Goal: Information Seeking & Learning: Learn about a topic

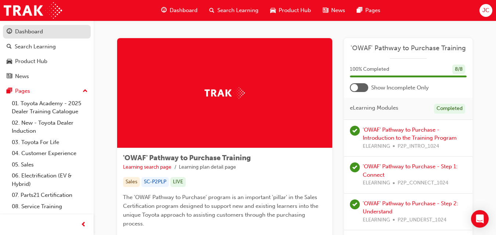
click at [28, 31] on div "Dashboard" at bounding box center [29, 32] width 28 height 8
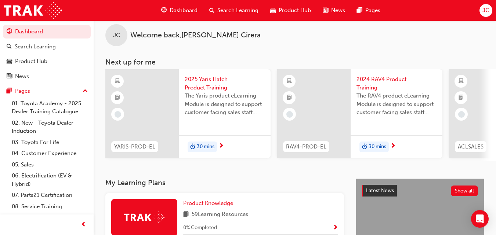
scroll to position [8, 0]
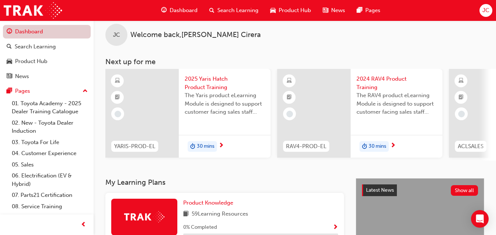
click at [33, 30] on link "Dashboard" at bounding box center [47, 32] width 88 height 14
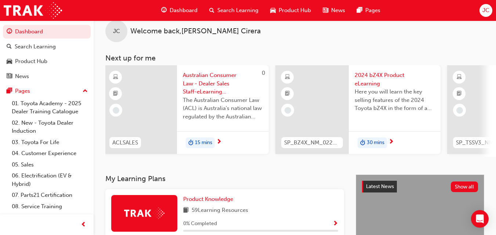
scroll to position [0, 346]
click at [242, 8] on span "Search Learning" at bounding box center [237, 10] width 41 height 8
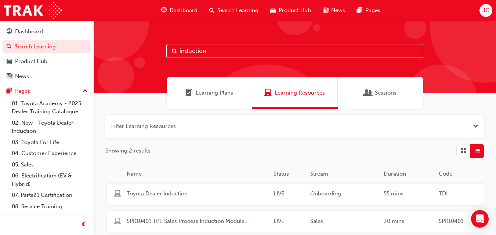
click at [189, 53] on input "induction" at bounding box center [294, 51] width 257 height 14
type input "acl"
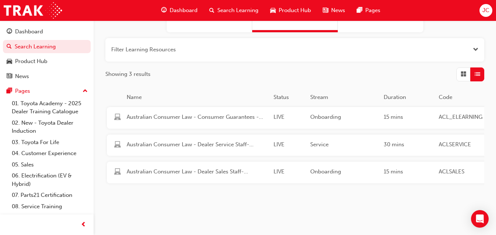
scroll to position [78, 0]
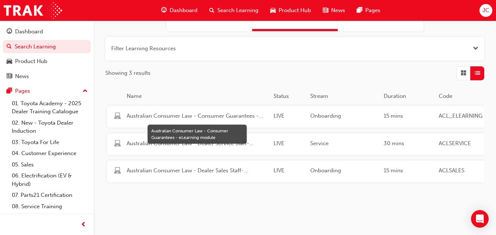
click at [171, 116] on span "Australian Consumer Law - Consumer Guarantees - eLearning module" at bounding box center [197, 116] width 141 height 8
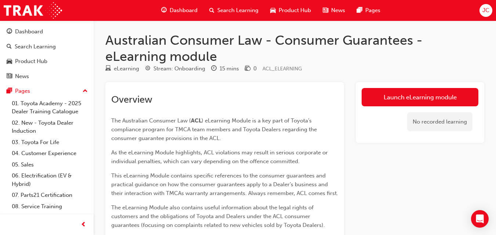
click at [253, 64] on h1 "Australian Consumer Law - Consumer Guarantees - eLearning module" at bounding box center [294, 48] width 379 height 32
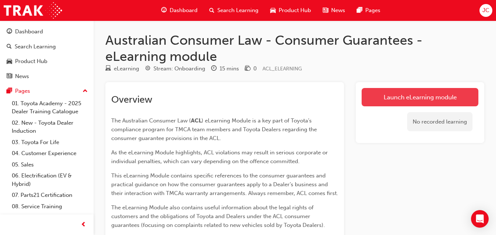
click at [416, 96] on link "Launch eLearning module" at bounding box center [420, 97] width 117 height 18
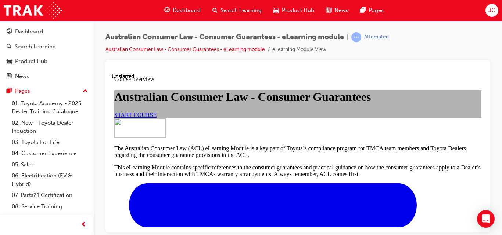
click at [156, 118] on link "START COURSE" at bounding box center [135, 115] width 42 height 6
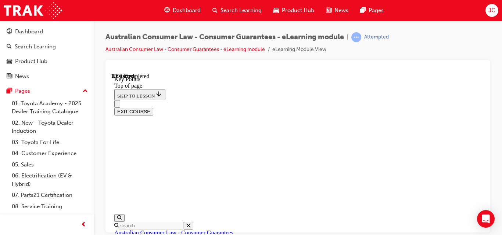
scroll to position [428, 0]
drag, startPoint x: 482, startPoint y: 167, endPoint x: 595, endPoint y: 296, distance: 170.7
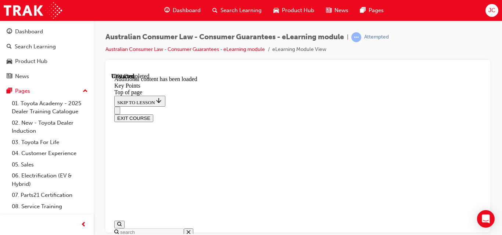
scroll to position [1149, 0]
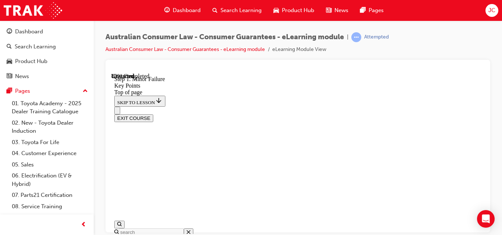
click at [486, 152] on div at bounding box center [297, 146] width 385 height 173
click at [493, 151] on div "Australian Consumer Law - Consumer Guarantees - eLearning module | Attempted Au…" at bounding box center [298, 119] width 408 height 196
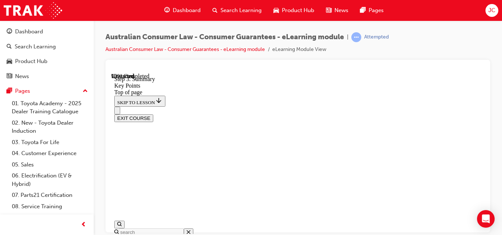
drag, startPoint x: 482, startPoint y: 188, endPoint x: 596, endPoint y: 290, distance: 153.2
drag, startPoint x: 482, startPoint y: 124, endPoint x: 610, endPoint y: 267, distance: 192.5
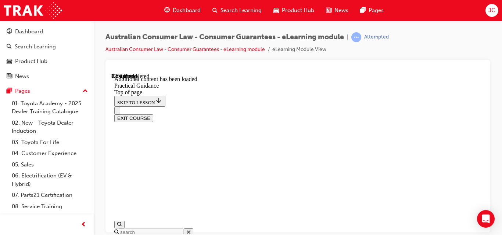
scroll to position [696, 0]
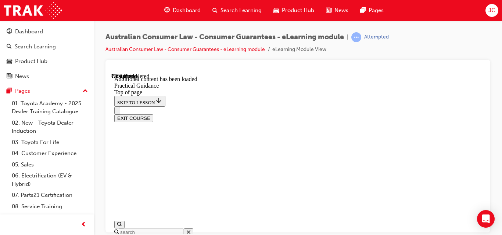
drag, startPoint x: 379, startPoint y: 167, endPoint x: 377, endPoint y: 177, distance: 11.0
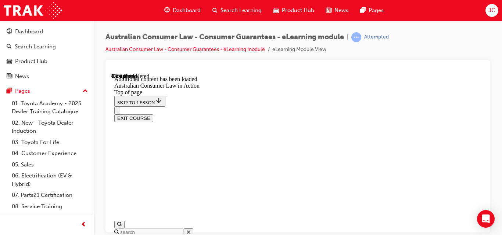
scroll to position [790, 0]
drag, startPoint x: 479, startPoint y: 186, endPoint x: 591, endPoint y: 291, distance: 153.3
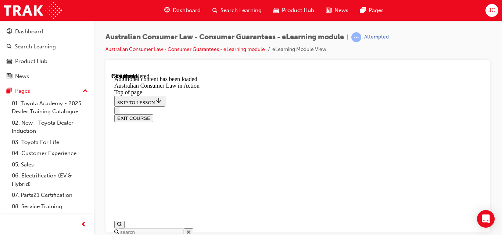
scroll to position [1425, 0]
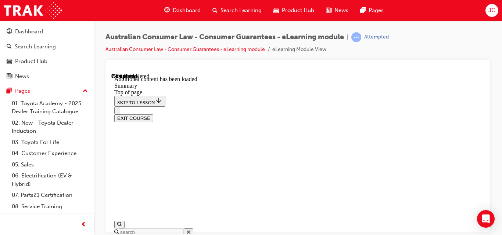
drag, startPoint x: 481, startPoint y: 150, endPoint x: 599, endPoint y: 241, distance: 149.3
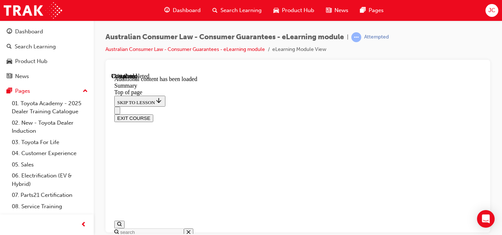
scroll to position [816, 0]
drag, startPoint x: 324, startPoint y: 176, endPoint x: 378, endPoint y: 187, distance: 54.9
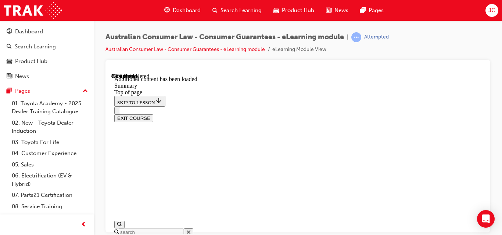
drag, startPoint x: 481, startPoint y: 107, endPoint x: 610, endPoint y: 292, distance: 226.0
drag, startPoint x: 270, startPoint y: 97, endPoint x: 264, endPoint y: 111, distance: 15.3
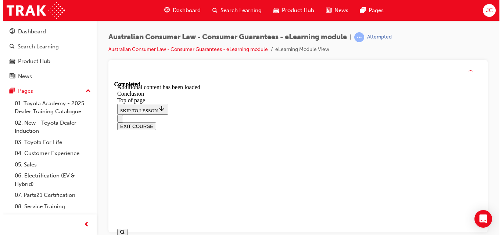
scroll to position [156, 0]
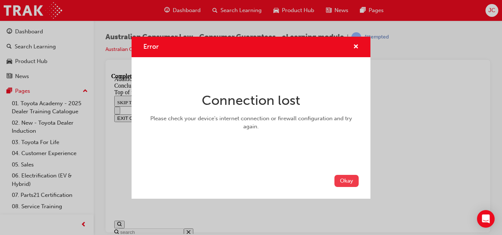
click at [354, 178] on button "Okay" at bounding box center [346, 181] width 24 height 12
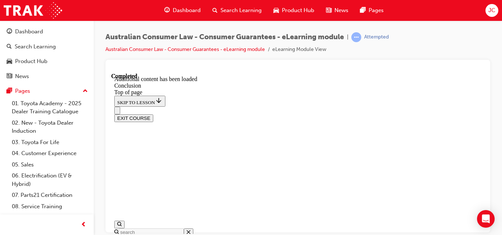
click at [117, 112] on icon "Close navigation menu" at bounding box center [117, 112] width 0 height 0
click at [119, 112] on icon "Open navigation menu" at bounding box center [120, 114] width 7 height 5
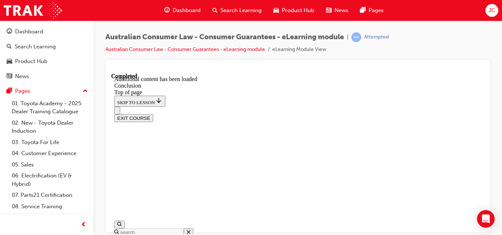
click at [153, 114] on button "EXIT COURSE" at bounding box center [133, 118] width 39 height 8
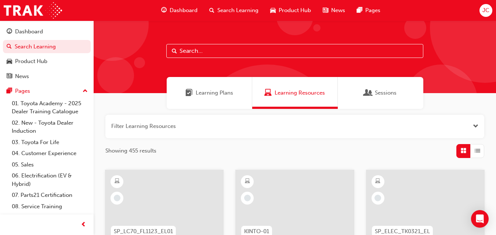
click at [187, 8] on span "Dashboard" at bounding box center [184, 10] width 28 height 8
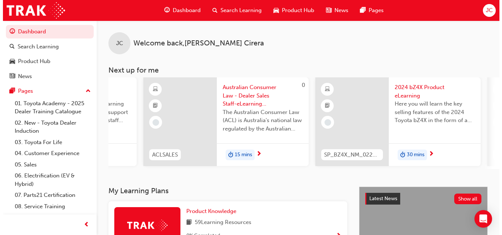
scroll to position [0, 323]
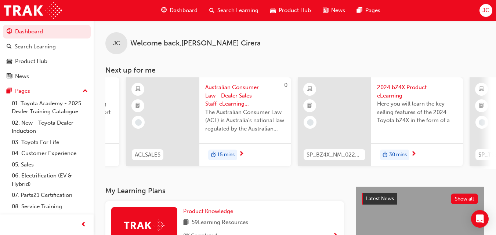
click at [226, 154] on span "15 mins" at bounding box center [225, 155] width 17 height 8
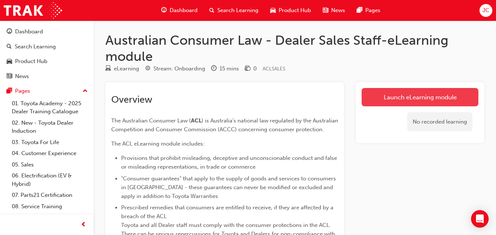
click at [409, 96] on link "Launch eLearning module" at bounding box center [420, 97] width 117 height 18
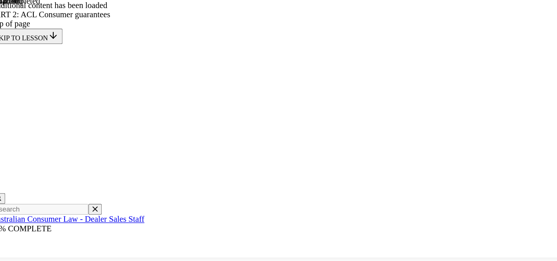
scroll to position [2426, 0]
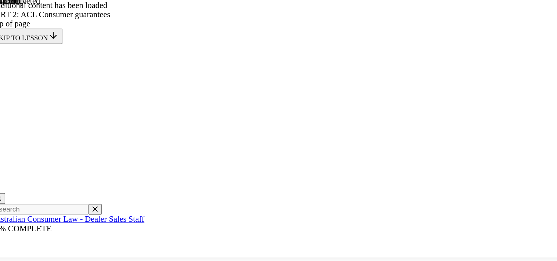
scroll to position [3461, 0]
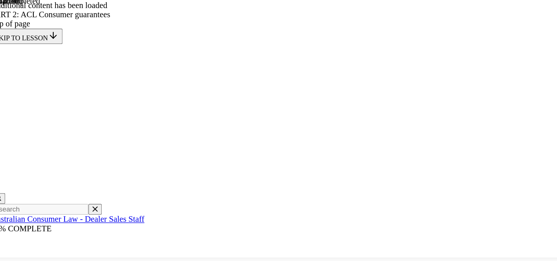
scroll to position [3625, 0]
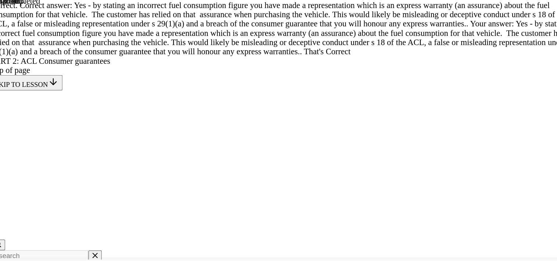
scroll to position [3708, 0]
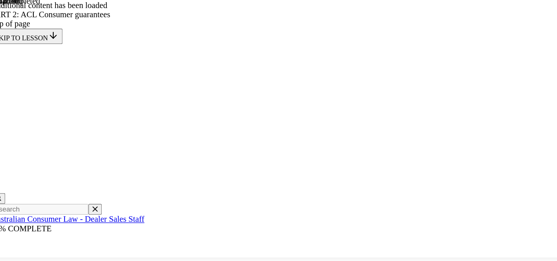
scroll to position [4992, 0]
drag, startPoint x: 259, startPoint y: 45, endPoint x: 262, endPoint y: 36, distance: 9.4
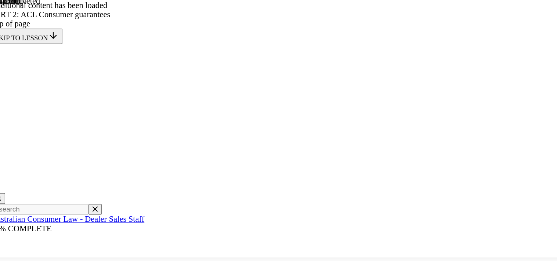
scroll to position [6583, 0]
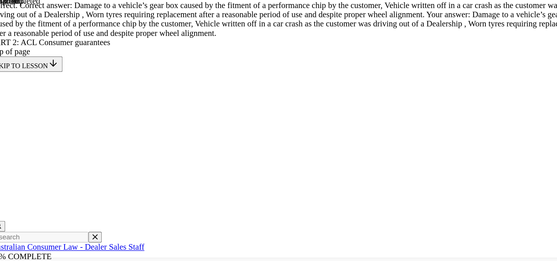
scroll to position [7998, 0]
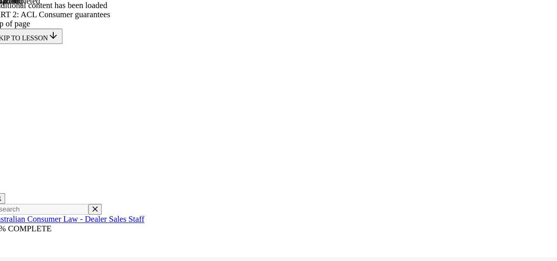
scroll to position [8702, 0]
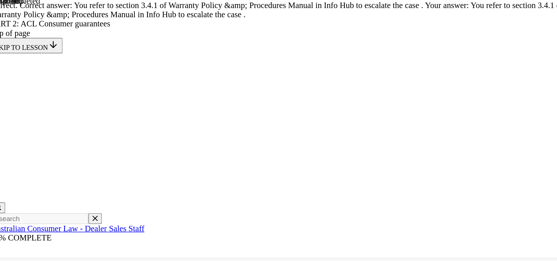
scroll to position [10068, 0]
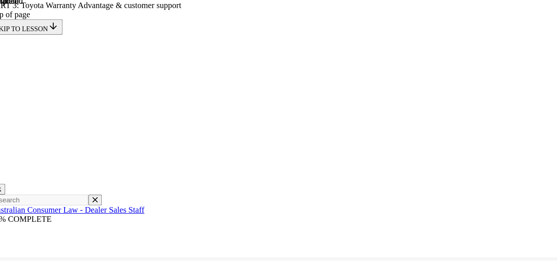
scroll to position [23, 0]
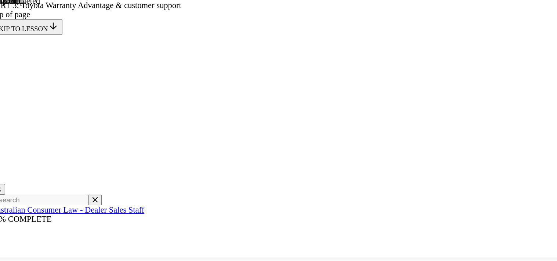
scroll to position [675, 0]
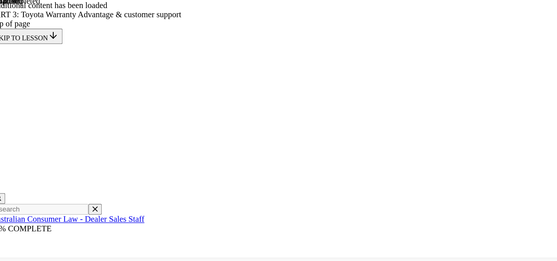
scroll to position [989, 0]
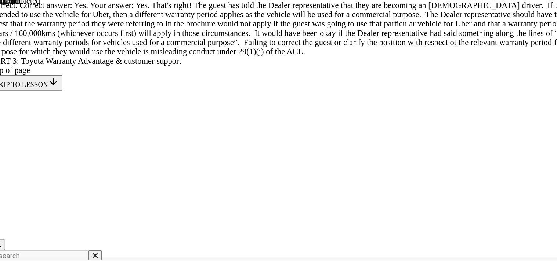
scroll to position [1322, 0]
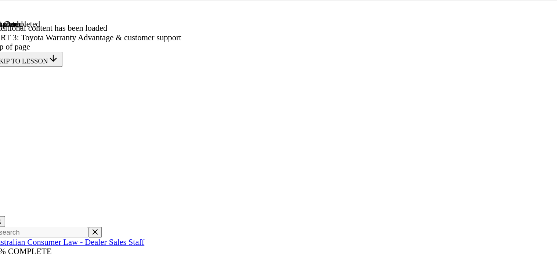
scroll to position [2187, 0]
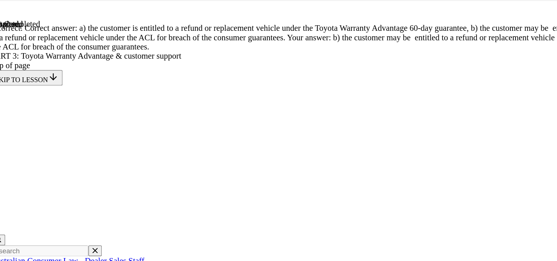
scroll to position [2125, 0]
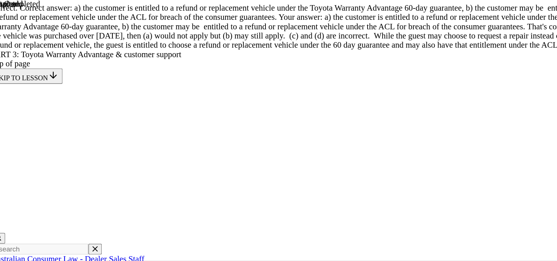
scroll to position [2461, 0]
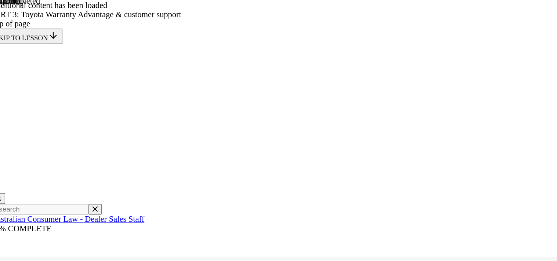
scroll to position [2656, 0]
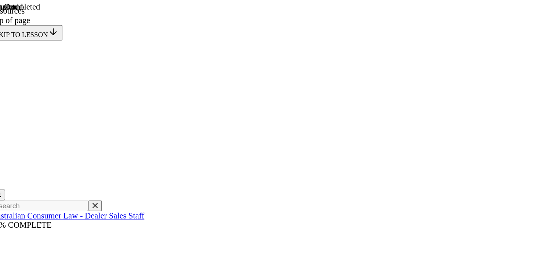
scroll to position [483, 0]
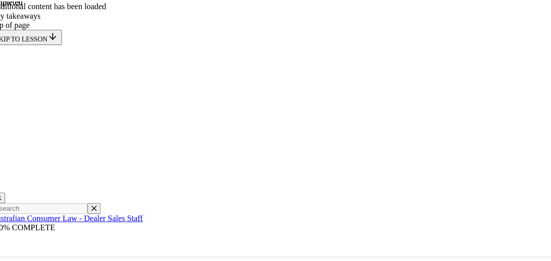
scroll to position [0, 0]
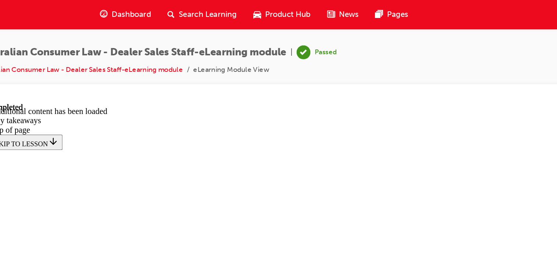
click at [215, 11] on span "Dashboard" at bounding box center [214, 10] width 28 height 8
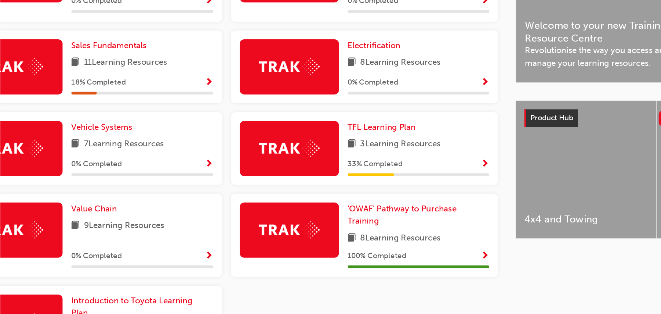
scroll to position [180, 0]
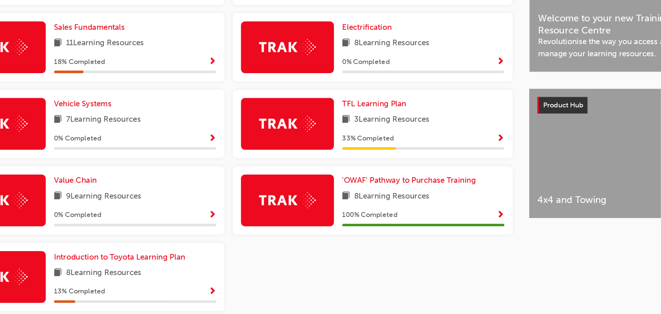
drag, startPoint x: 509, startPoint y: 55, endPoint x: 468, endPoint y: 254, distance: 202.5
click at [468, 235] on div "Product Knowledge 59 Learning Resources 0 % Completed 2025 Used Vehicle Excelle…" at bounding box center [307, 158] width 410 height 272
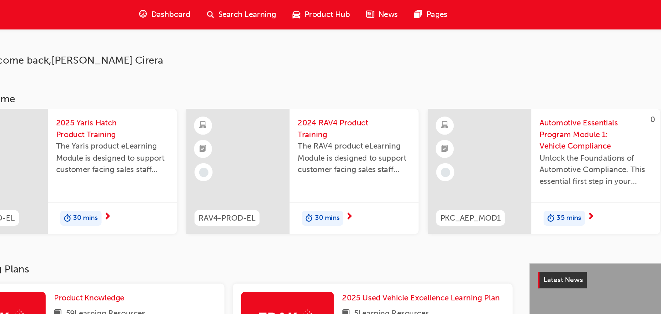
scroll to position [0, 0]
click at [295, 15] on div "Search Learning" at bounding box center [316, 10] width 61 height 15
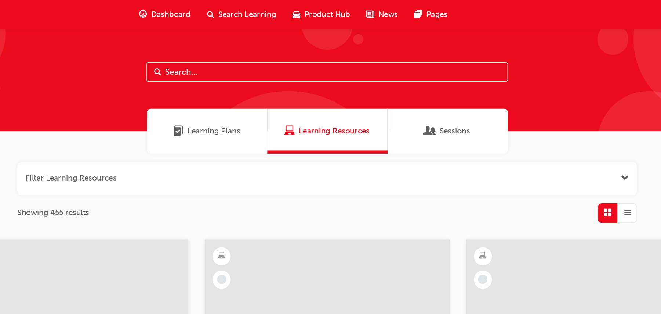
click at [294, 53] on input "text" at bounding box center [377, 51] width 257 height 14
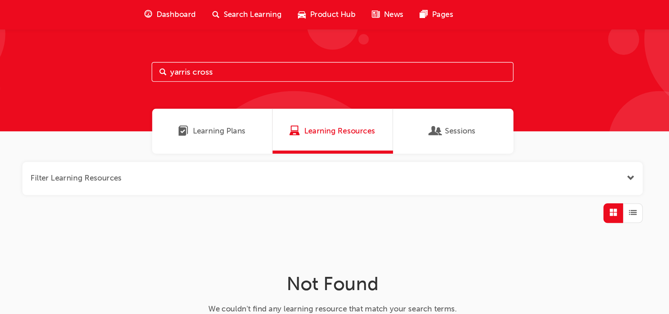
click at [308, 60] on div "yarris cross" at bounding box center [381, 57] width 575 height 73
click at [308, 57] on input "yarris cross" at bounding box center [381, 51] width 257 height 14
type input "yaris cross"
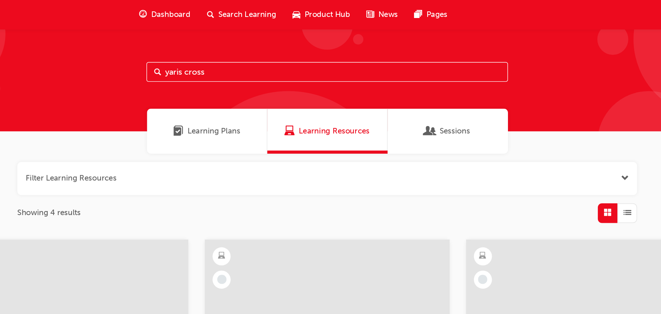
click at [293, 145] on div "Showing 4 results" at bounding box center [377, 151] width 441 height 14
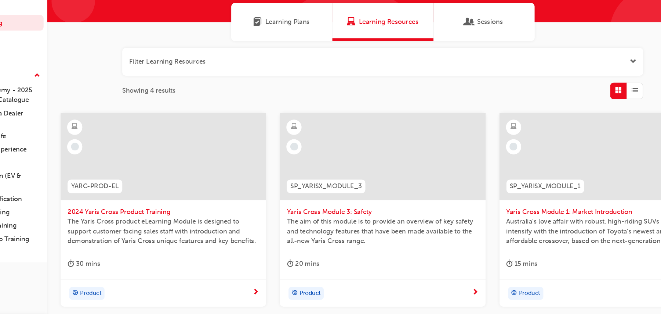
scroll to position [47, 0]
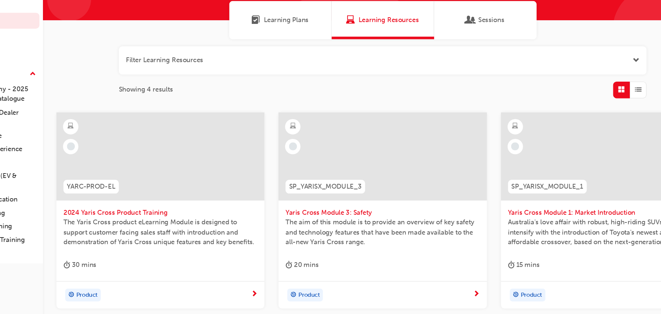
click at [156, 193] on div "YARC-PROD-EL" at bounding box center [134, 184] width 58 height 23
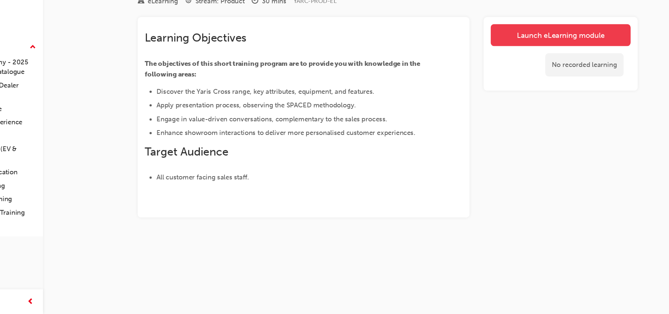
click at [478, 88] on link "Launch eLearning module" at bounding box center [525, 81] width 117 height 18
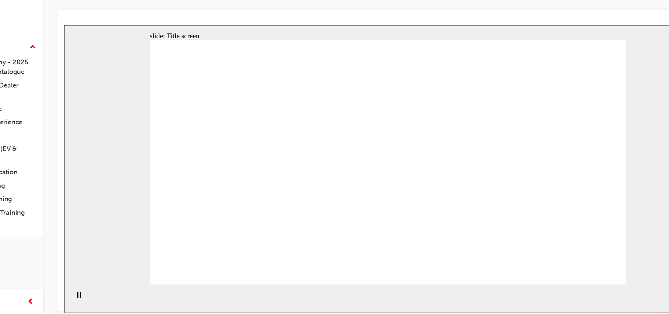
drag, startPoint x: 330, startPoint y: 227, endPoint x: 332, endPoint y: 221, distance: 6.1
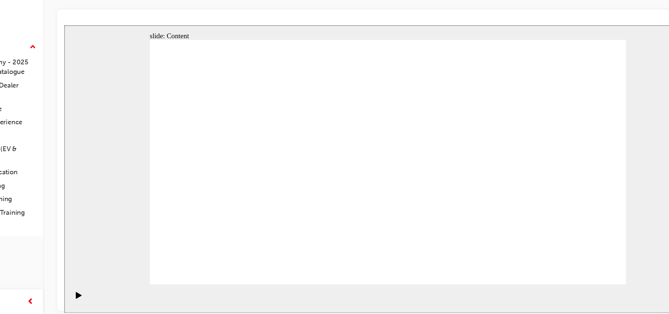
drag, startPoint x: 297, startPoint y: 125, endPoint x: 451, endPoint y: 225, distance: 183.7
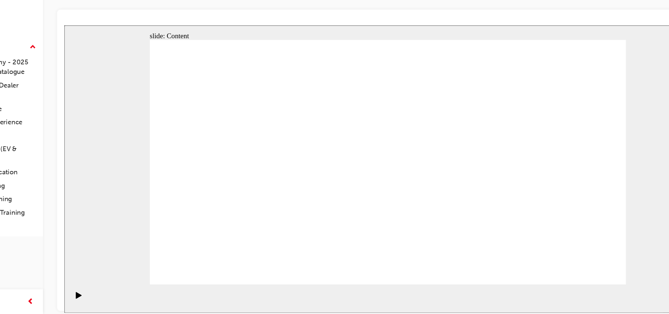
drag, startPoint x: 494, startPoint y: 221, endPoint x: 496, endPoint y: 225, distance: 4.6
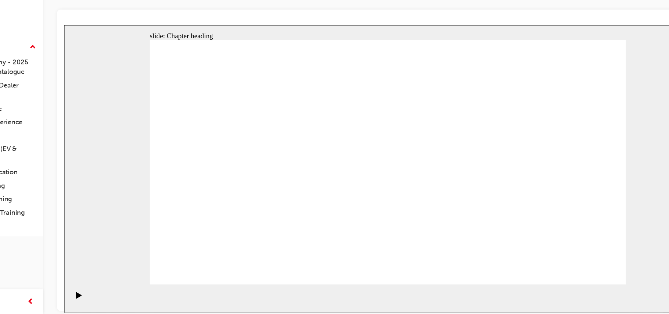
drag, startPoint x: 356, startPoint y: 171, endPoint x: 368, endPoint y: 195, distance: 27.3
click at [434, 27] on div "slide: Content Rectangle 1 Specification Walk-Up Group 1 YARIS CROSS - GX Pract…" at bounding box center [334, 145] width 540 height 240
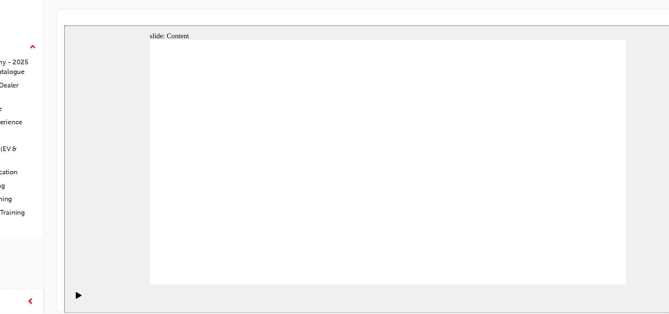
drag, startPoint x: 510, startPoint y: 47, endPoint x: 517, endPoint y: 44, distance: 7.7
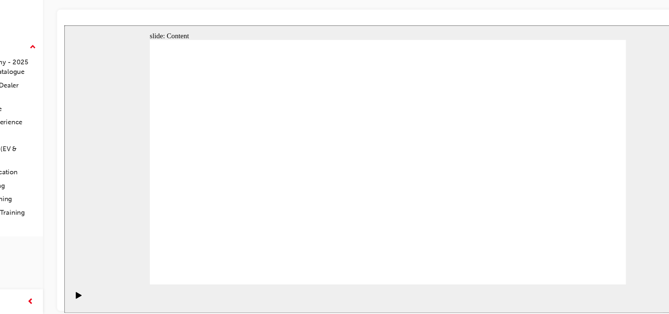
drag, startPoint x: 298, startPoint y: 156, endPoint x: 243, endPoint y: 157, distance: 54.4
drag, startPoint x: 243, startPoint y: 157, endPoint x: 211, endPoint y: 158, distance: 32.4
drag, startPoint x: 211, startPoint y: 158, endPoint x: 215, endPoint y: 191, distance: 32.9
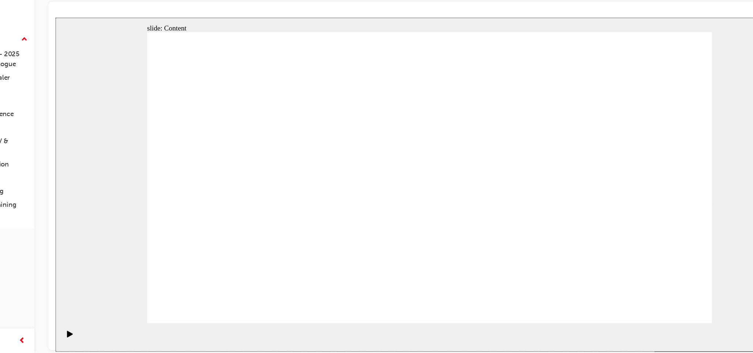
click at [501, 58] on div "2024 Yaris Cross Product Training | Attempted 2024 Yaris Cross Product Training…" at bounding box center [422, 46] width 635 height 28
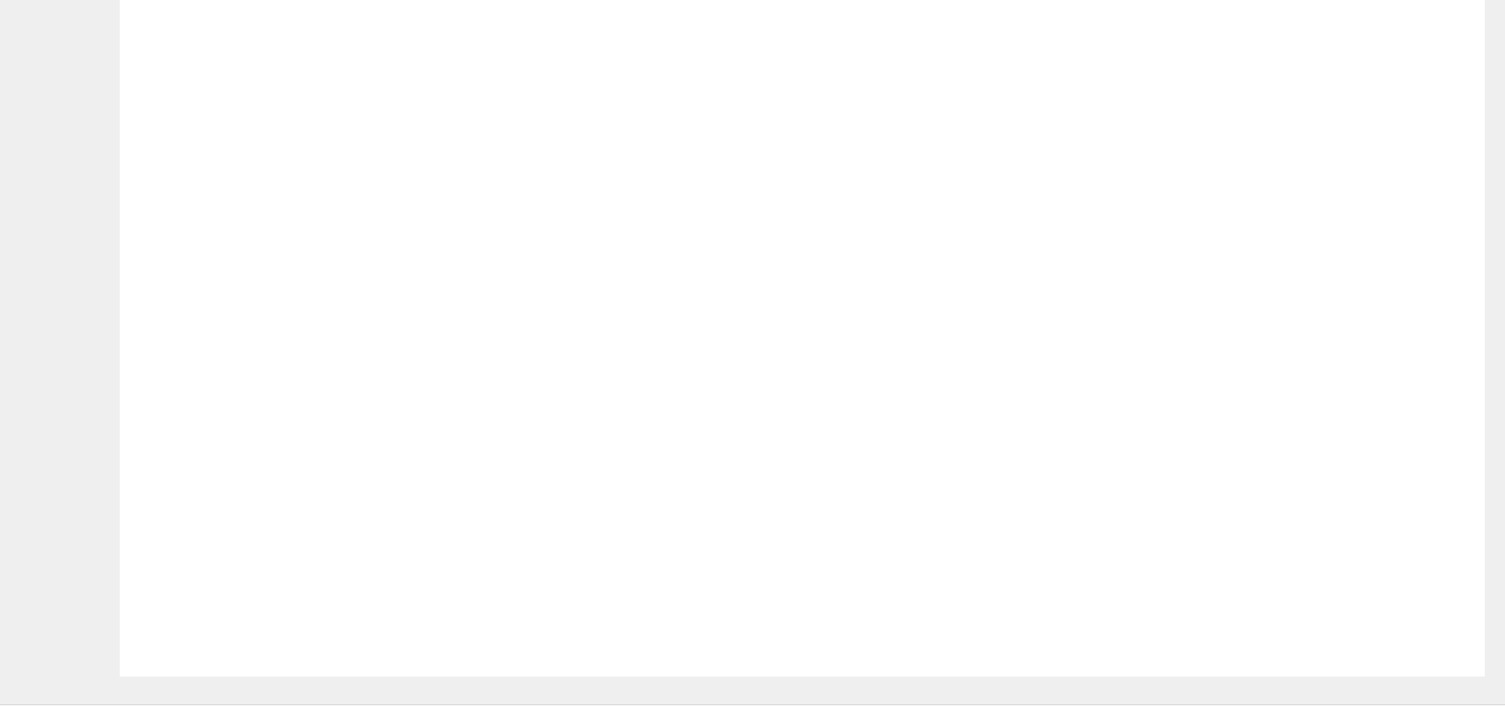
drag, startPoint x: 889, startPoint y: 332, endPoint x: 894, endPoint y: 346, distance: 15.7
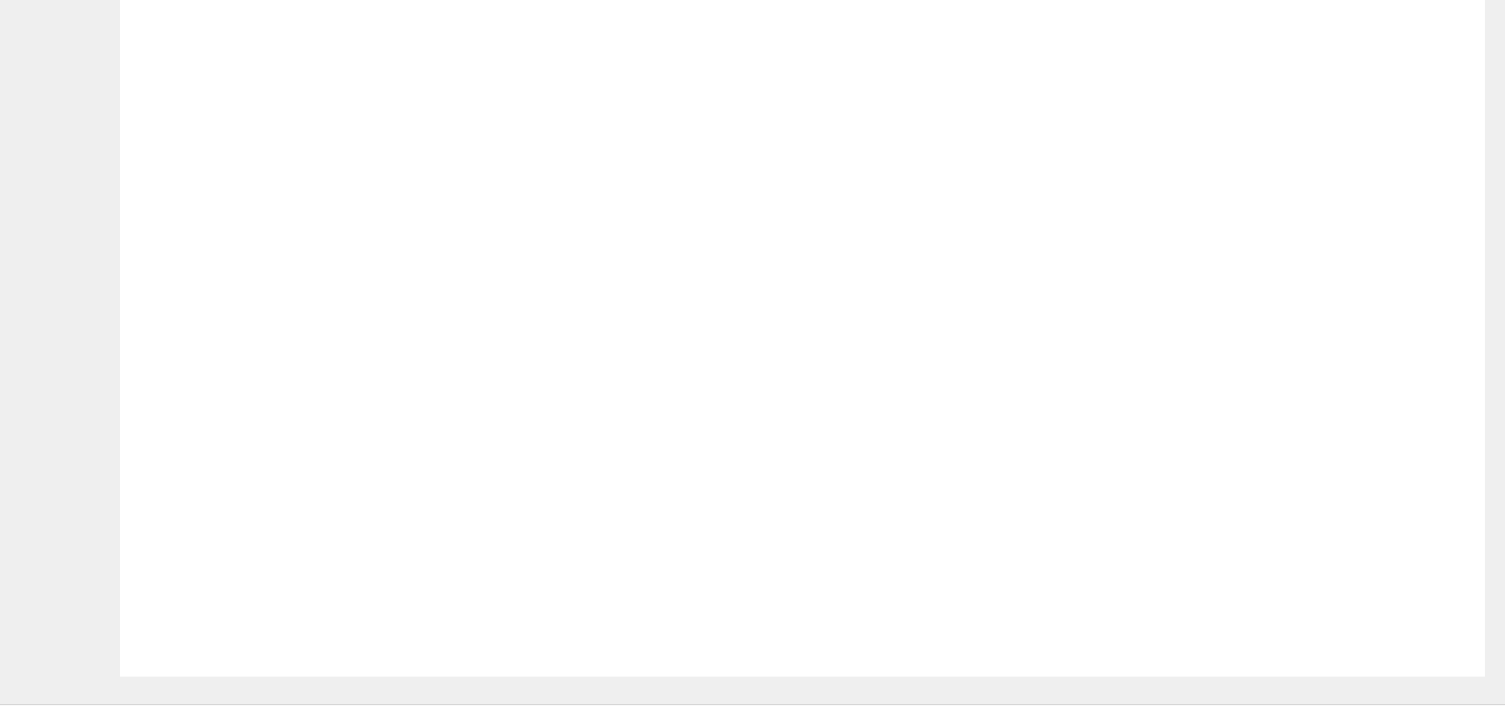
drag, startPoint x: 883, startPoint y: 17, endPoint x: 606, endPoint y: 181, distance: 321.5
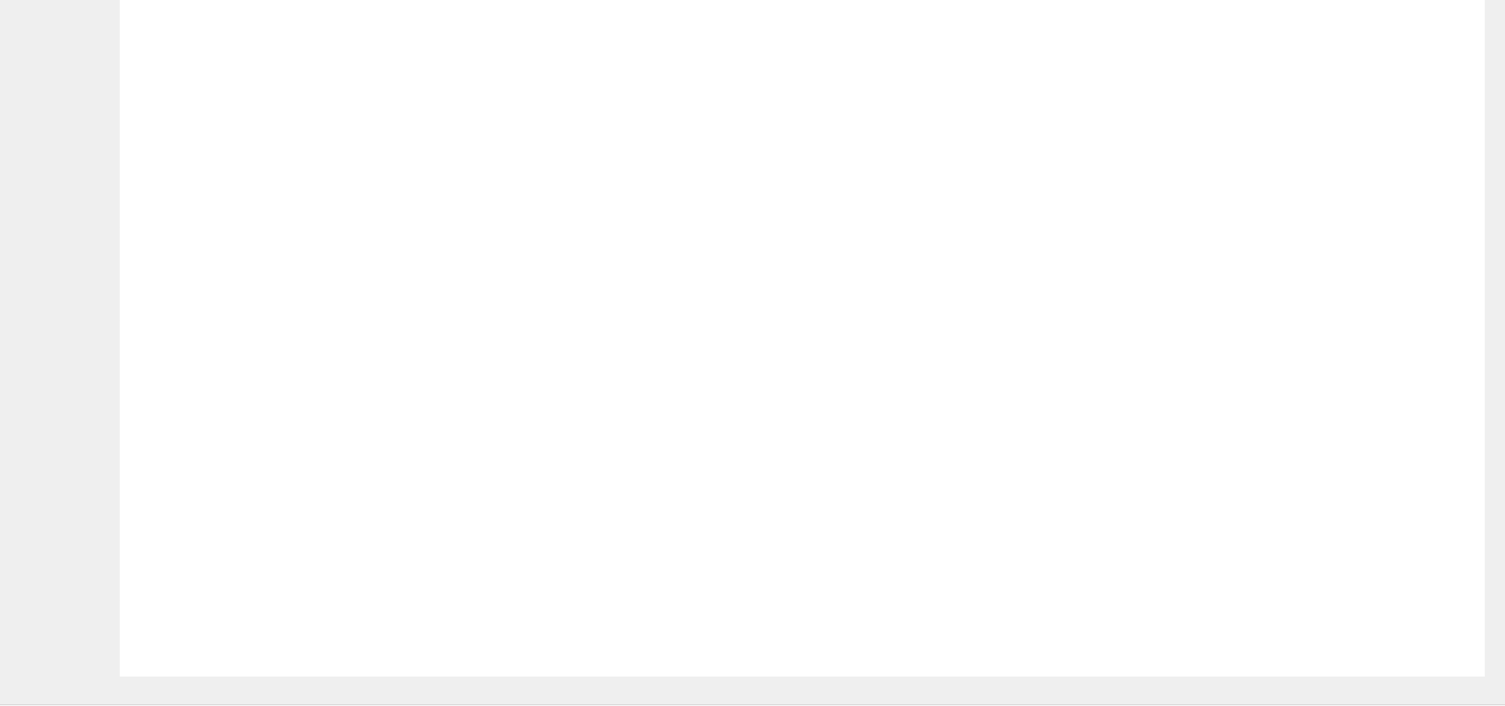
drag, startPoint x: 823, startPoint y: 190, endPoint x: 559, endPoint y: 226, distance: 266.1
drag, startPoint x: 348, startPoint y: 527, endPoint x: 352, endPoint y: 513, distance: 15.1
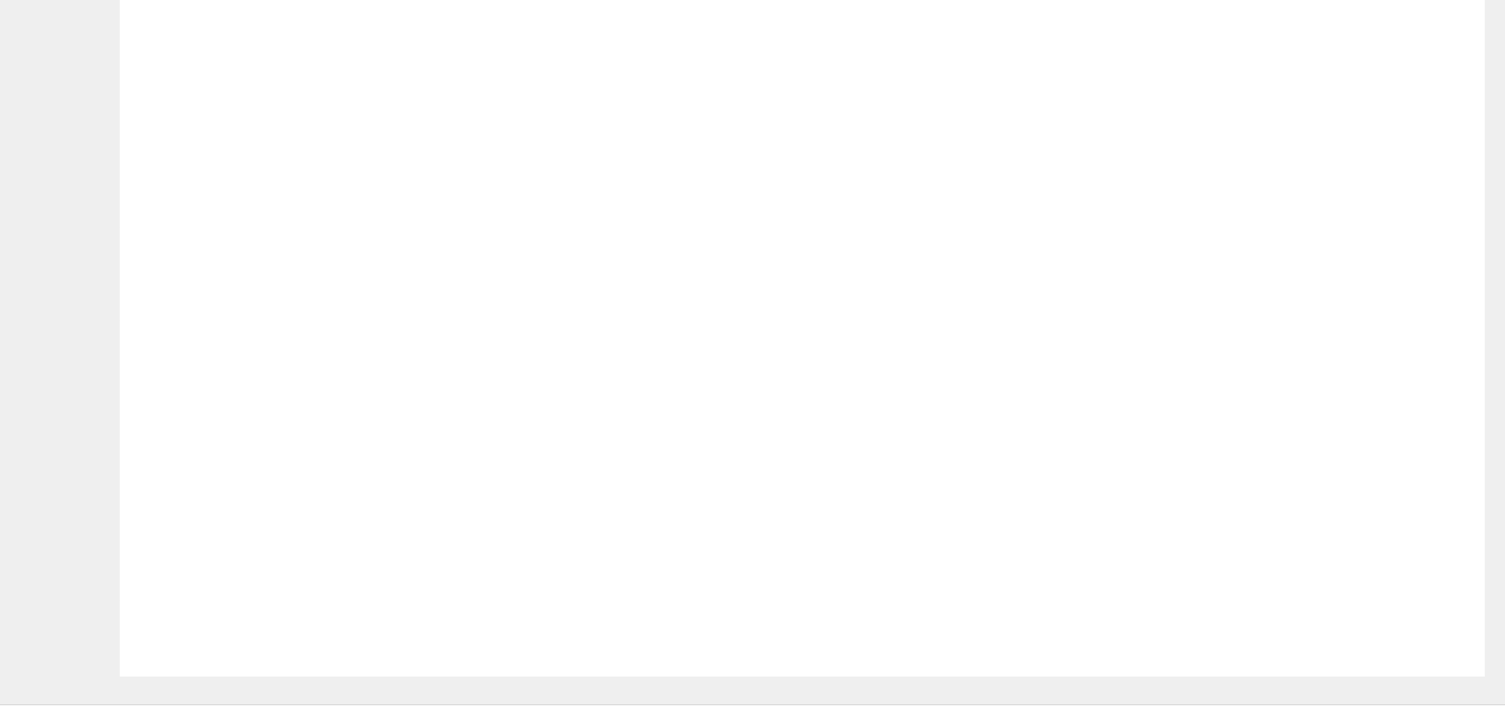
drag, startPoint x: 830, startPoint y: 44, endPoint x: 563, endPoint y: 370, distance: 422.0
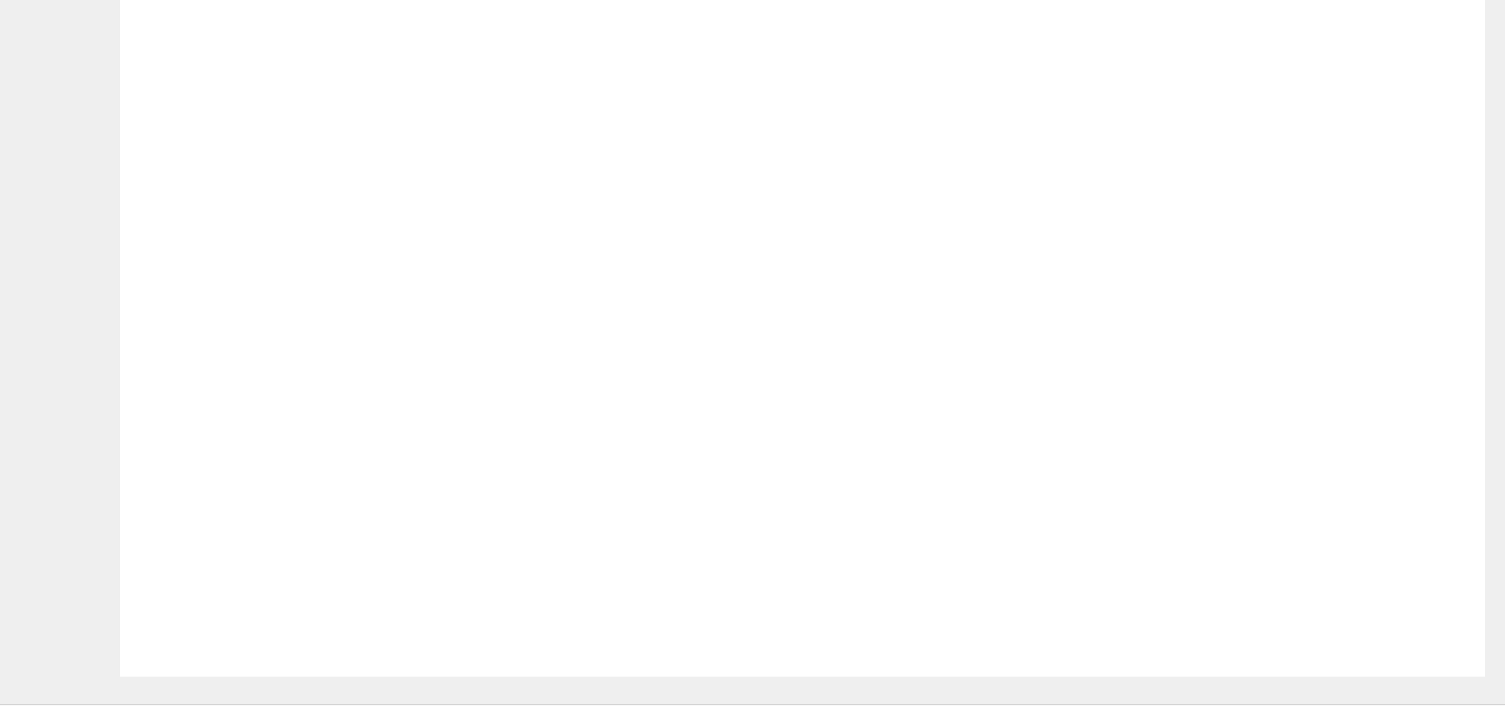
drag, startPoint x: 378, startPoint y: 330, endPoint x: 267, endPoint y: 336, distance: 110.4
drag, startPoint x: 267, startPoint y: 336, endPoint x: 276, endPoint y: 243, distance: 92.9
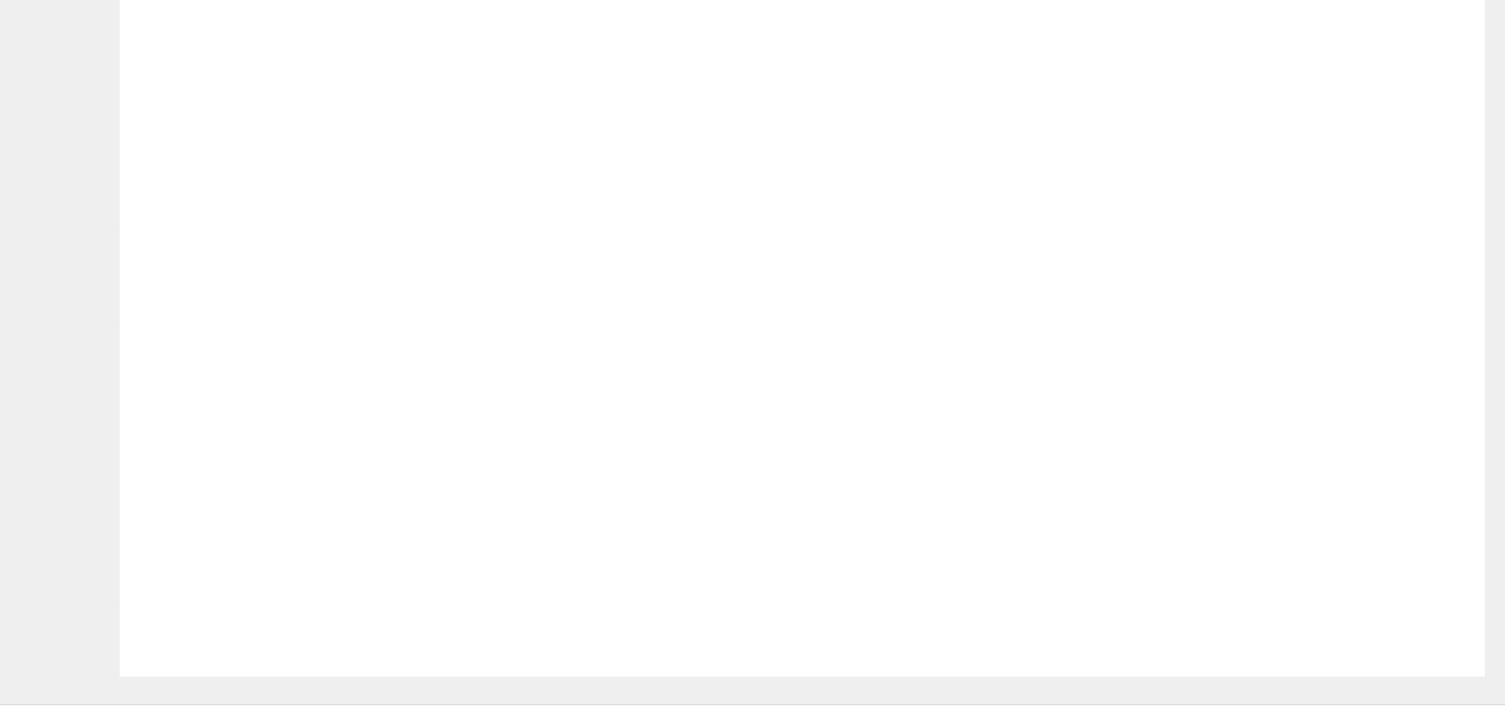
drag, startPoint x: 276, startPoint y: 243, endPoint x: 274, endPoint y: 127, distance: 116.1
drag, startPoint x: 278, startPoint y: 151, endPoint x: 375, endPoint y: 197, distance: 107.9
drag, startPoint x: 375, startPoint y: 197, endPoint x: 373, endPoint y: 322, distance: 125.2
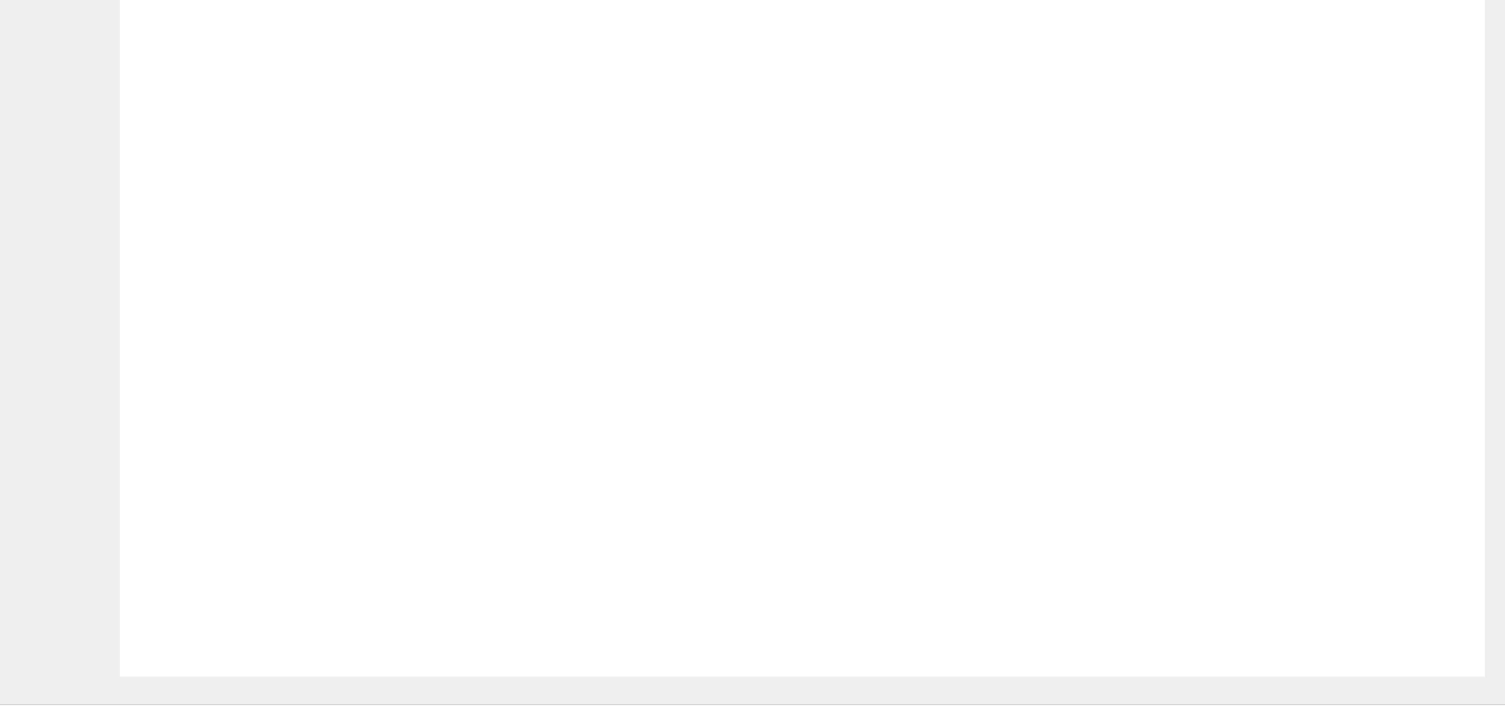
drag, startPoint x: 711, startPoint y: 245, endPoint x: 822, endPoint y: 73, distance: 204.4
drag, startPoint x: 822, startPoint y: 73, endPoint x: 589, endPoint y: 162, distance: 249.0
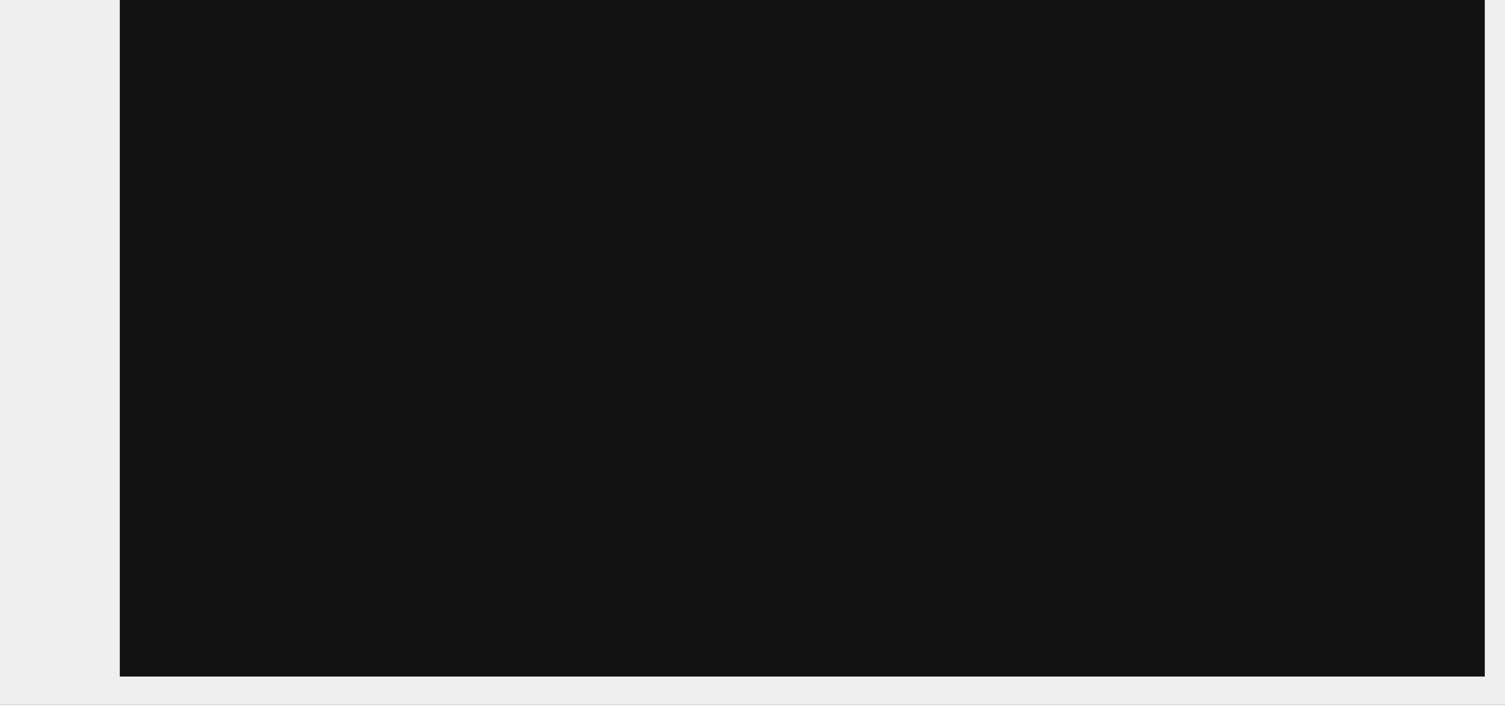
drag, startPoint x: 935, startPoint y: 191, endPoint x: 488, endPoint y: 278, distance: 455.1
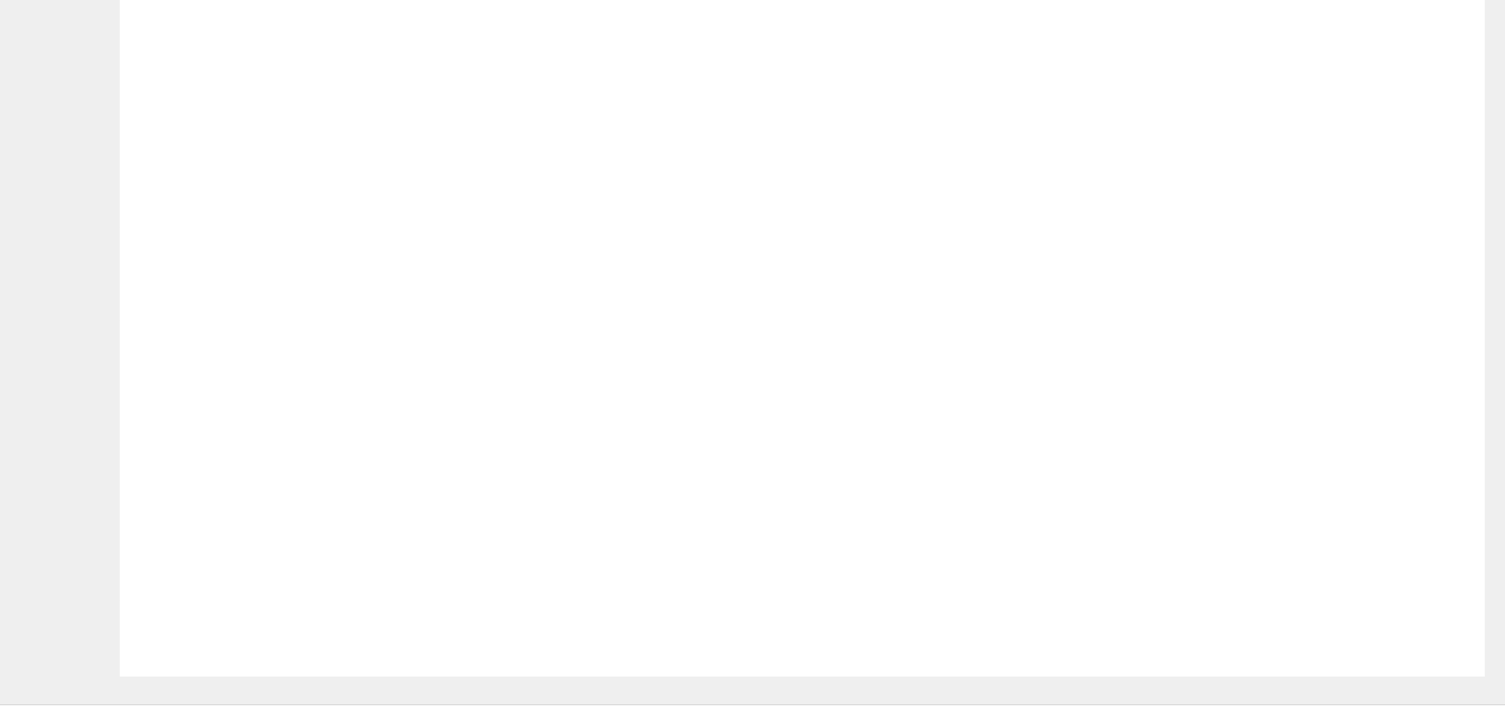
drag, startPoint x: 666, startPoint y: 514, endPoint x: 952, endPoint y: 577, distance: 292.3
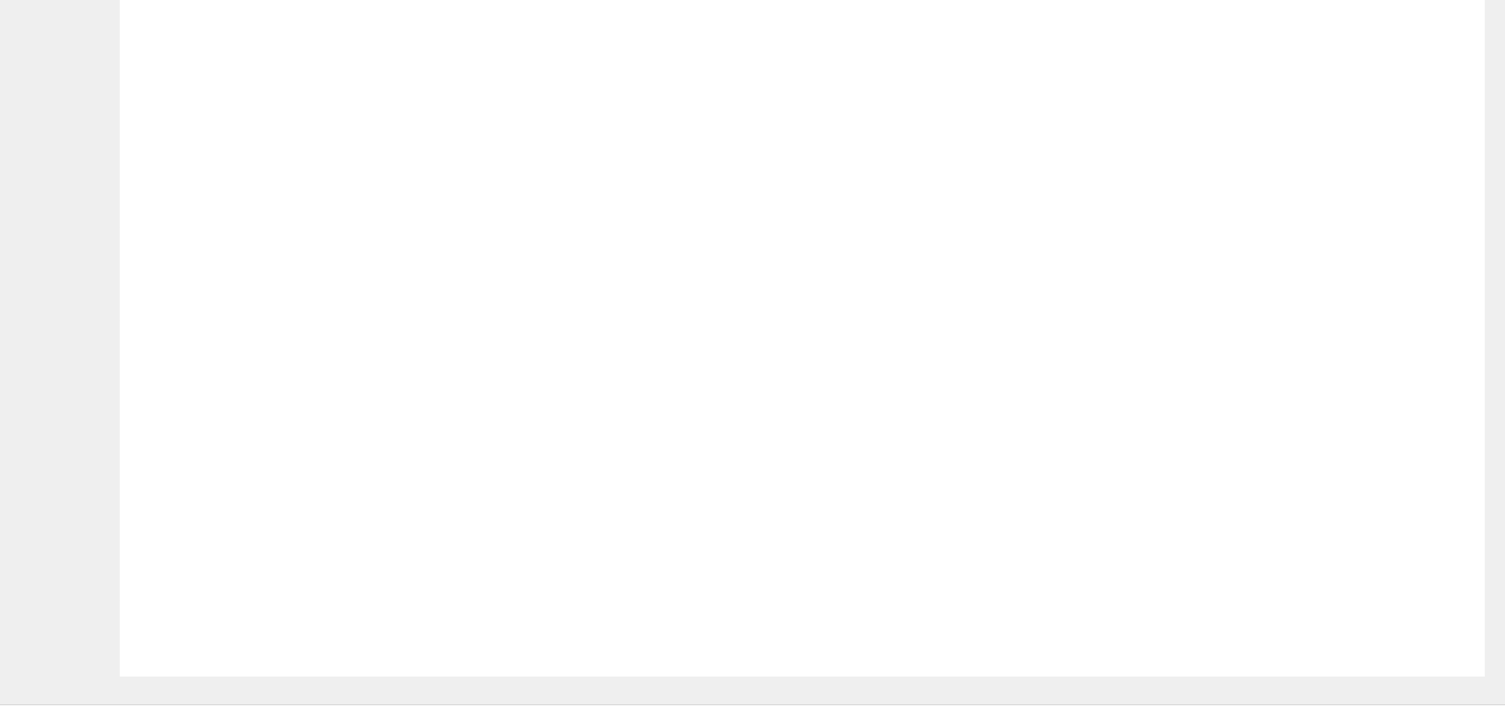
drag, startPoint x: 666, startPoint y: 196, endPoint x: 628, endPoint y: 360, distance: 168.3
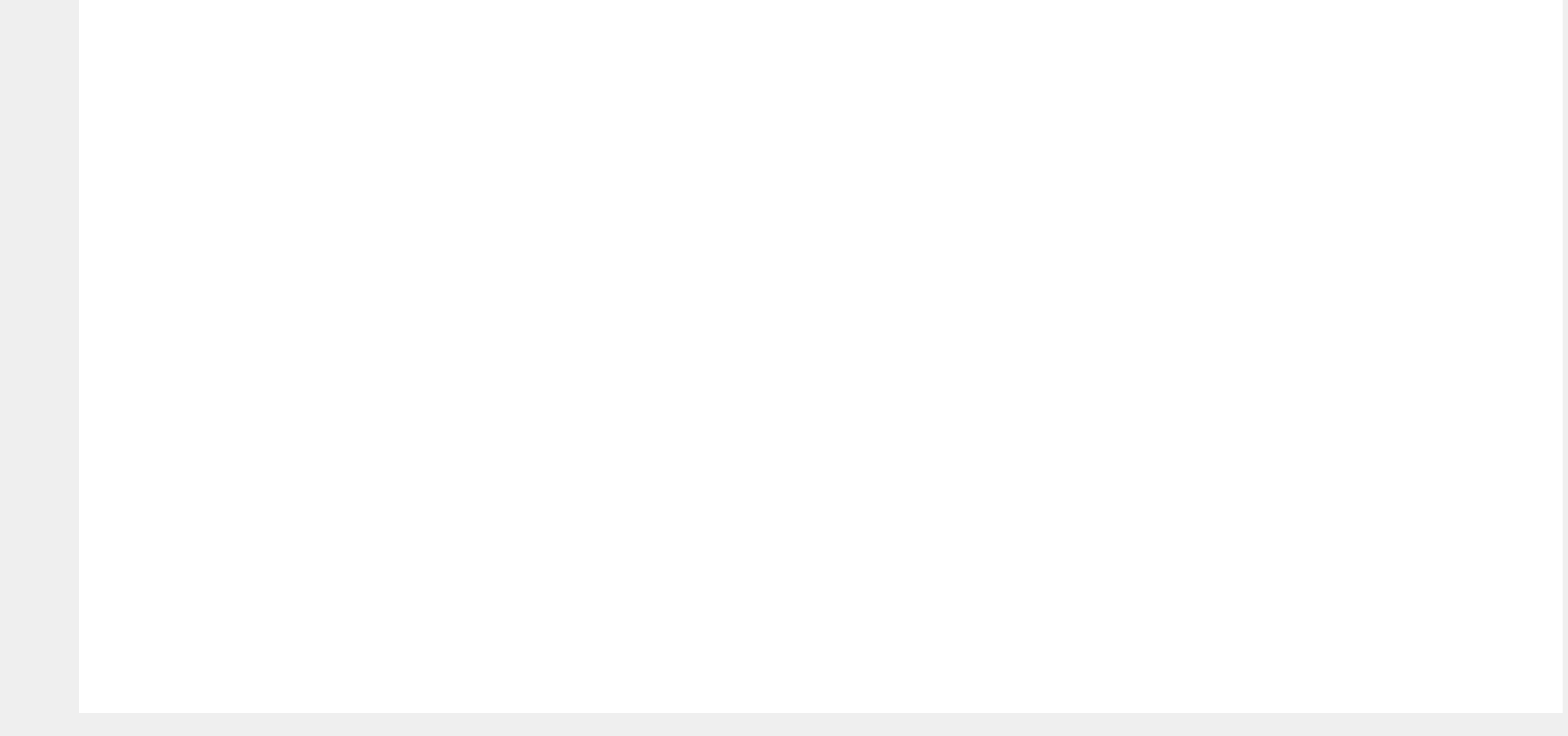
drag, startPoint x: 891, startPoint y: -44, endPoint x: 866, endPoint y: 555, distance: 599.5
drag, startPoint x: 516, startPoint y: 244, endPoint x: 538, endPoint y: 234, distance: 24.2
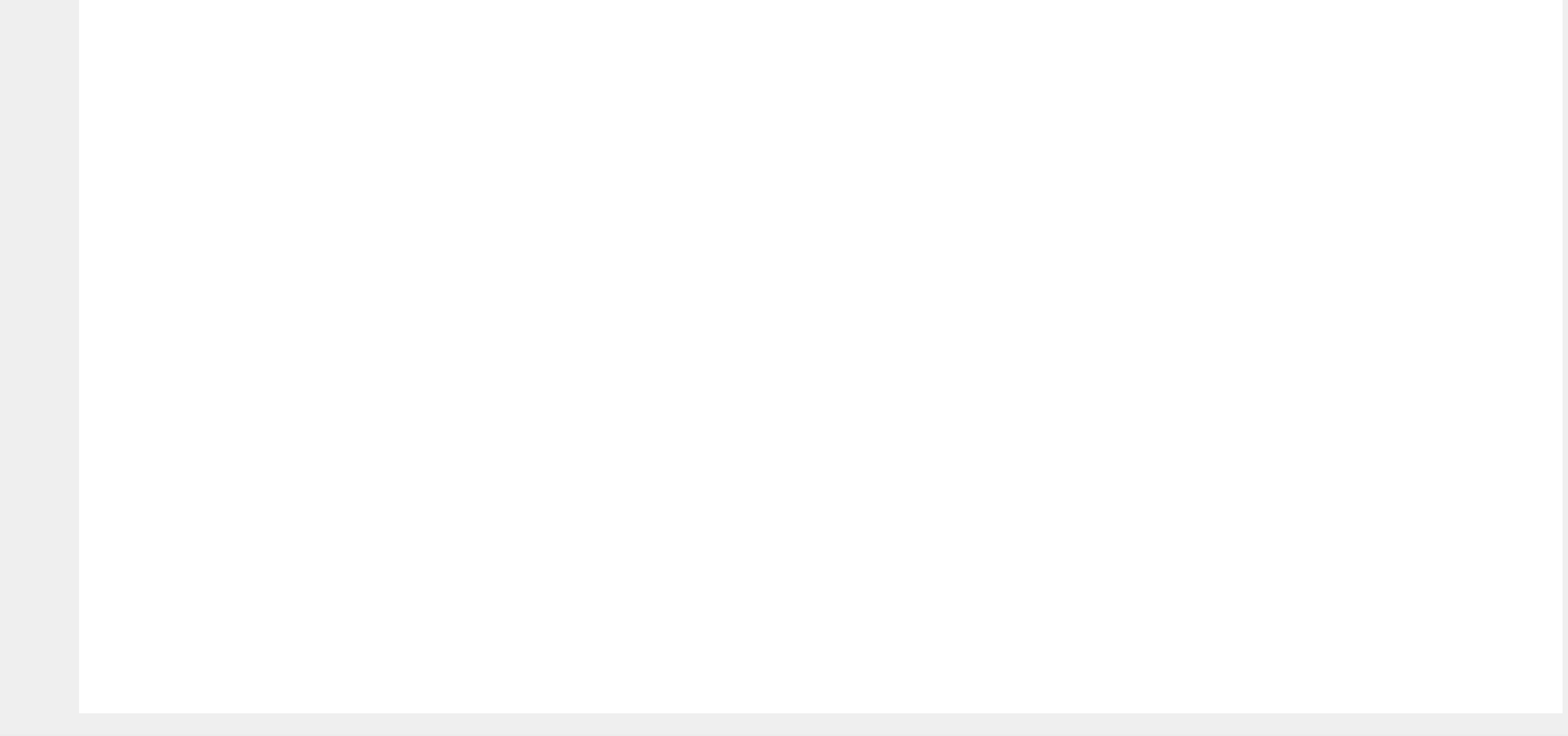
radio input "false"
radio input "true"
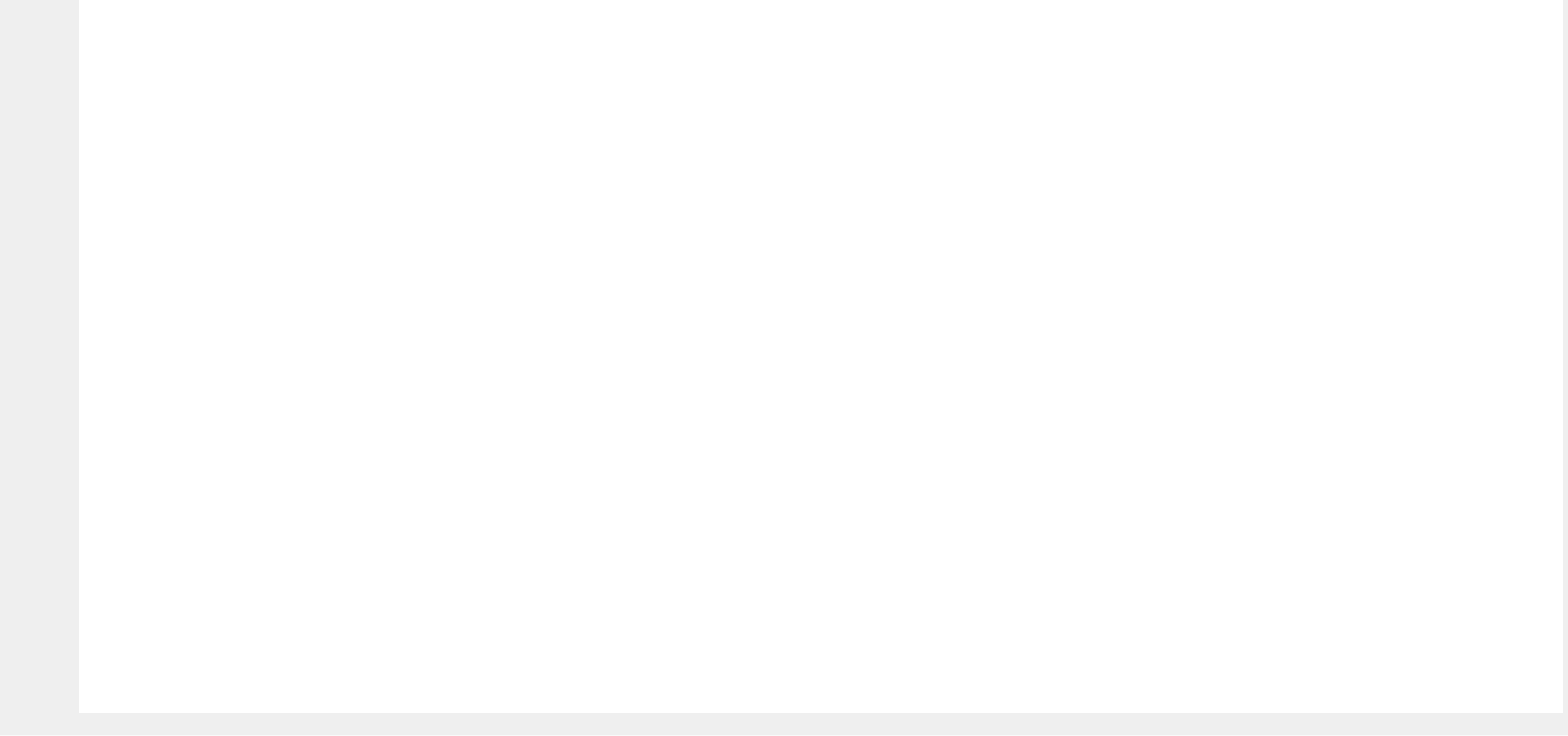
radio input "true"
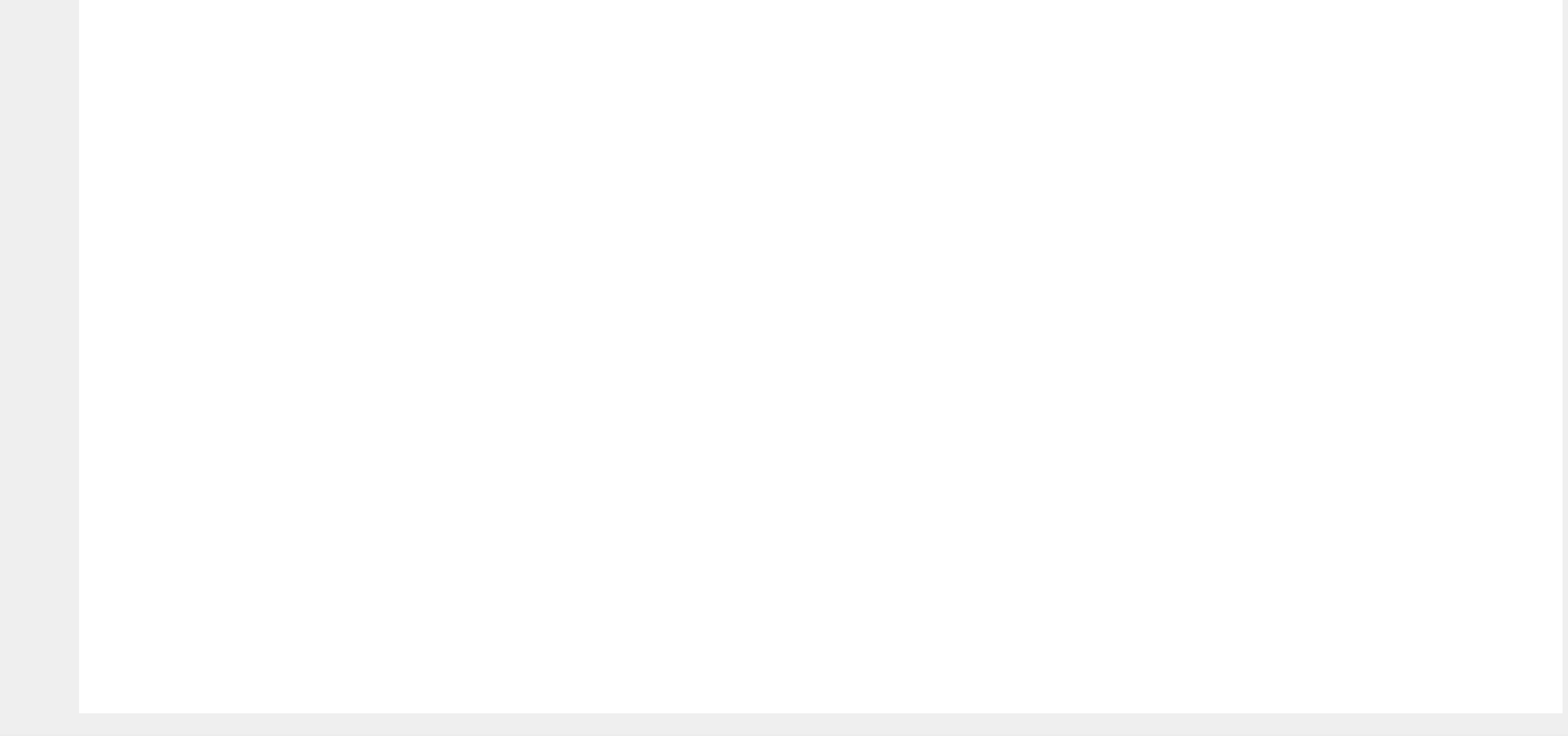
checkbox input "true"
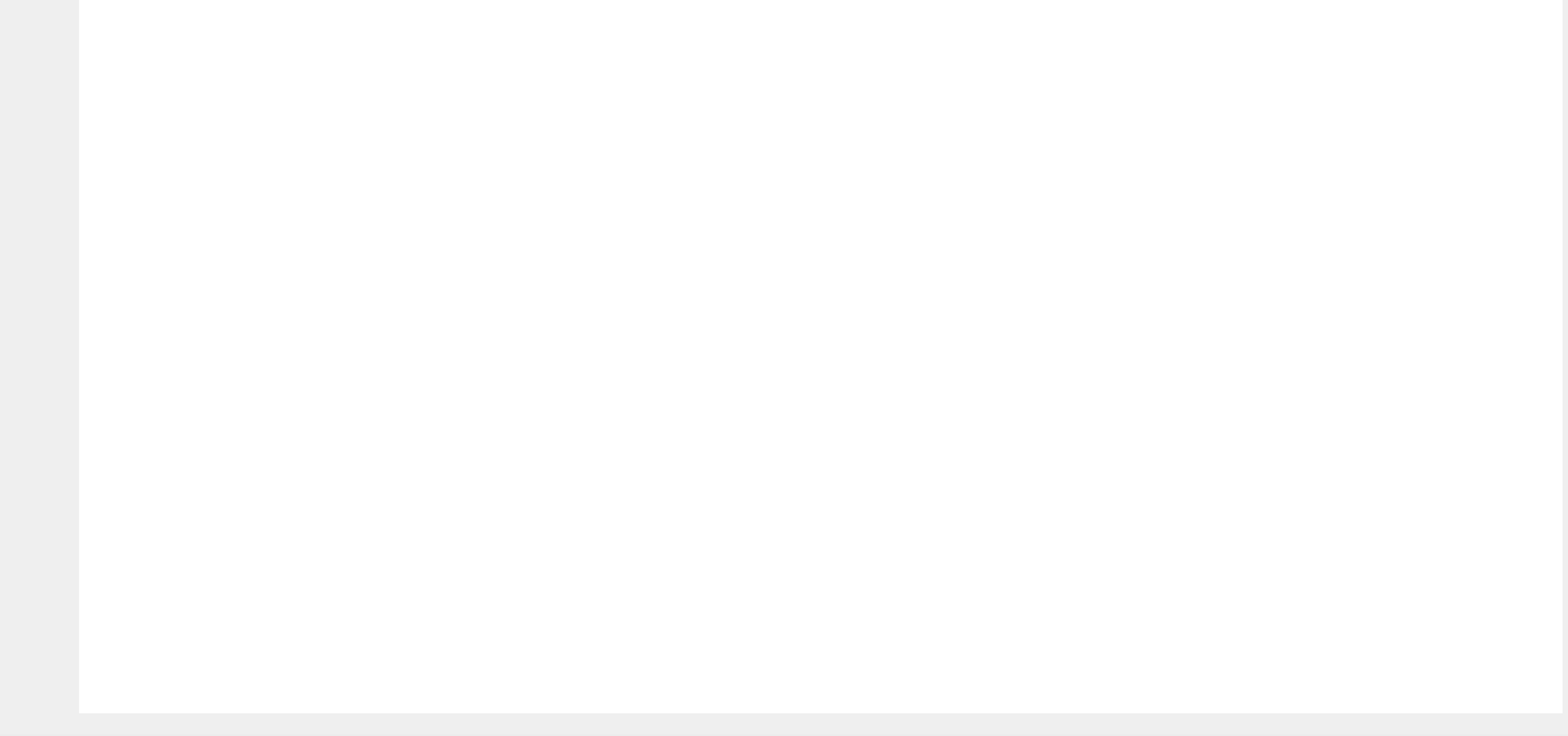
radio input "true"
drag, startPoint x: 1005, startPoint y: 484, endPoint x: 916, endPoint y: 435, distance: 101.6
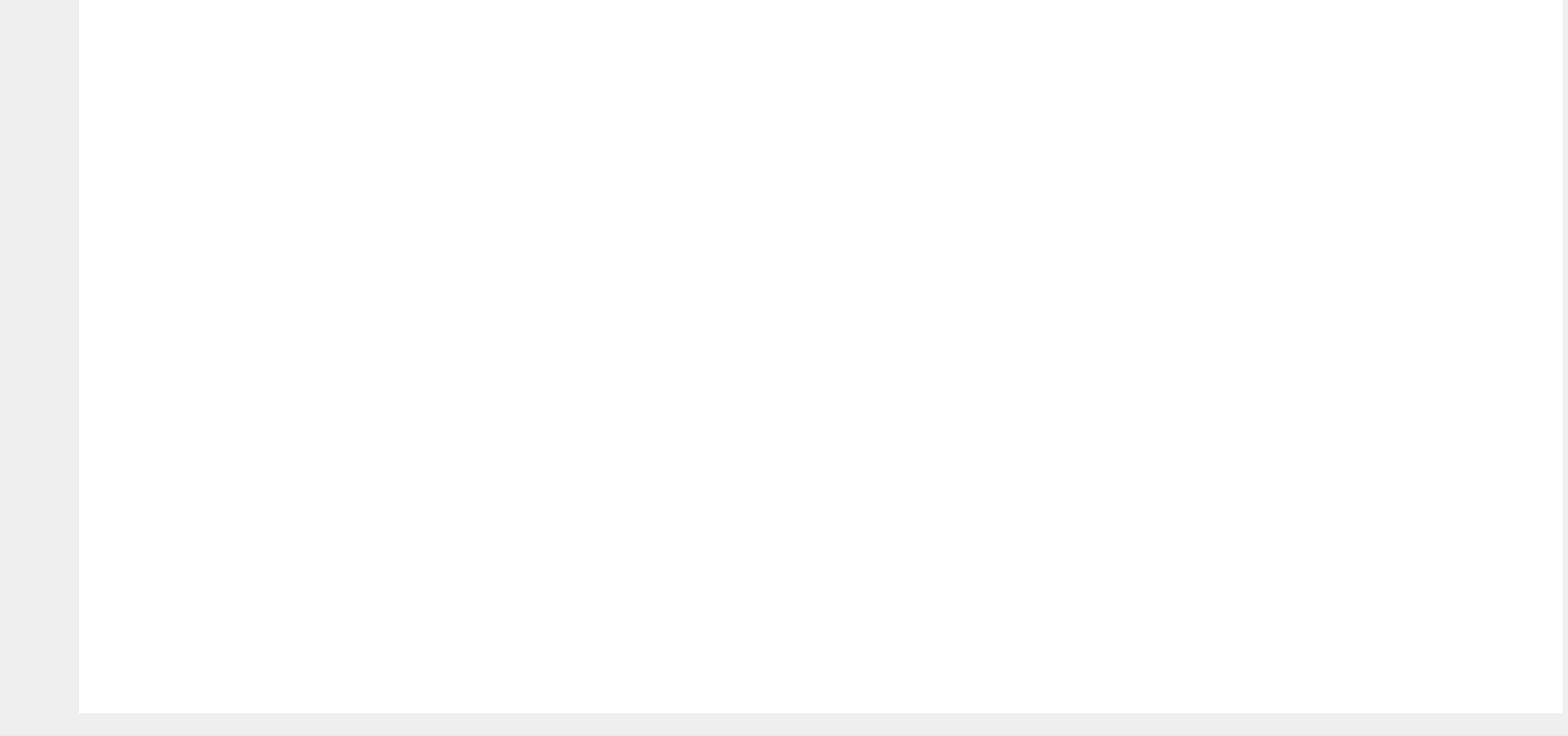
drag, startPoint x: 916, startPoint y: 435, endPoint x: 1014, endPoint y: 432, distance: 98.0
drag, startPoint x: 1014, startPoint y: 432, endPoint x: 839, endPoint y: 323, distance: 206.2
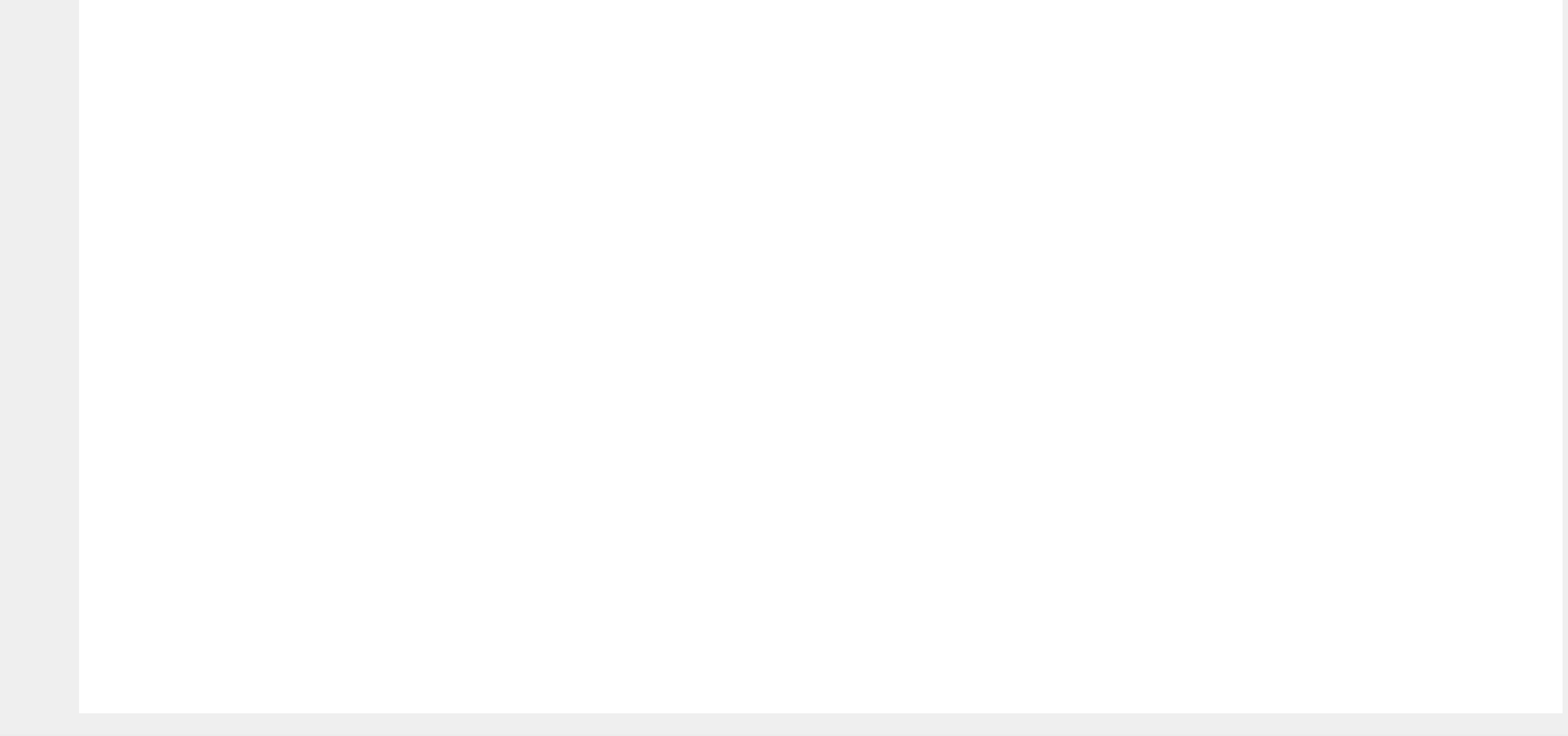
drag, startPoint x: 548, startPoint y: 243, endPoint x: 982, endPoint y: 453, distance: 482.1
drag, startPoint x: 316, startPoint y: 259, endPoint x: 851, endPoint y: 555, distance: 611.4
drag, startPoint x: 1075, startPoint y: 220, endPoint x: 595, endPoint y: 421, distance: 520.4
drag, startPoint x: 792, startPoint y: 238, endPoint x: 345, endPoint y: 422, distance: 483.4
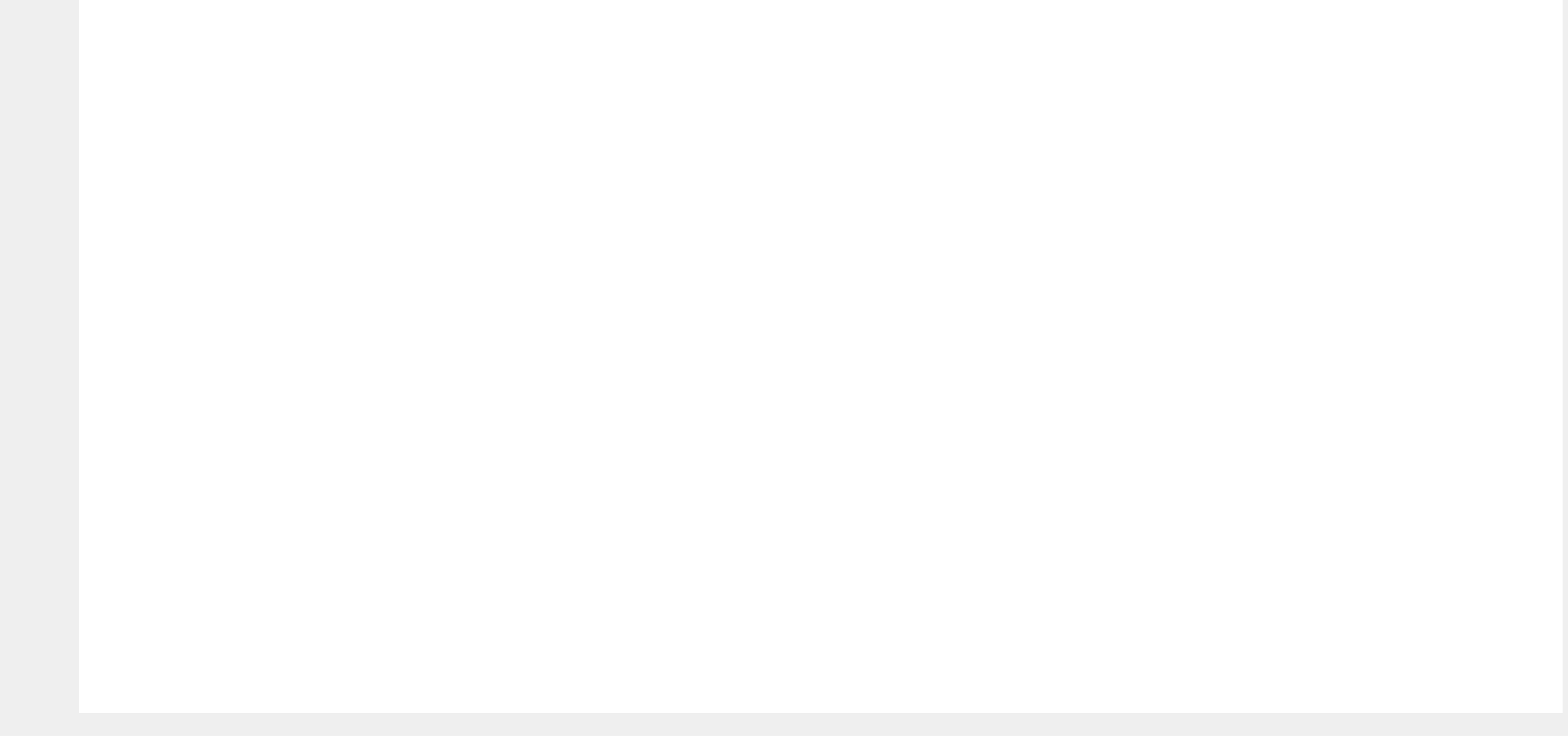
radio input "true"
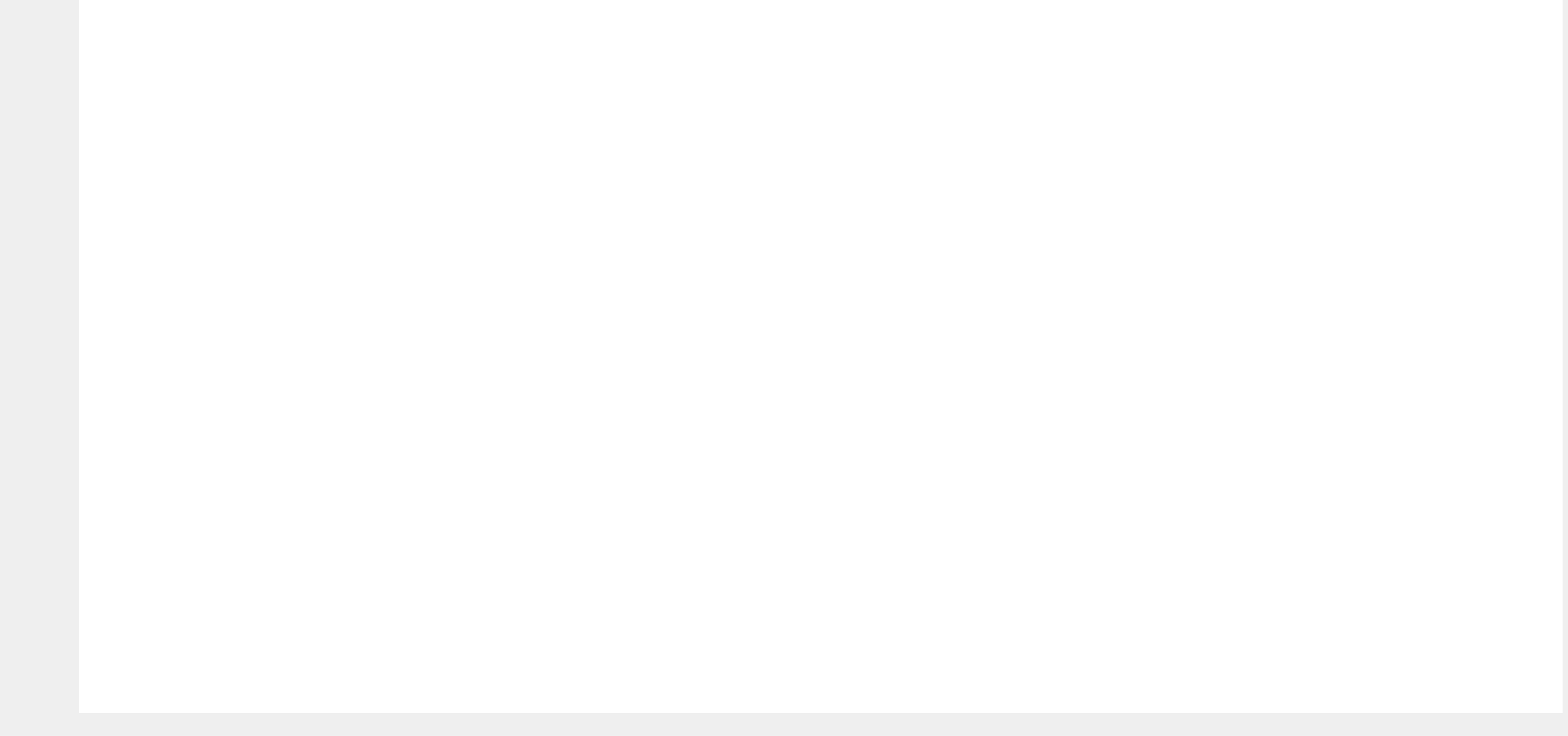
radio input "true"
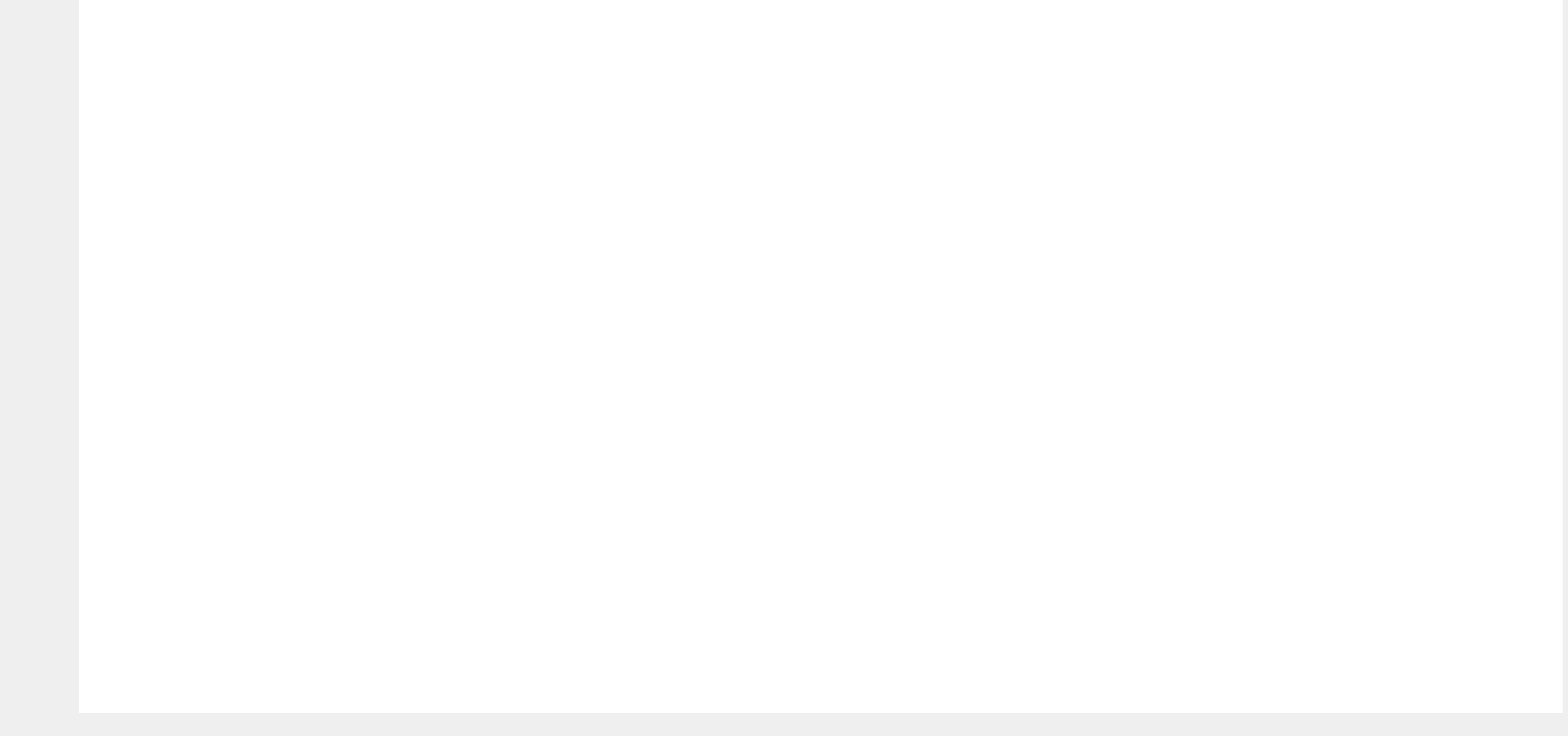
checkbox input "true"
drag, startPoint x: 1197, startPoint y: 570, endPoint x: 1188, endPoint y: 538, distance: 33.2
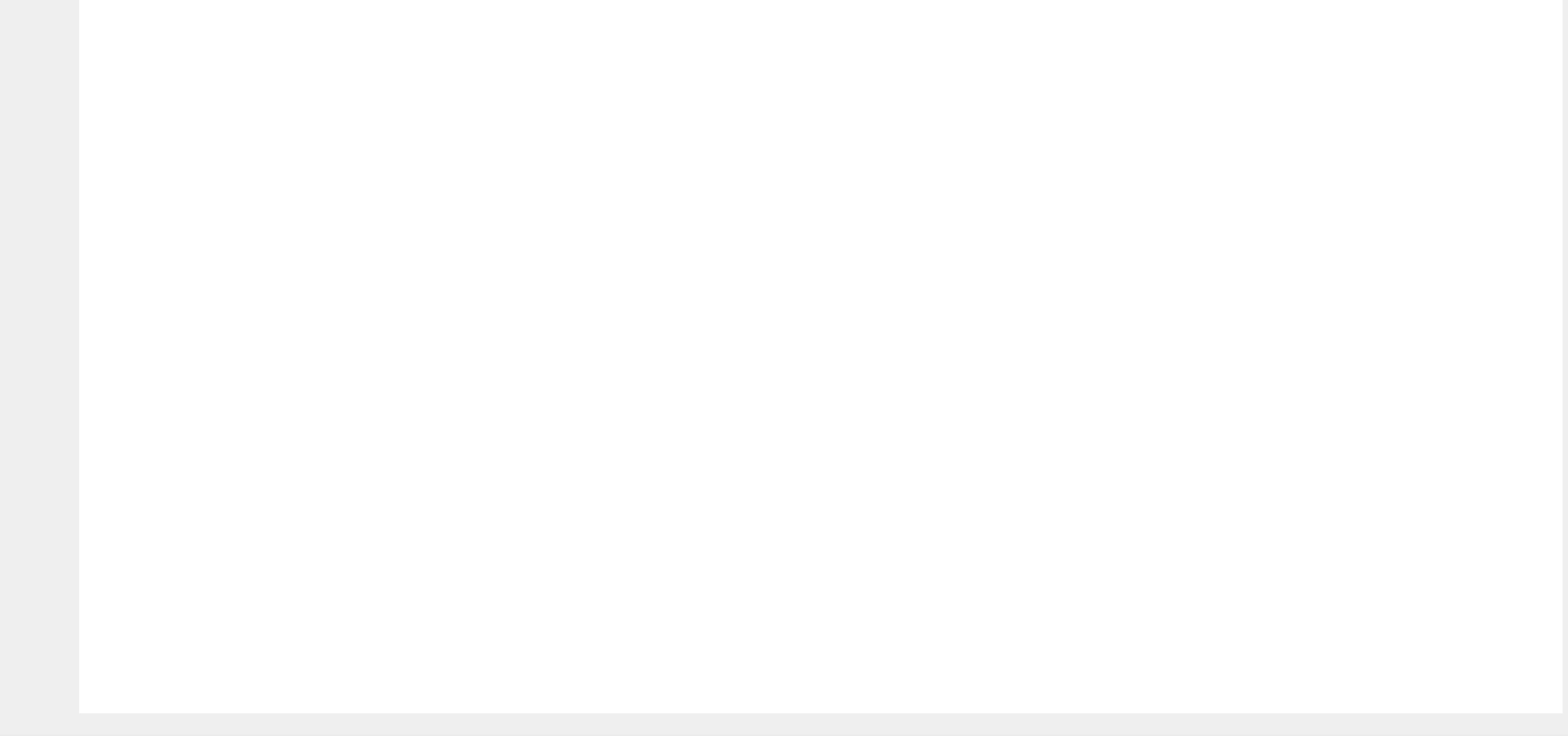
radio input "false"
radio input "true"
drag, startPoint x: 1017, startPoint y: 195, endPoint x: 1006, endPoint y: 423, distance: 228.3
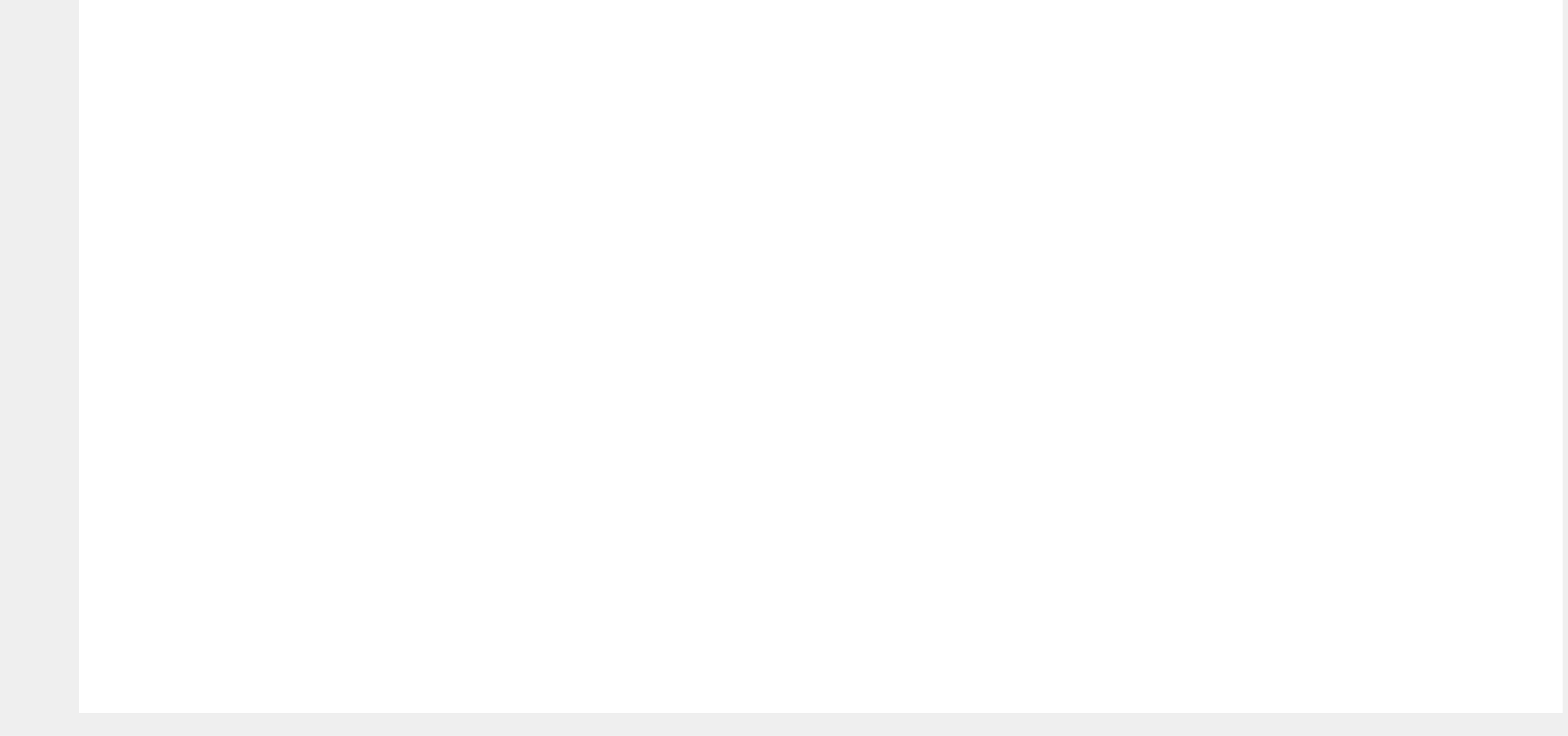
drag, startPoint x: 790, startPoint y: 296, endPoint x: 811, endPoint y: 426, distance: 131.7
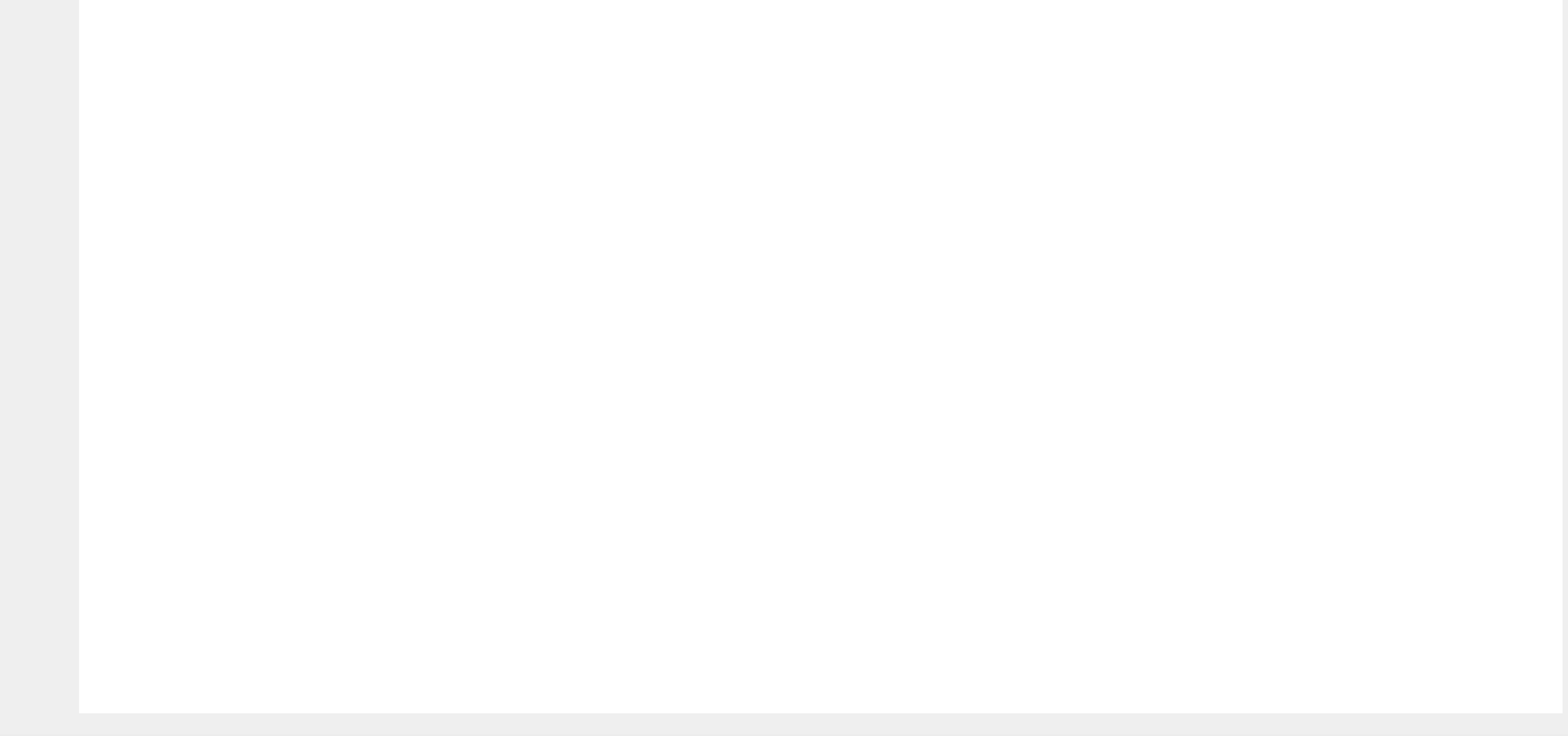
radio input "true"
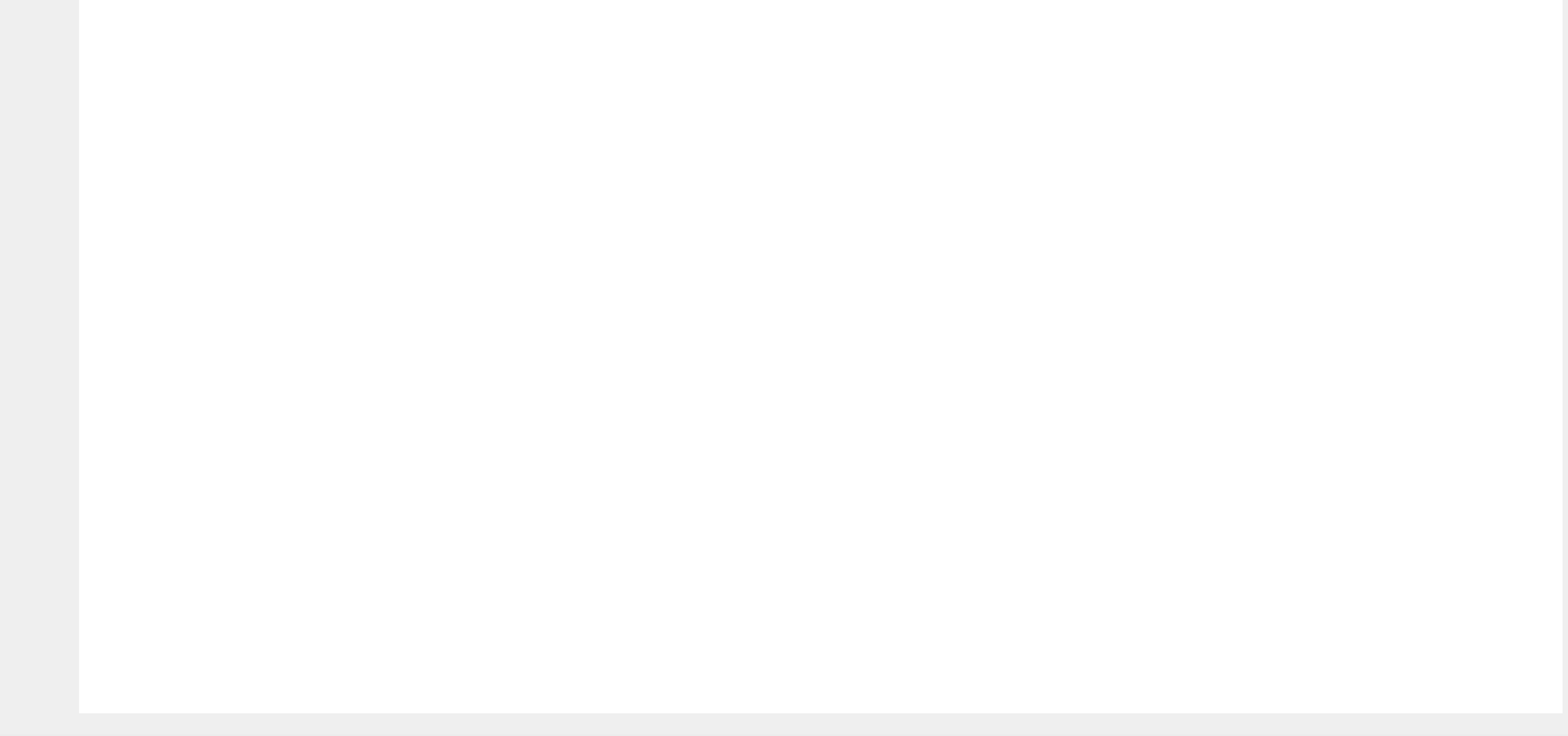
radio input "true"
checkbox input "true"
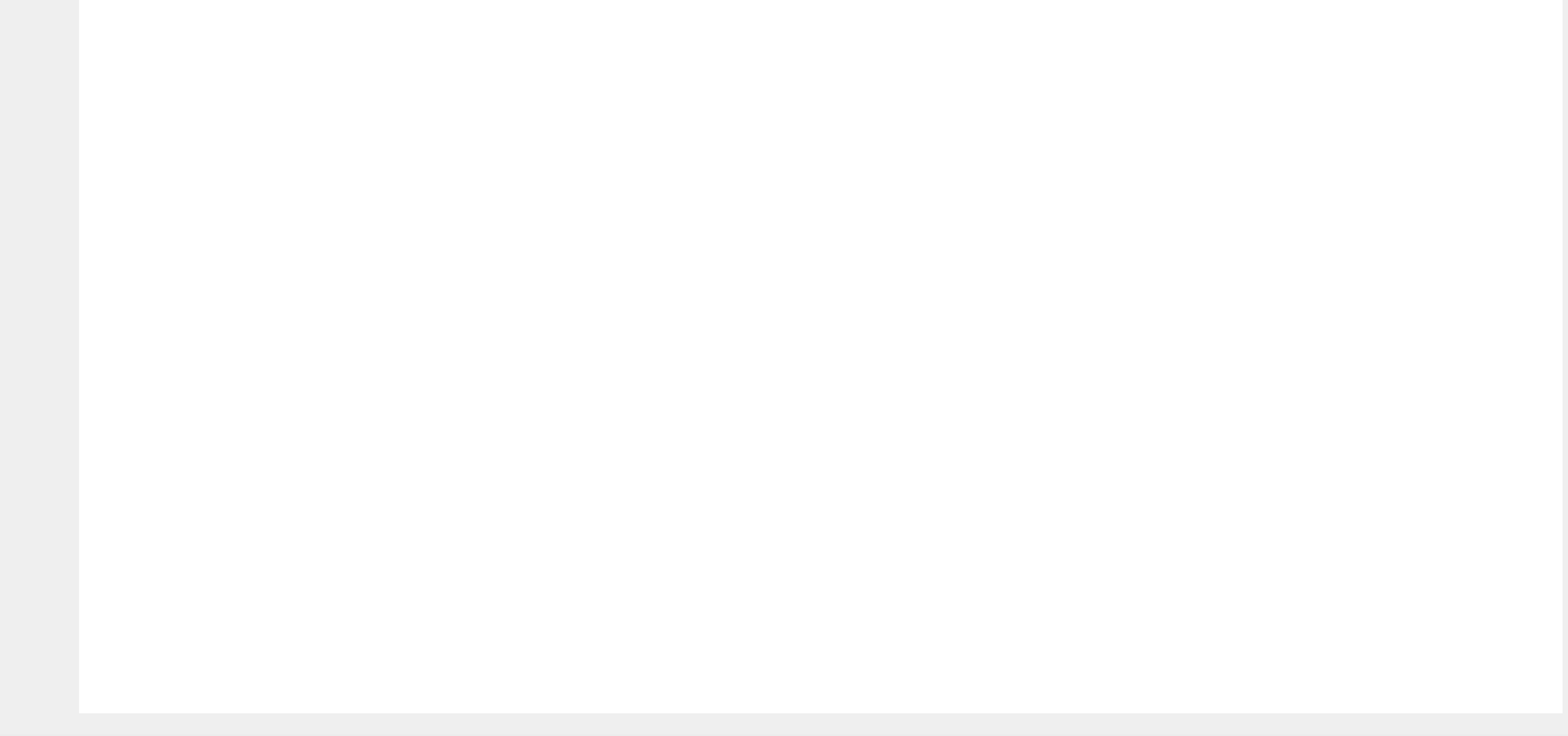
radio input "true"
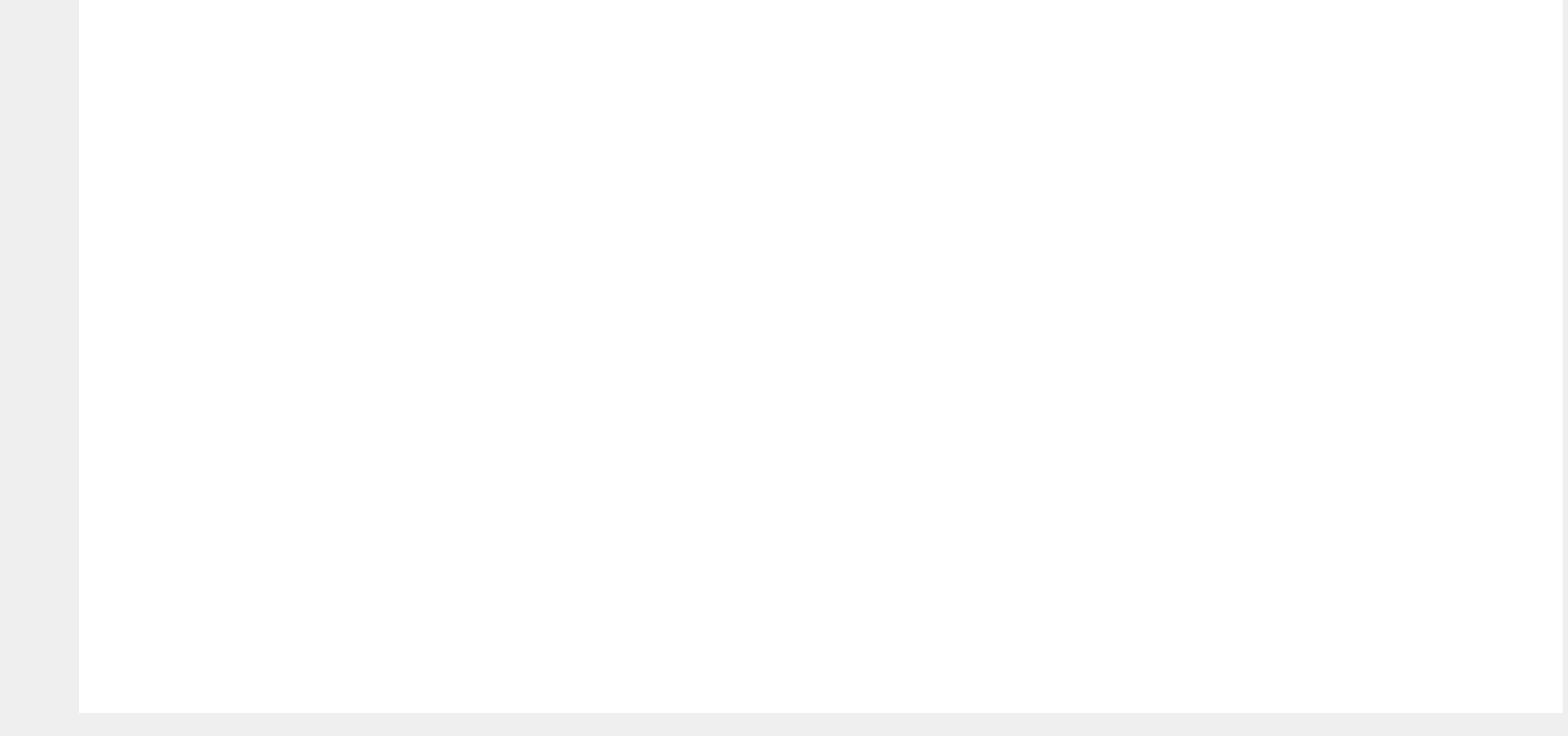
drag, startPoint x: 795, startPoint y: 252, endPoint x: 780, endPoint y: 460, distance: 208.5
drag, startPoint x: 1002, startPoint y: 209, endPoint x: 992, endPoint y: 401, distance: 192.3
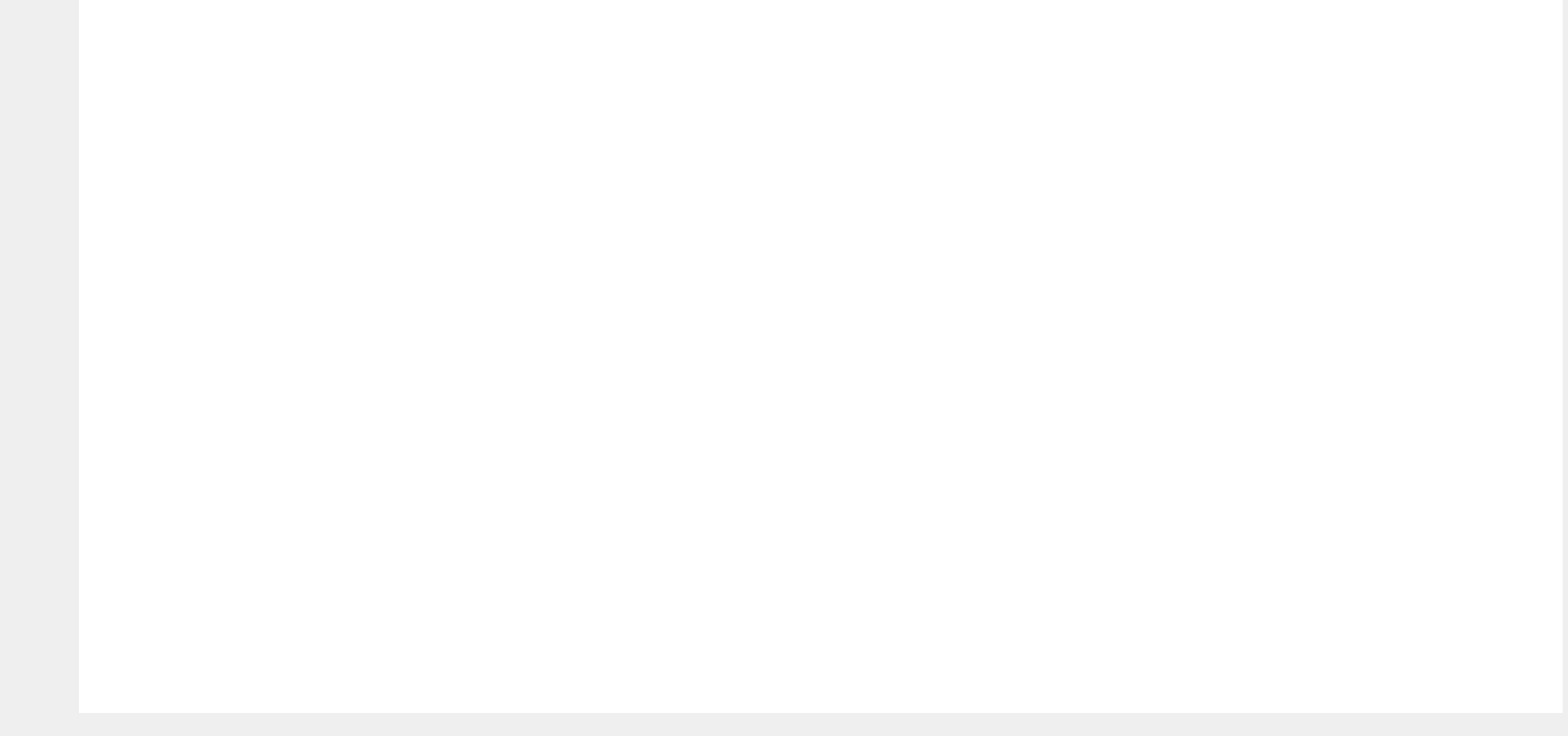
drag, startPoint x: 635, startPoint y: 345, endPoint x: 645, endPoint y: 354, distance: 13.5
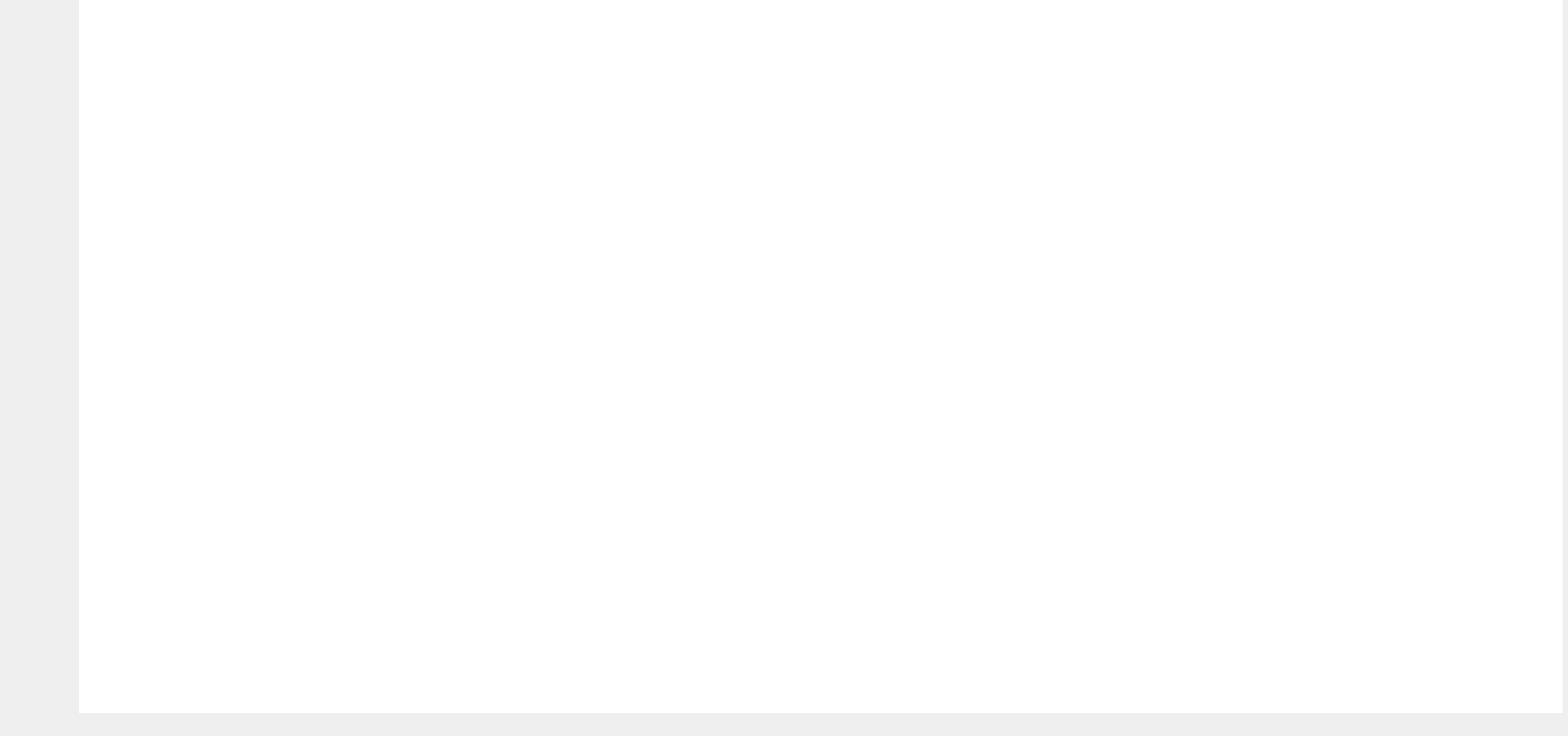
radio input "true"
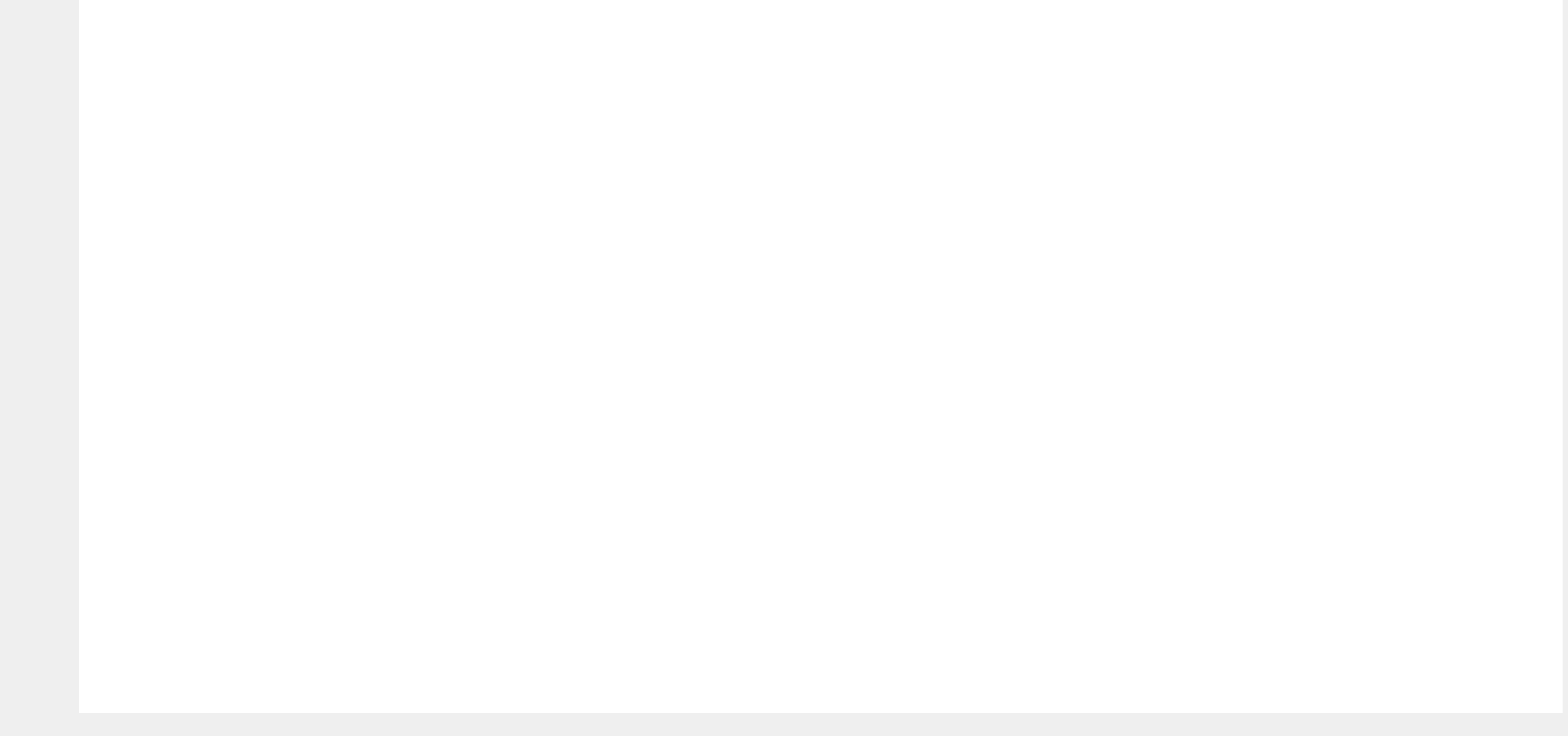
checkbox input "true"
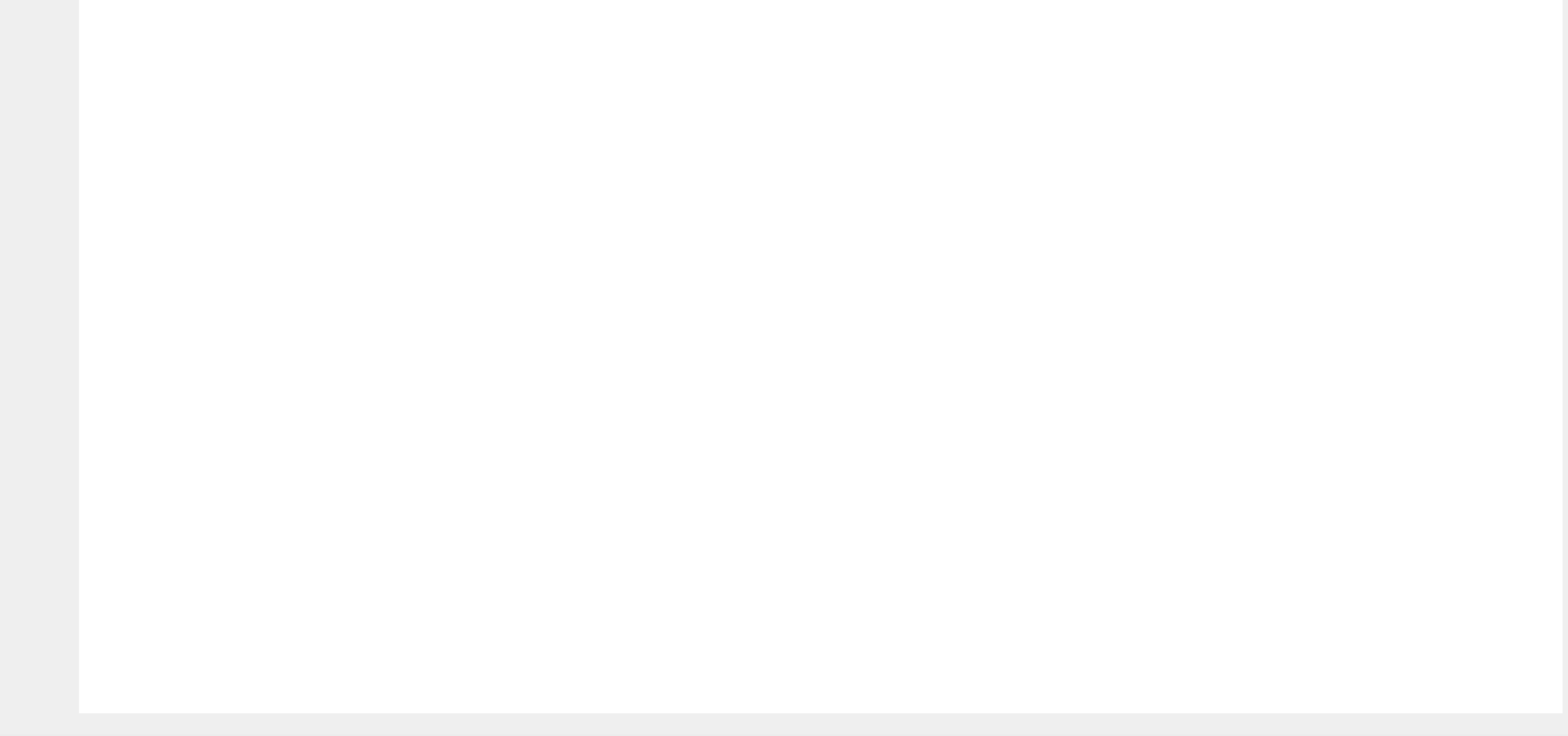
radio input "true"
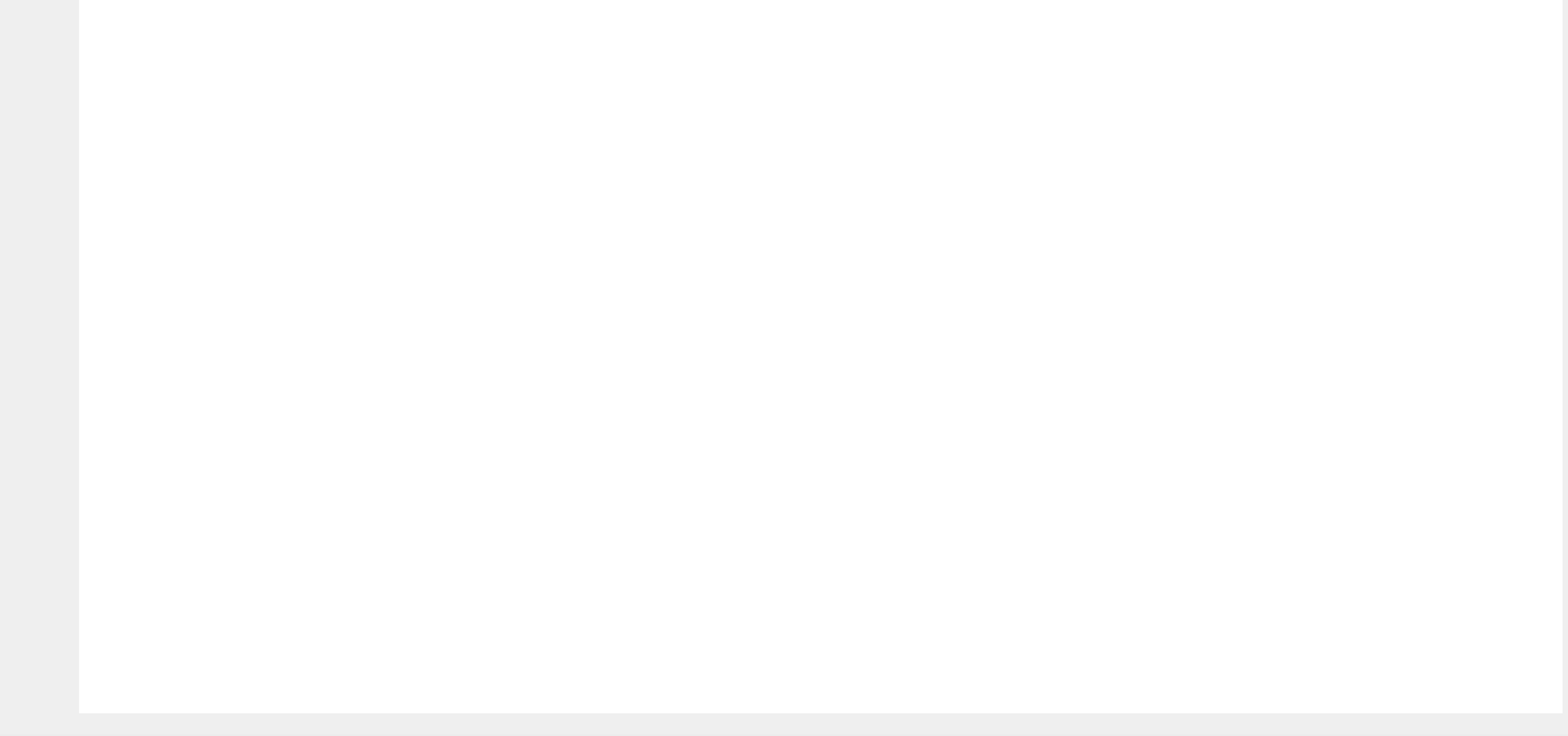
drag, startPoint x: 1178, startPoint y: 518, endPoint x: 1182, endPoint y: 530, distance: 12.6
drag, startPoint x: 1023, startPoint y: 291, endPoint x: 1035, endPoint y: 456, distance: 165.4
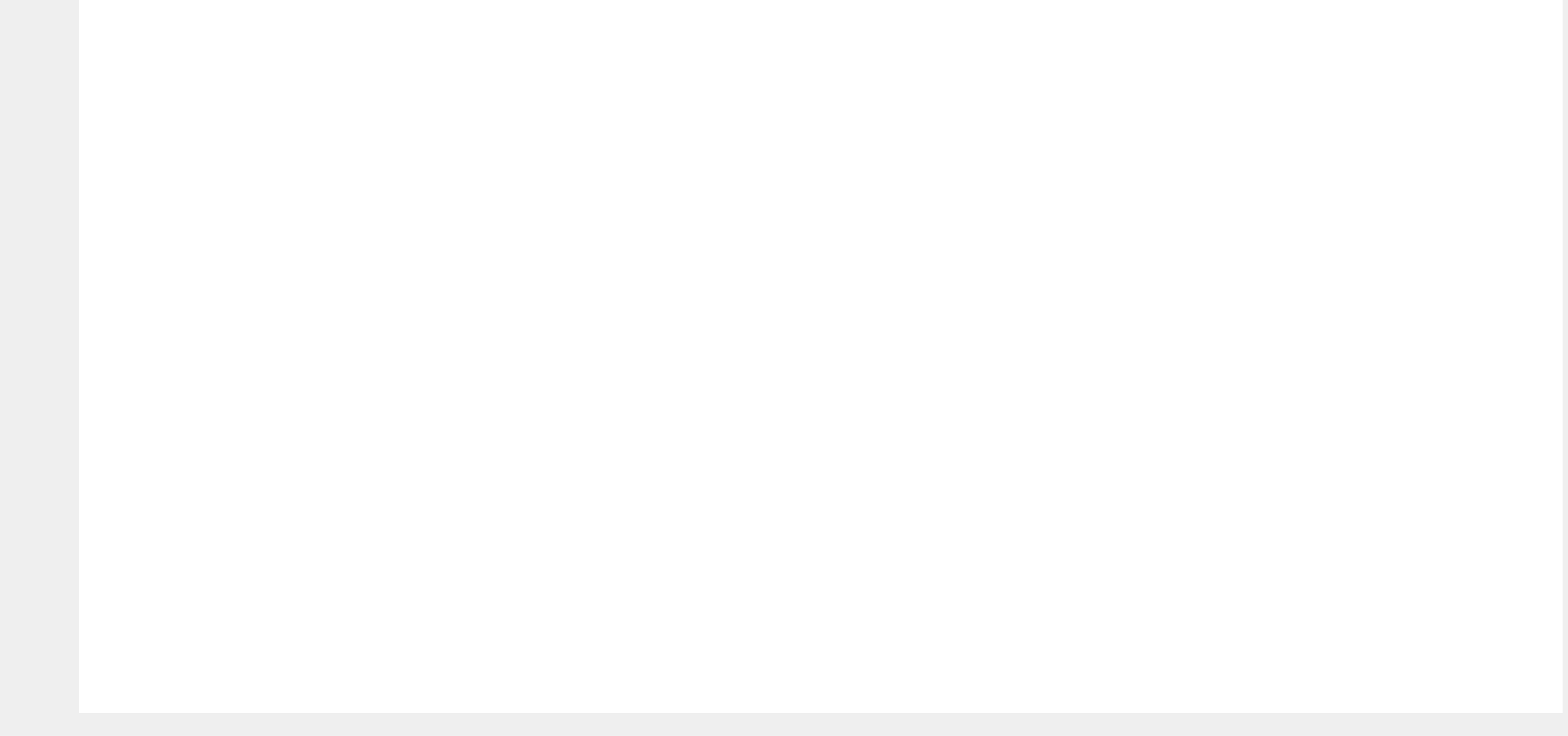
radio input "true"
drag, startPoint x: 794, startPoint y: 285, endPoint x: 1085, endPoint y: 468, distance: 343.8
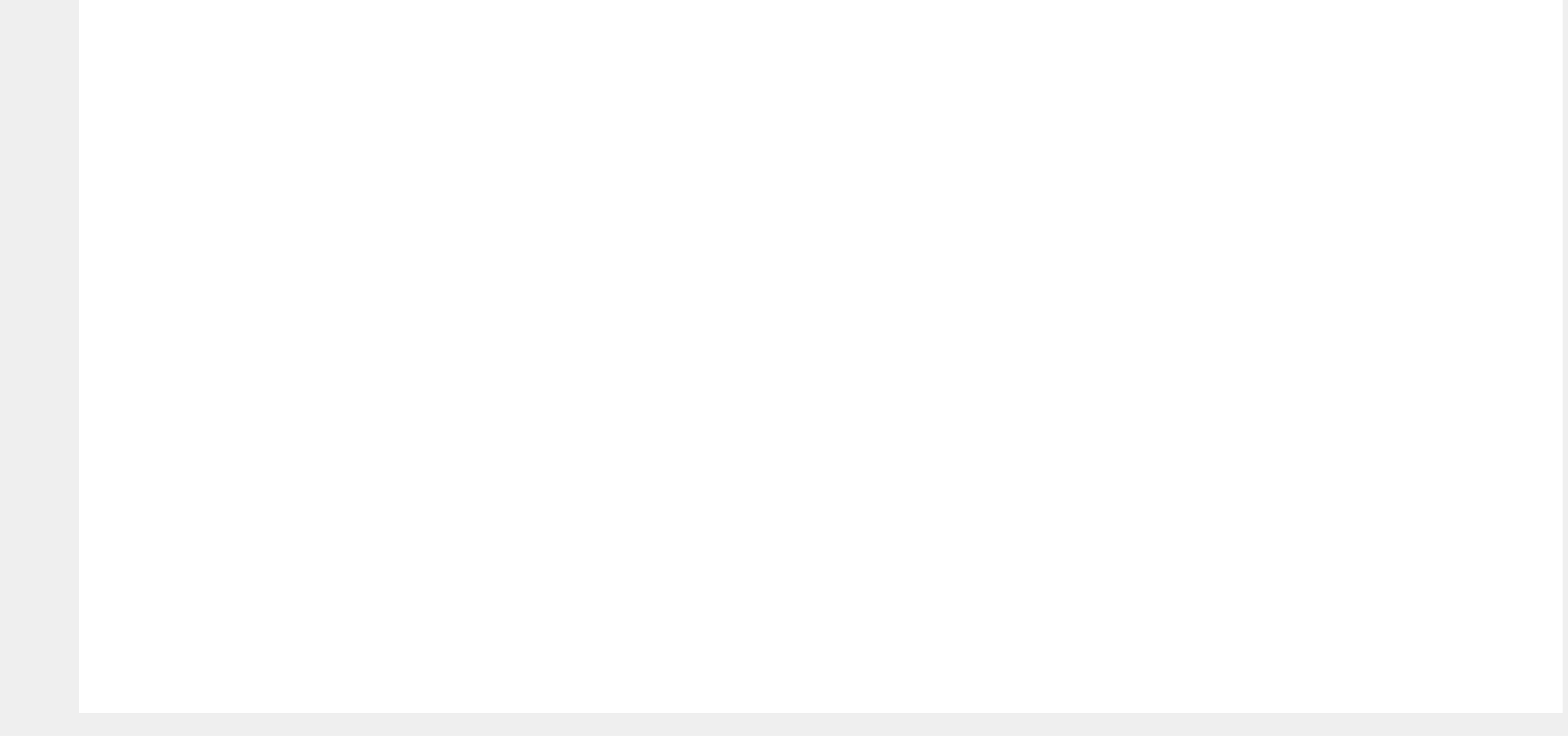
radio input "true"
drag, startPoint x: 829, startPoint y: 206, endPoint x: 827, endPoint y: 227, distance: 21.1
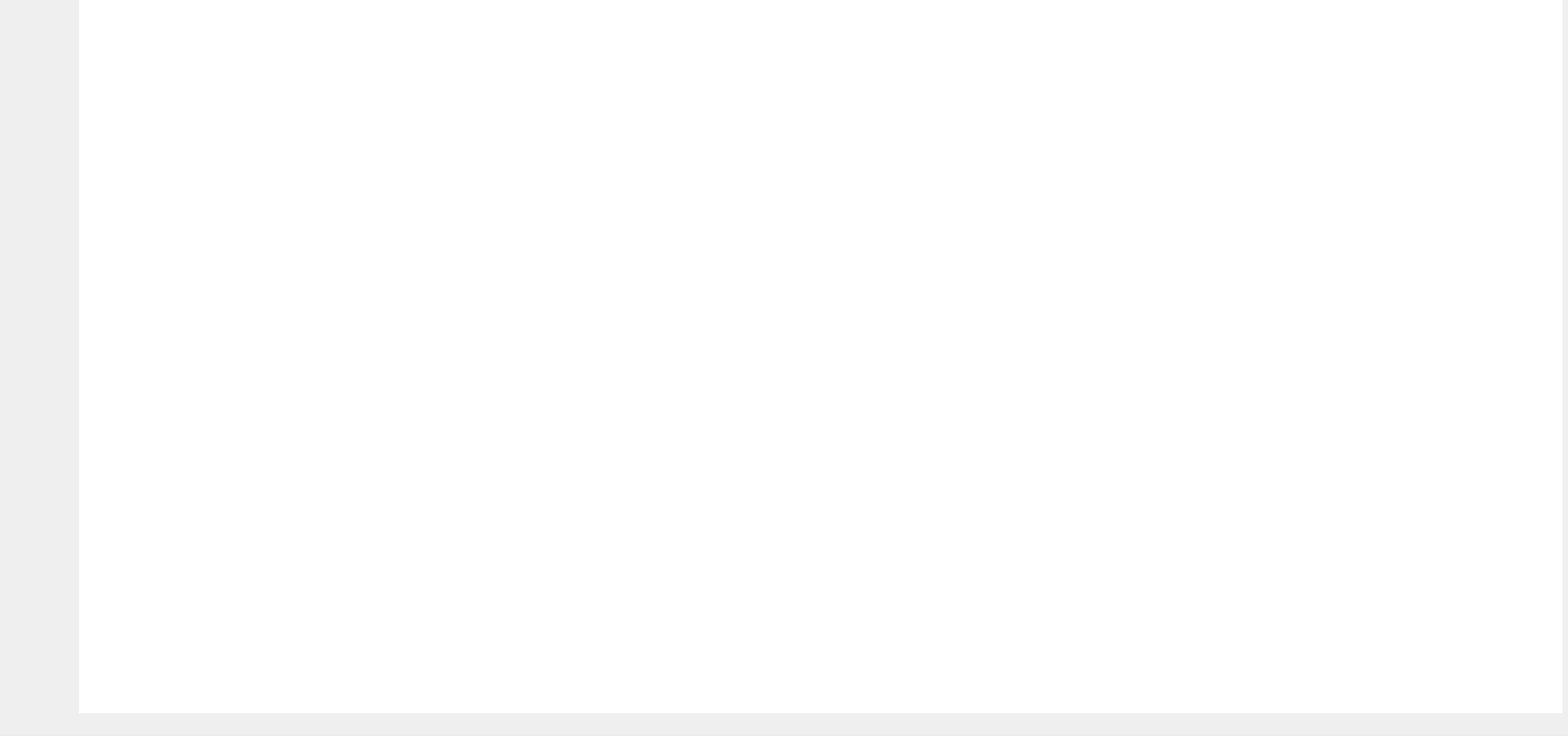
checkbox input "true"
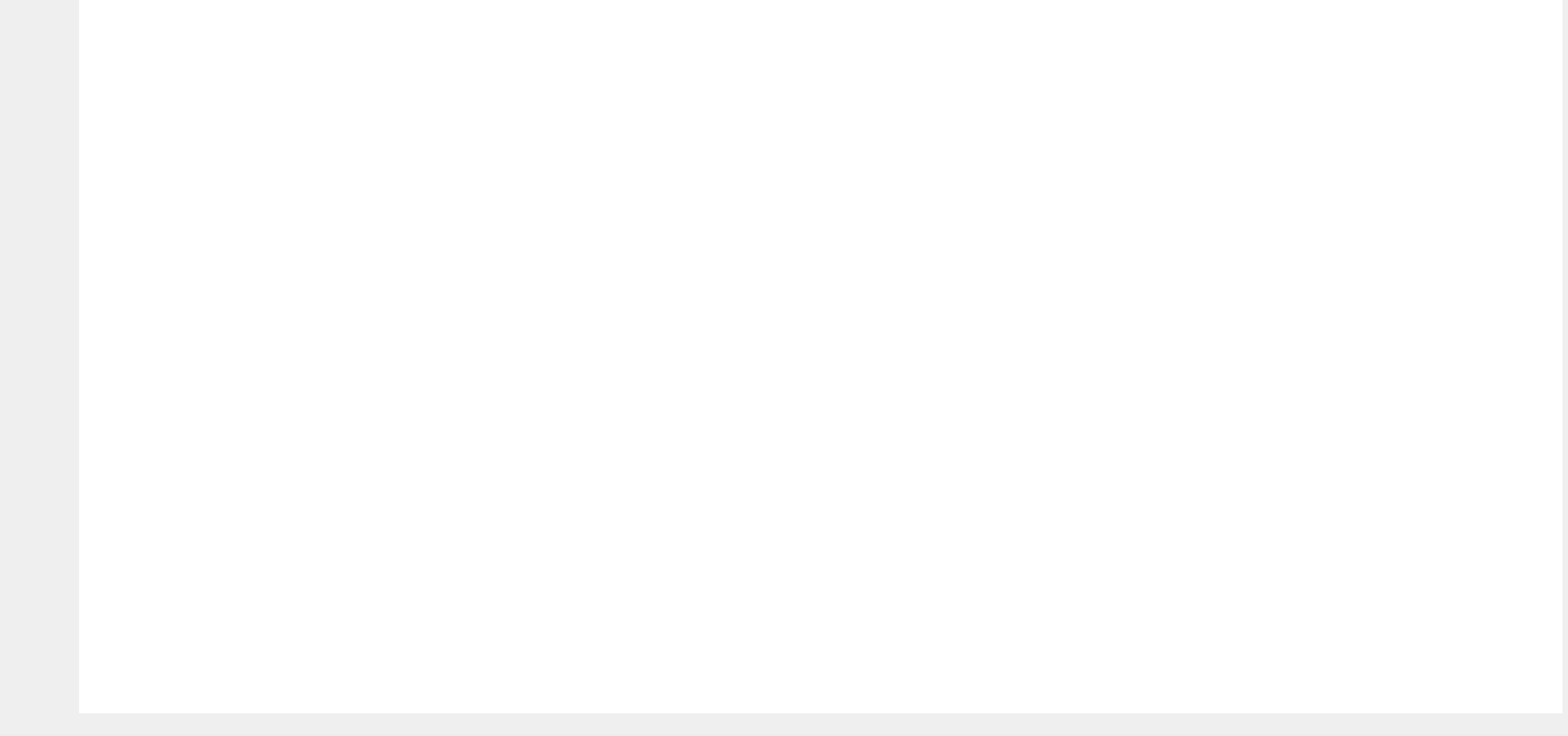
checkbox input "true"
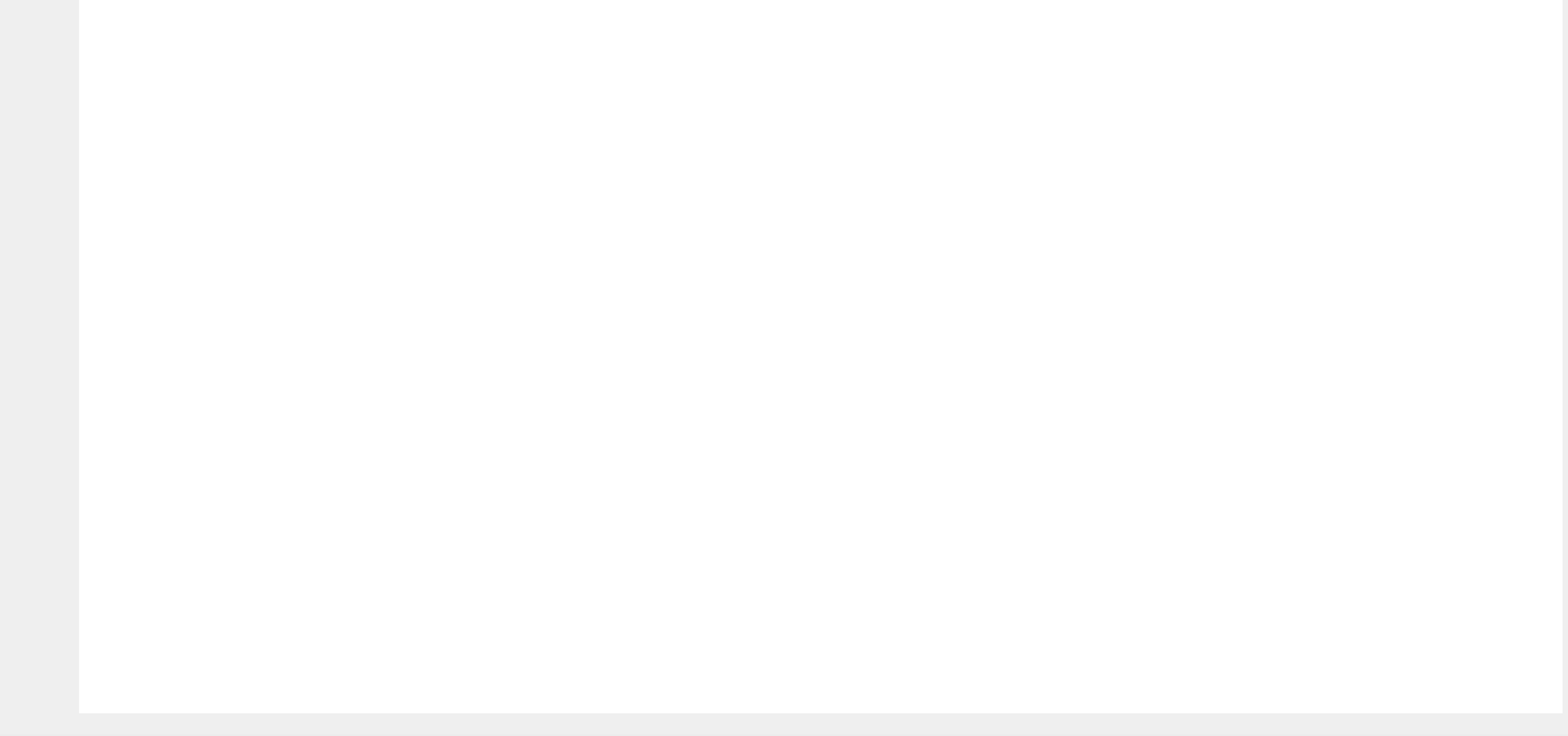
checkbox input "true"
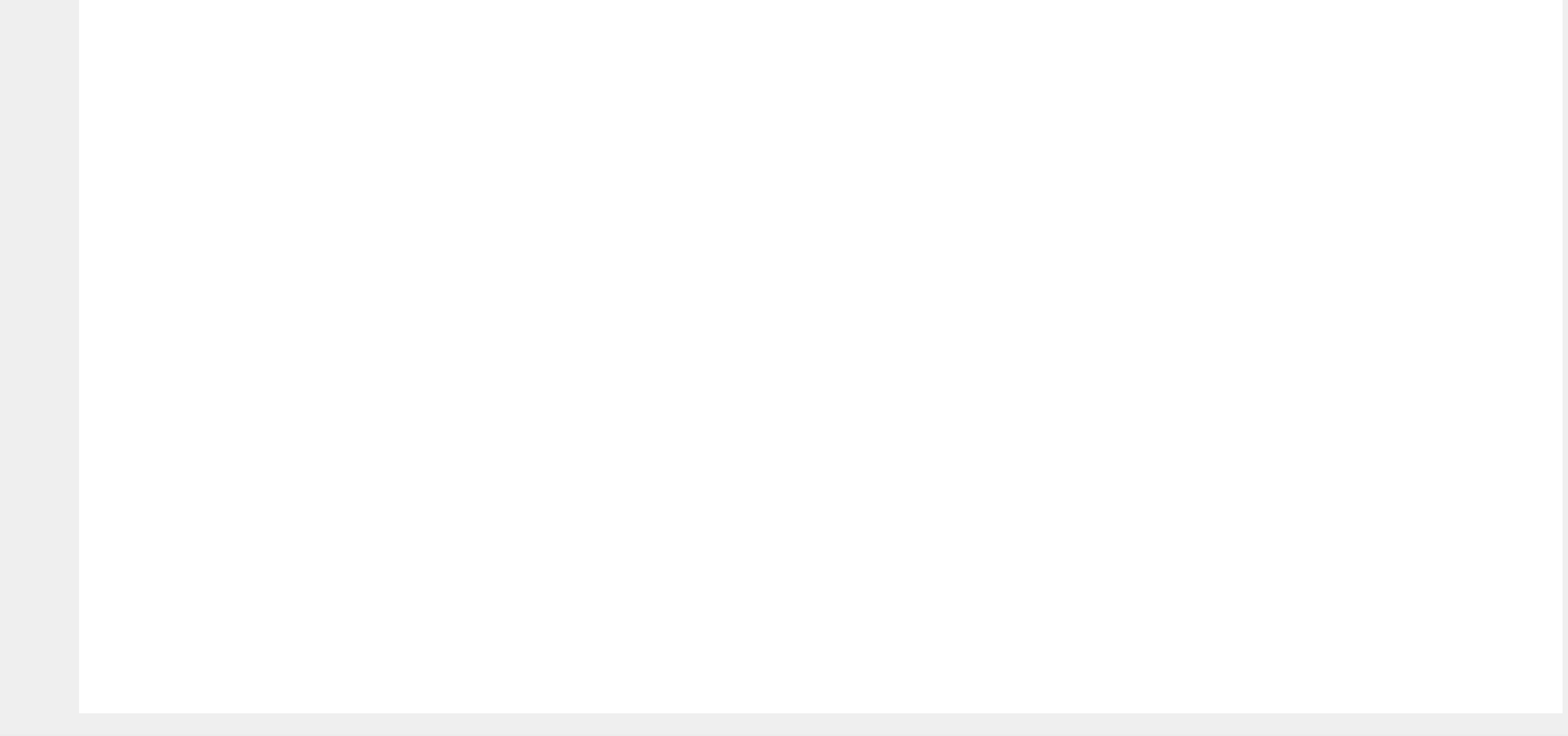
checkbox input "false"
drag, startPoint x: 826, startPoint y: 164, endPoint x: 819, endPoint y: 220, distance: 56.4
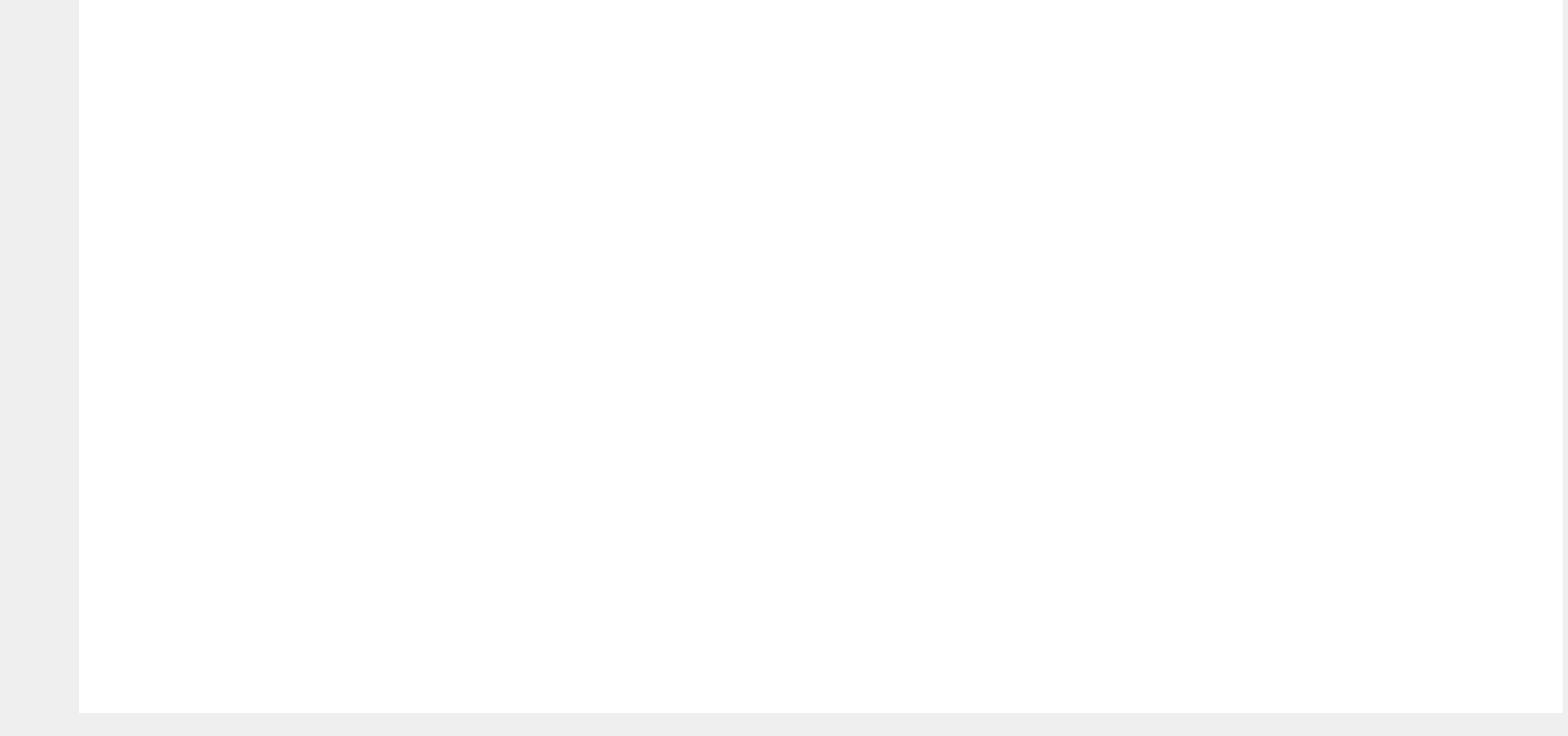
checkbox input "true"
drag, startPoint x: 1023, startPoint y: 226, endPoint x: 1029, endPoint y: 282, distance: 56.3
checkbox input "true"
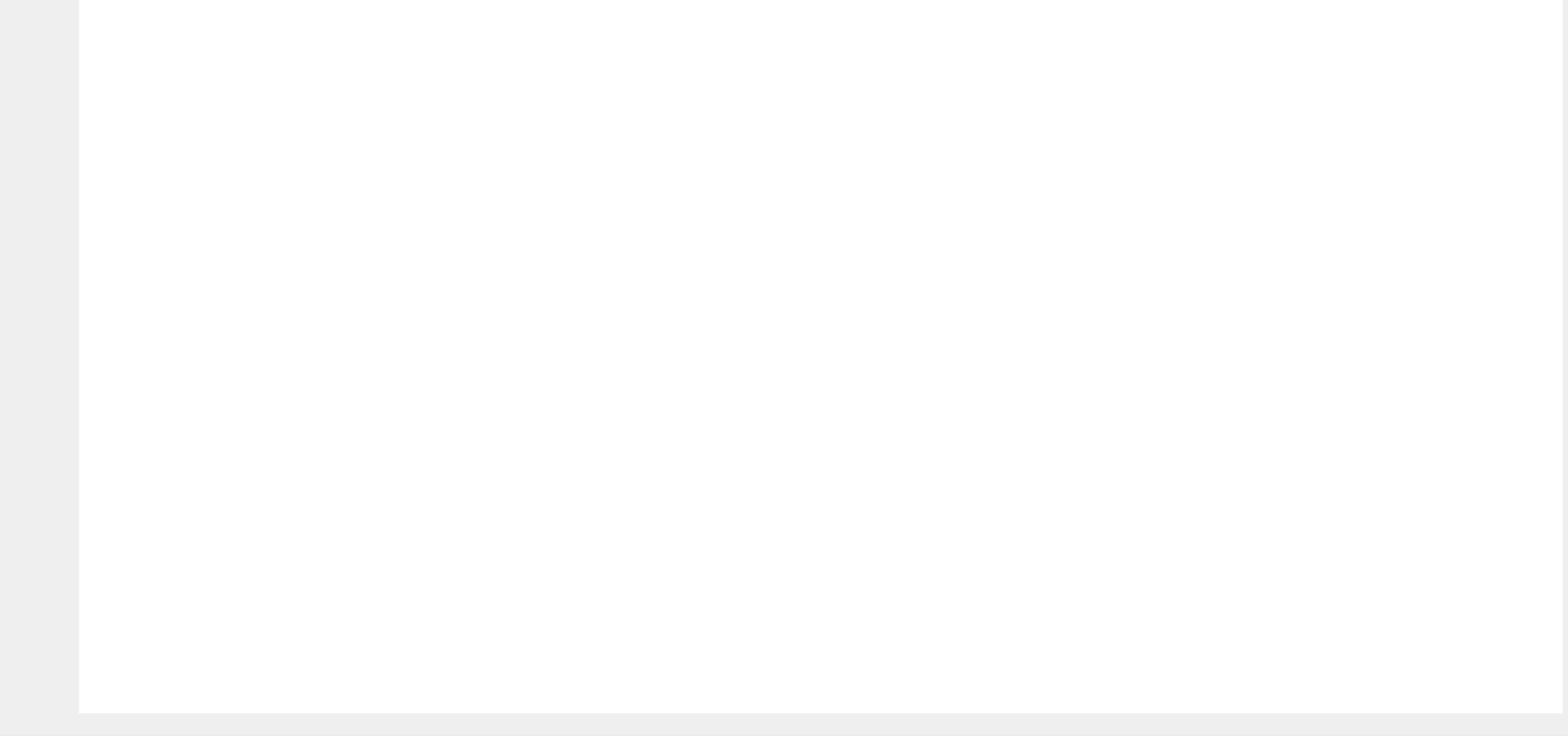
checkbox input "false"
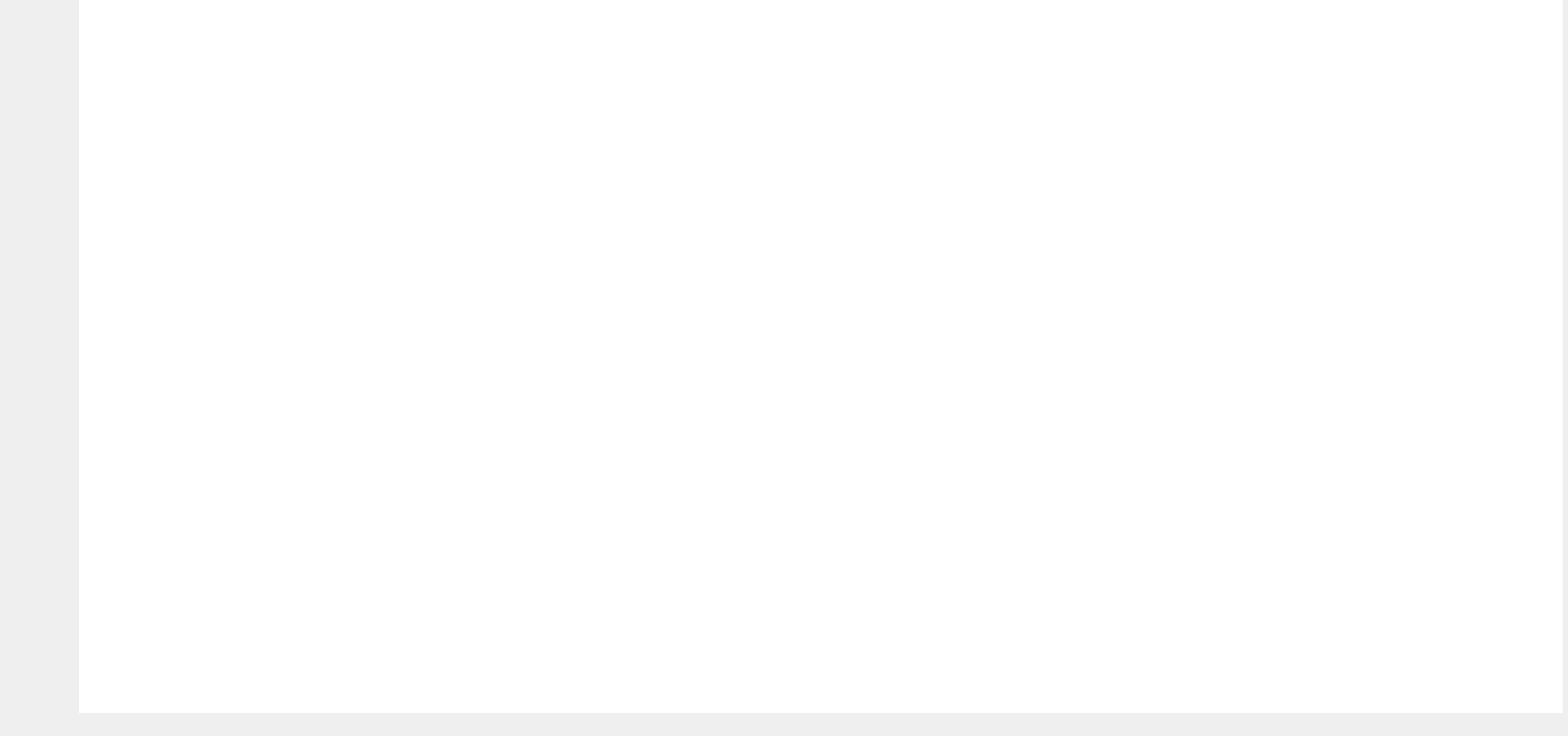
checkbox input "true"
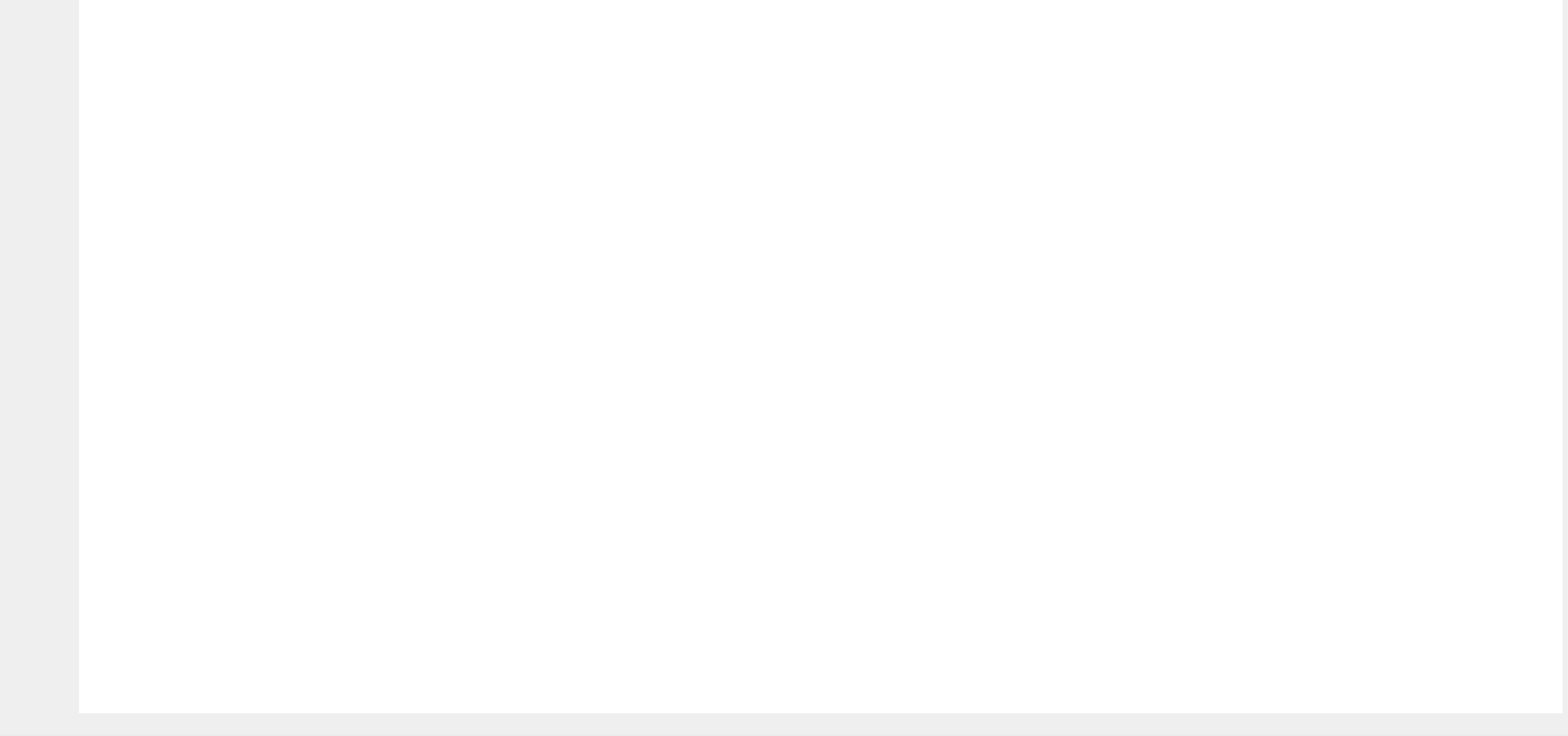
radio input "true"
drag, startPoint x: 1204, startPoint y: 564, endPoint x: 1201, endPoint y: 549, distance: 15.3
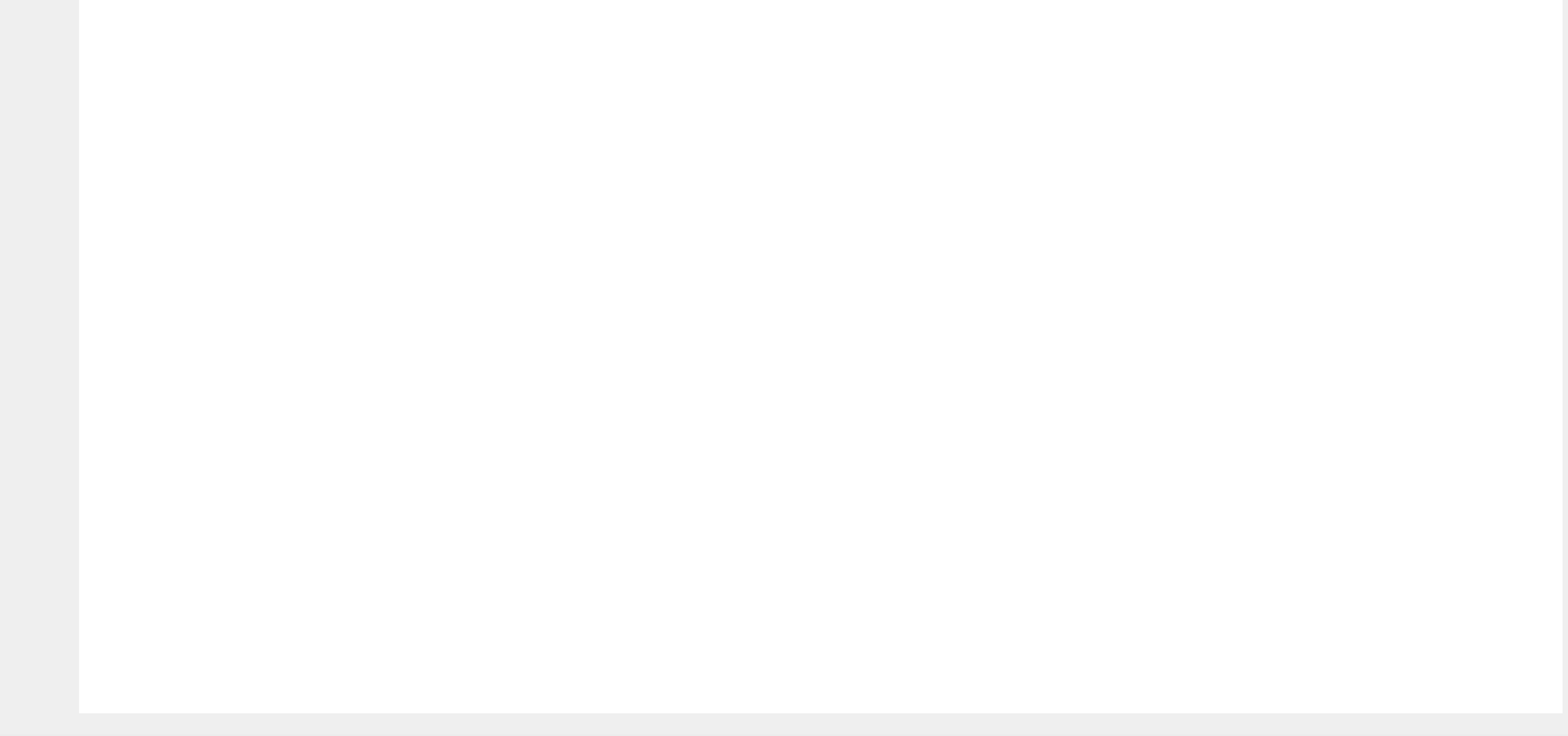
drag, startPoint x: 526, startPoint y: 245, endPoint x: 984, endPoint y: 499, distance: 523.7
drag, startPoint x: 319, startPoint y: 241, endPoint x: 759, endPoint y: 417, distance: 473.9
drag, startPoint x: 1051, startPoint y: 266, endPoint x: 604, endPoint y: 469, distance: 490.9
drag, startPoint x: 745, startPoint y: 261, endPoint x: 313, endPoint y: 460, distance: 475.6
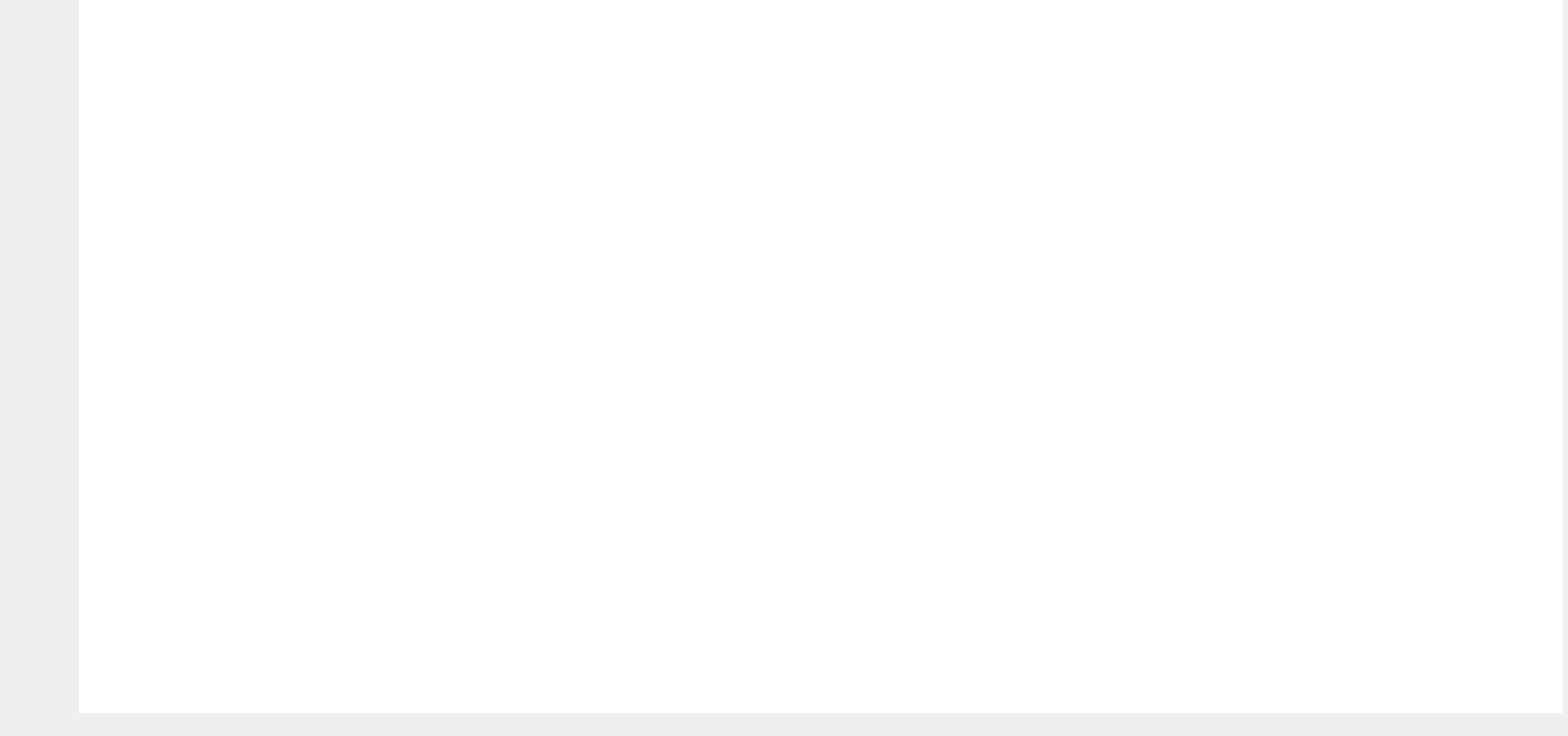
radio input "true"
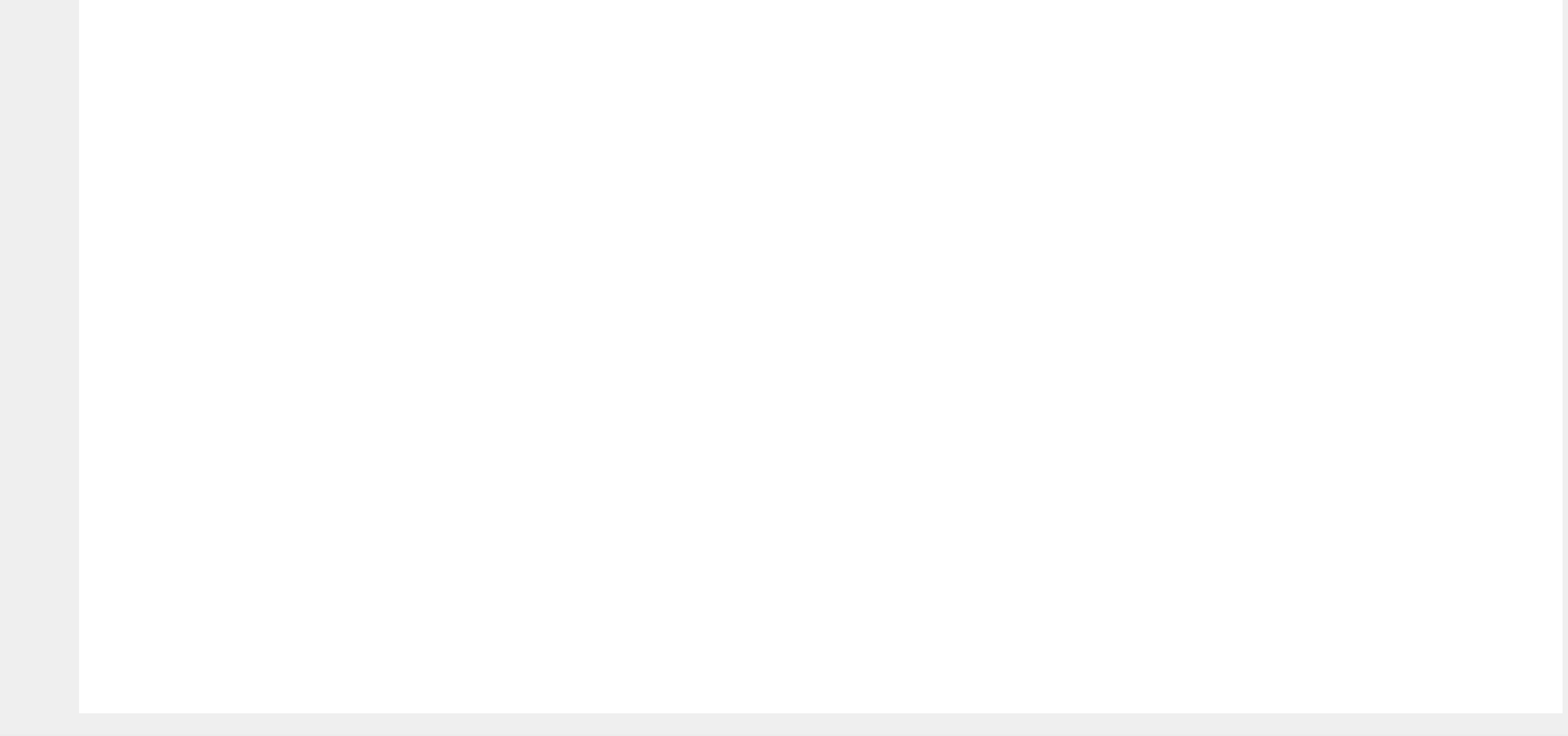
radio input "true"
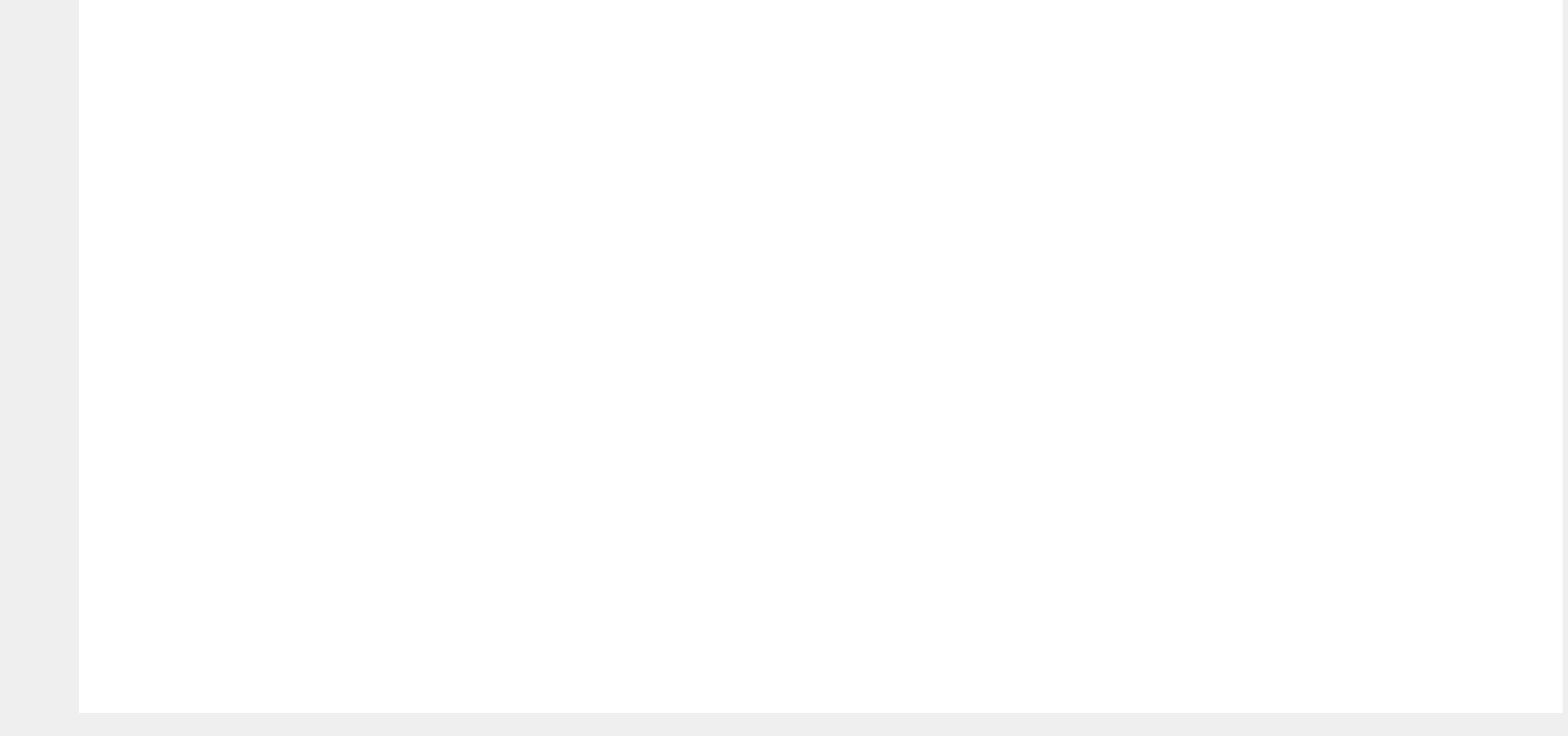
drag, startPoint x: 680, startPoint y: 384, endPoint x: 687, endPoint y: 400, distance: 17.5
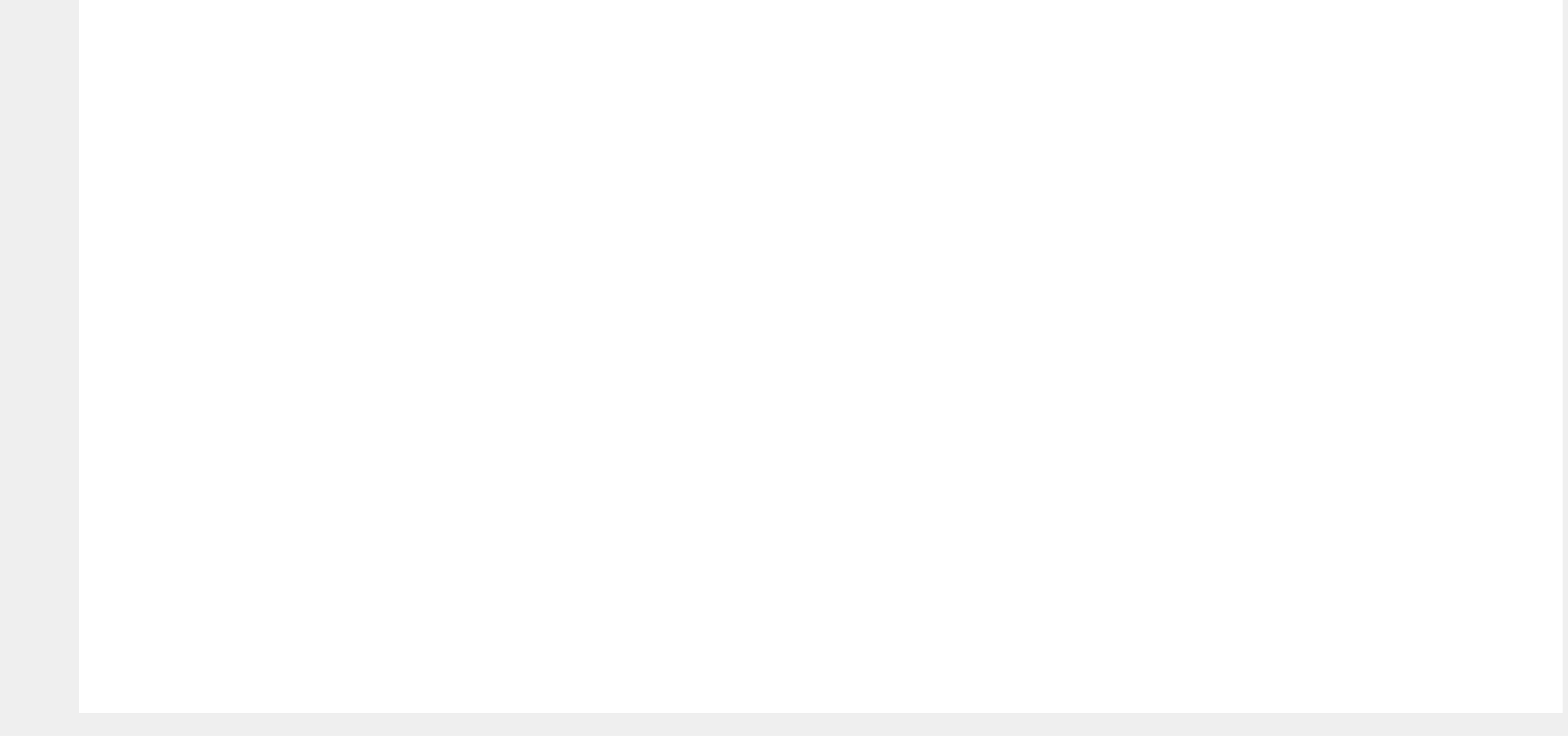
checkbox input "true"
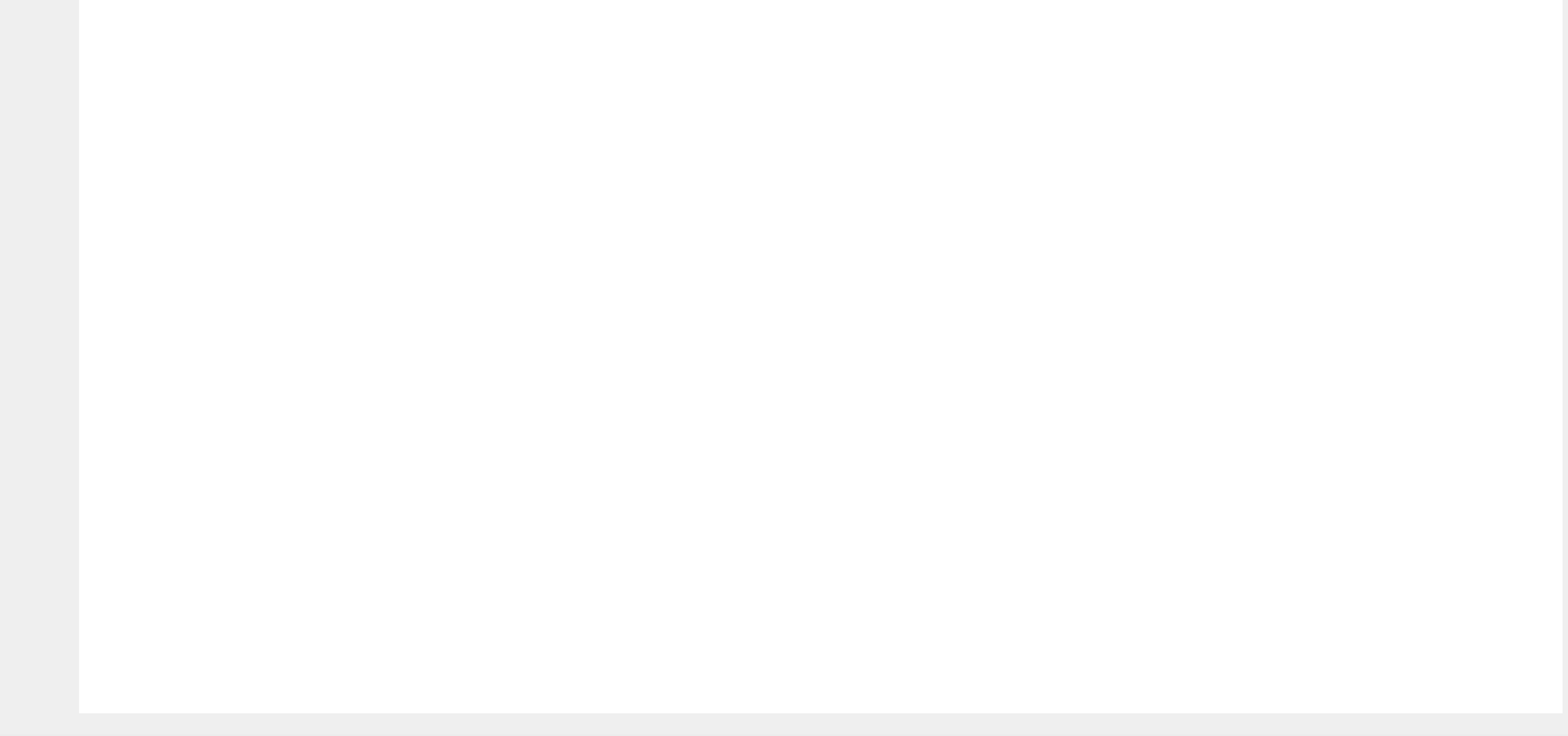
radio input "true"
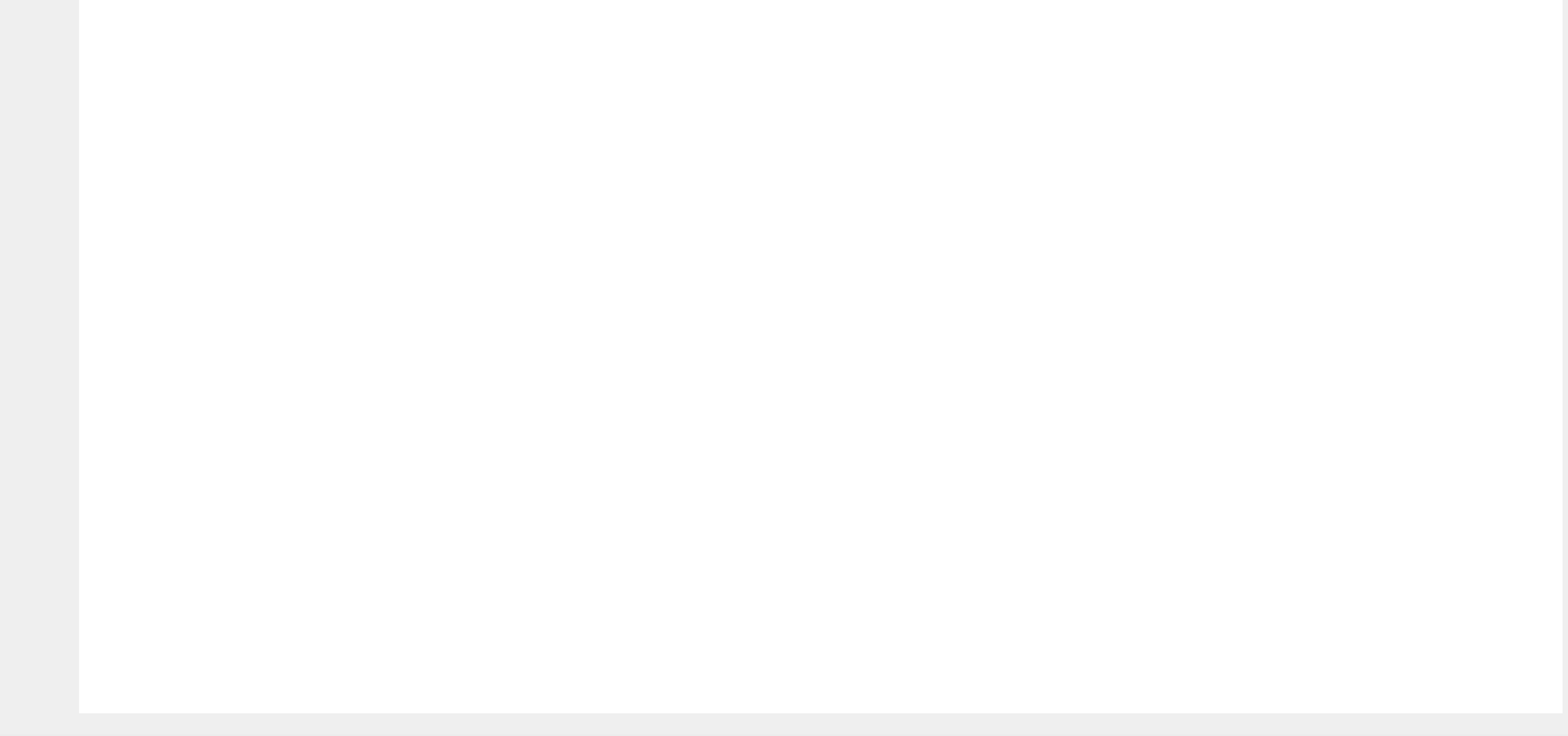
drag, startPoint x: 575, startPoint y: 245, endPoint x: 1005, endPoint y: 448, distance: 475.5
drag, startPoint x: 306, startPoint y: 258, endPoint x: 721, endPoint y: 445, distance: 455.2
drag, startPoint x: 794, startPoint y: 224, endPoint x: 334, endPoint y: 592, distance: 589.1
drag, startPoint x: 996, startPoint y: 195, endPoint x: 584, endPoint y: 413, distance: 466.1
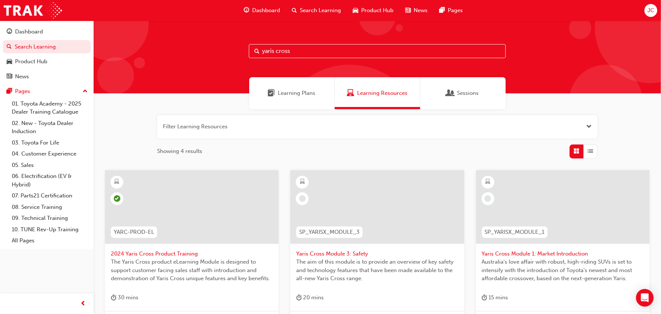
drag, startPoint x: 1968, startPoint y: 0, endPoint x: 333, endPoint y: 30, distance: 1635.3
click at [333, 30] on div "yaris cross" at bounding box center [378, 57] width 568 height 73
click at [321, 46] on input "yaris cross" at bounding box center [377, 51] width 257 height 14
type input "y"
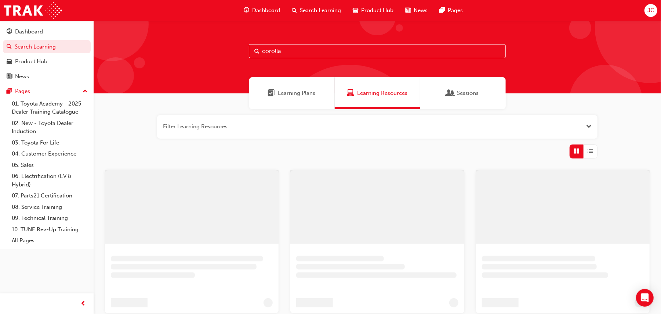
type input "corolla"
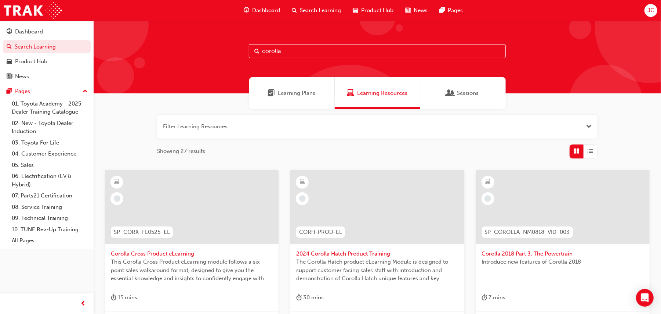
click at [159, 229] on span "SP_CORX_FL0525_EL" at bounding box center [142, 232] width 56 height 8
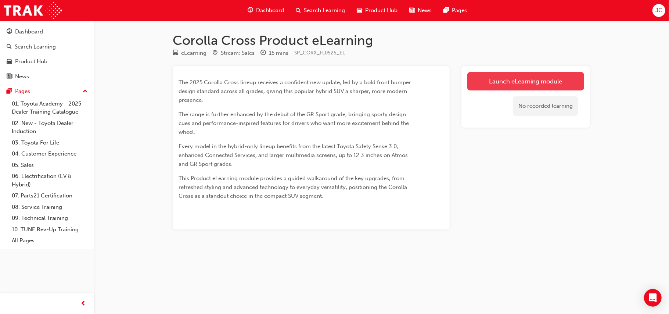
click at [504, 81] on link "Launch eLearning module" at bounding box center [525, 81] width 117 height 18
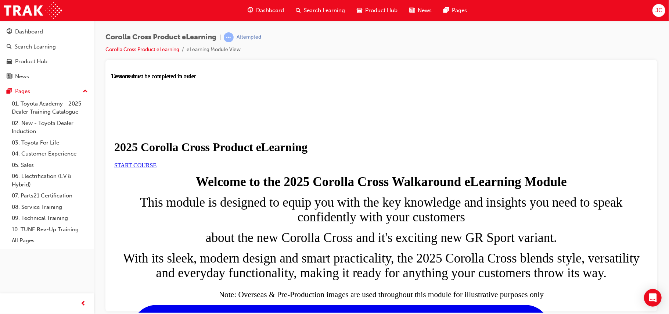
click at [156, 168] on link "START COURSE" at bounding box center [135, 165] width 42 height 6
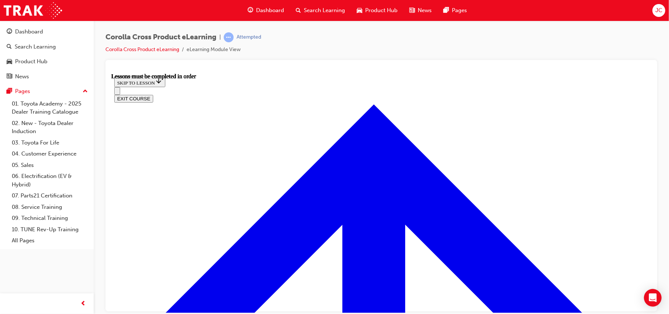
scroll to position [442, 0]
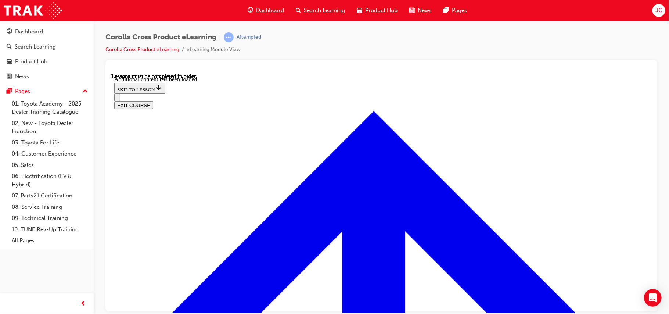
scroll to position [604, 0]
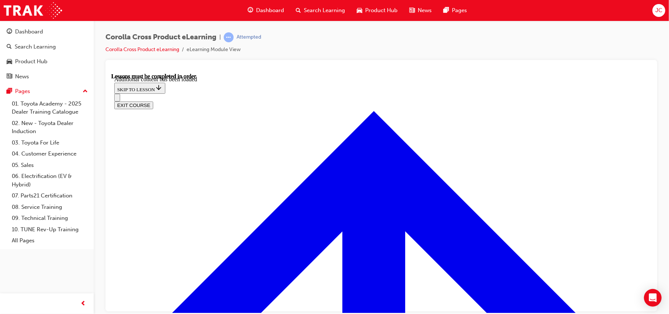
radio input "true"
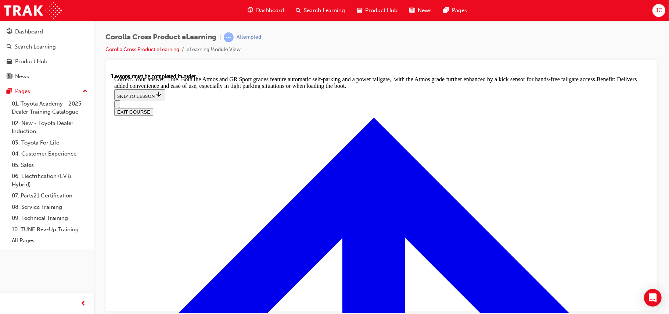
scroll to position [0, 0]
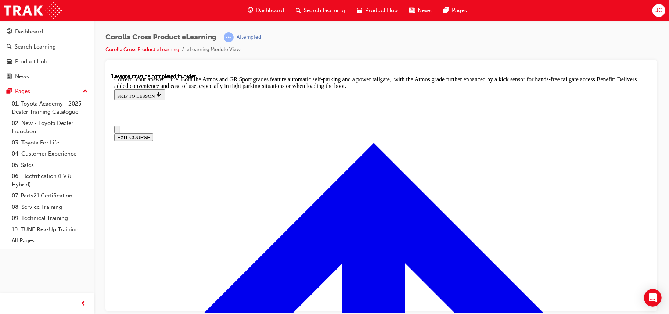
drag, startPoint x: 646, startPoint y: 280, endPoint x: 766, endPoint y: 158, distance: 171.7
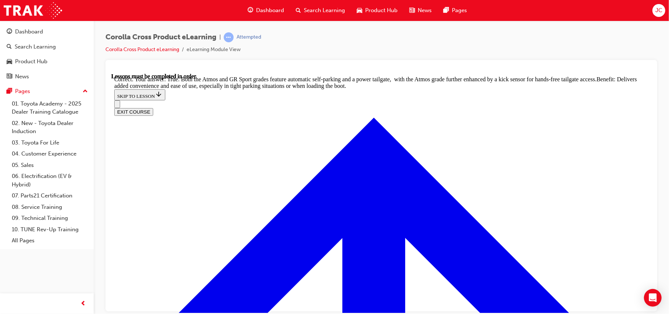
scroll to position [176, 0]
click at [656, 85] on div at bounding box center [381, 185] width 552 height 251
drag, startPoint x: 646, startPoint y: 115, endPoint x: 643, endPoint y: 128, distance: 13.5
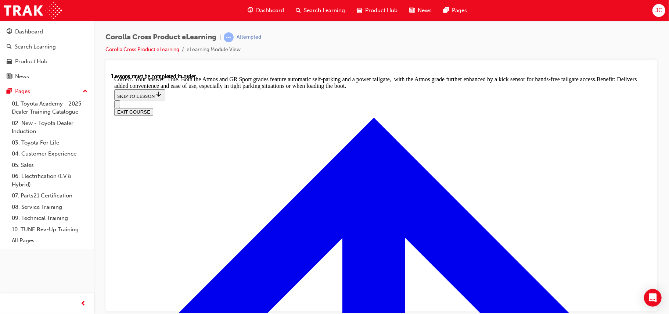
drag, startPoint x: 645, startPoint y: 125, endPoint x: 765, endPoint y: 251, distance: 174.3
drag, startPoint x: 765, startPoint y: 251, endPoint x: 648, endPoint y: 175, distance: 139.8
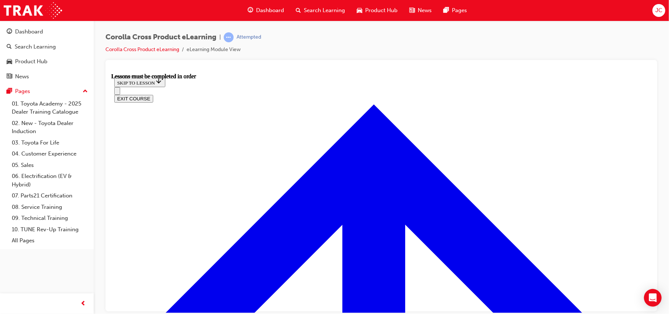
scroll to position [678, 0]
drag, startPoint x: 648, startPoint y: 208, endPoint x: 764, endPoint y: 305, distance: 150.4
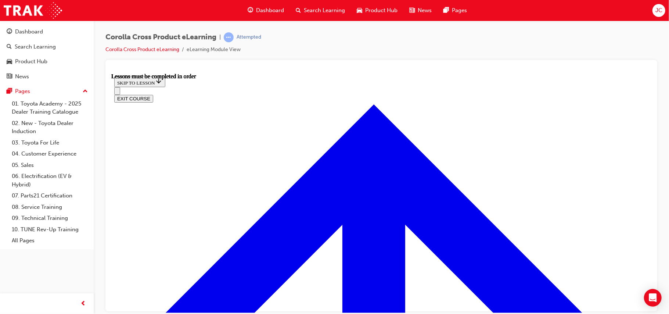
scroll to position [318, 0]
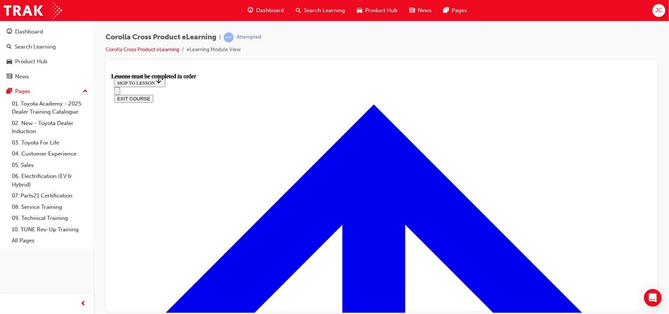
scroll to position [65, 0]
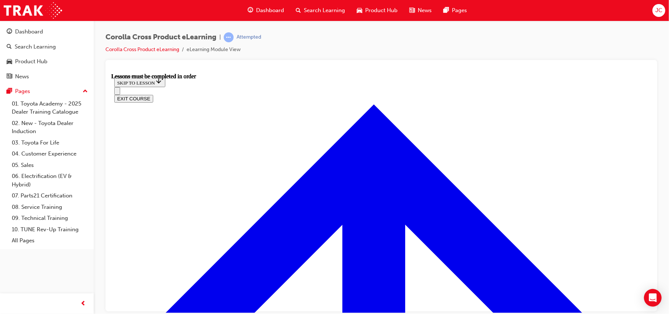
drag, startPoint x: 663, startPoint y: 203, endPoint x: 657, endPoint y: 180, distance: 24.1
click at [657, 180] on div "Corolla Cross Product eLearning | Attempted Corolla Cross Product eLearning eLe…" at bounding box center [381, 158] width 575 height 275
drag, startPoint x: 768, startPoint y: 252, endPoint x: 648, endPoint y: 200, distance: 131.1
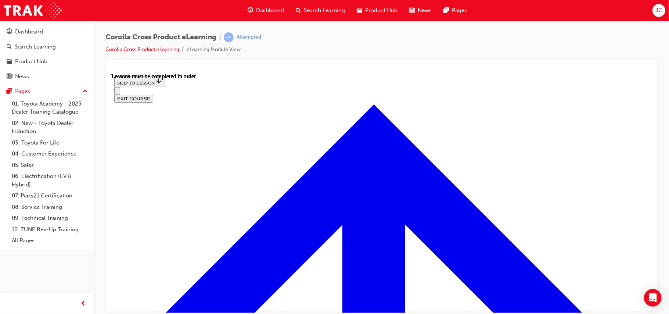
scroll to position [141, 0]
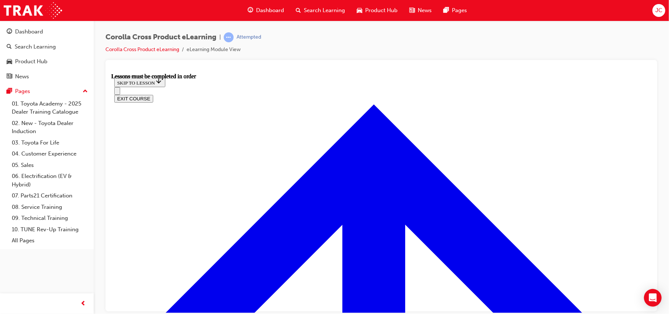
scroll to position [601, 0]
drag, startPoint x: 607, startPoint y: 229, endPoint x: 647, endPoint y: 234, distance: 39.9
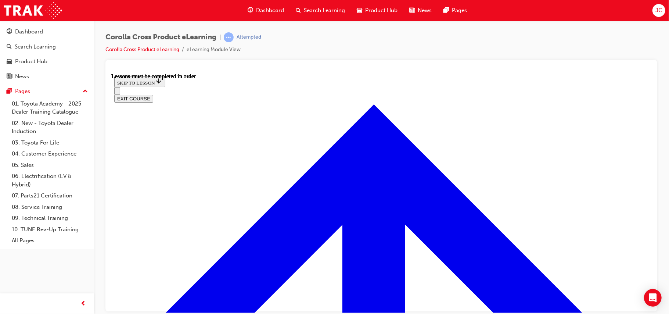
scroll to position [620, 0]
drag, startPoint x: 648, startPoint y: 210, endPoint x: 767, endPoint y: 288, distance: 141.7
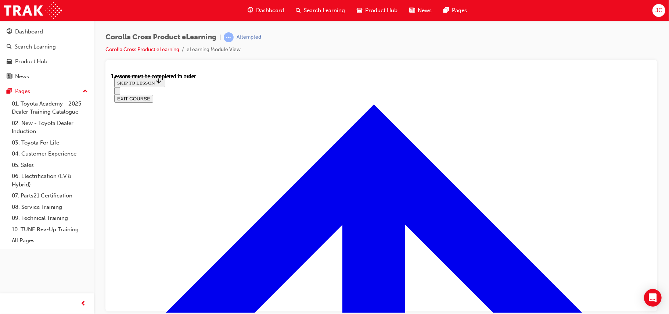
drag, startPoint x: 358, startPoint y: 277, endPoint x: 315, endPoint y: 263, distance: 44.6
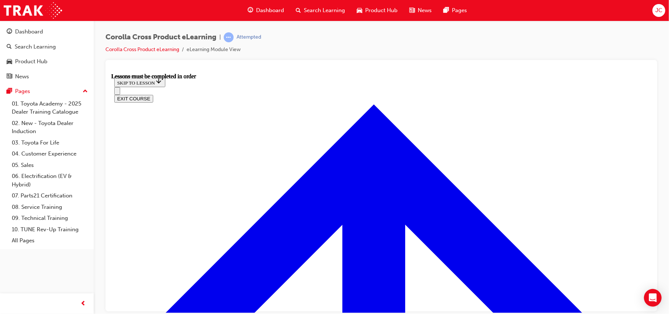
click at [653, 166] on div at bounding box center [381, 185] width 552 height 251
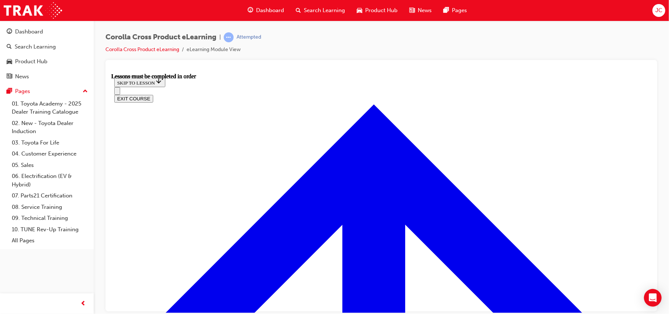
drag, startPoint x: 648, startPoint y: 214, endPoint x: 767, endPoint y: 365, distance: 192.0
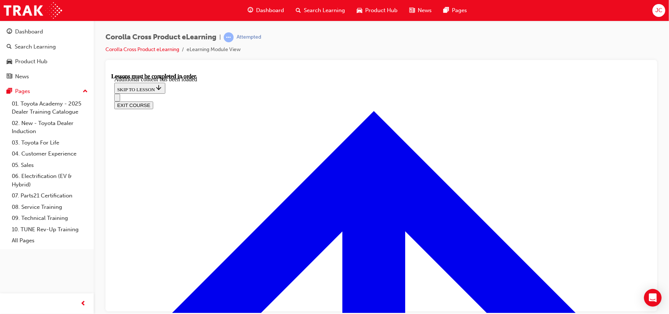
scroll to position [1064, 0]
radio input "true"
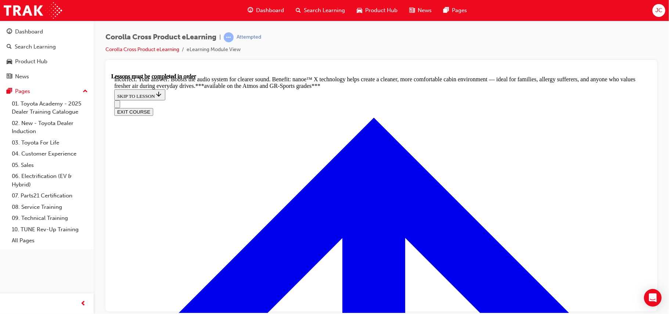
scroll to position [1193, 0]
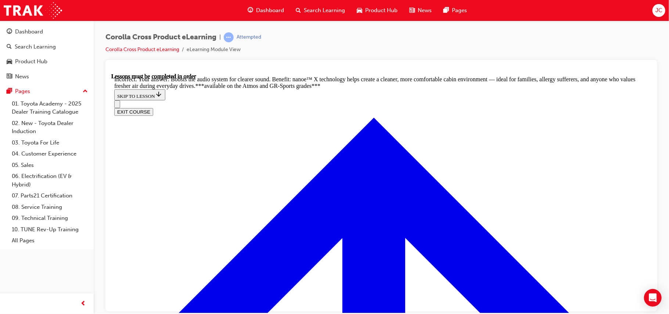
radio input "true"
drag, startPoint x: 642, startPoint y: 226, endPoint x: 647, endPoint y: 235, distance: 10.2
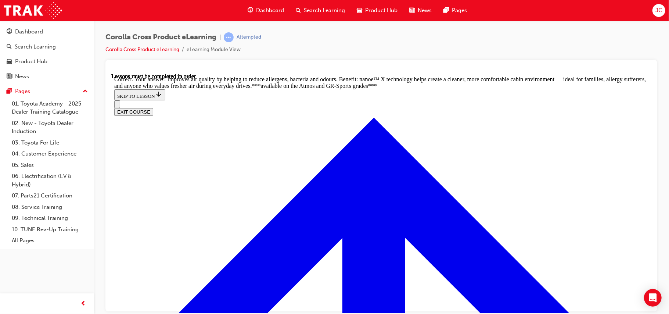
radio input "true"
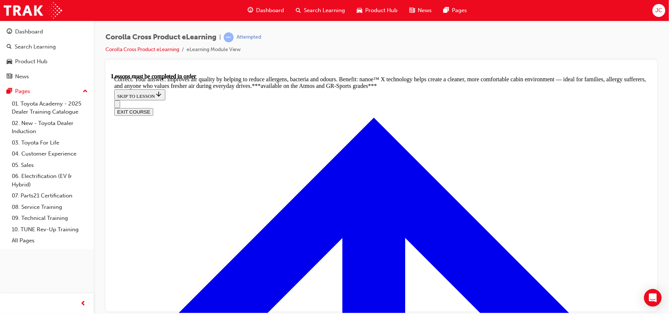
drag, startPoint x: 646, startPoint y: 261, endPoint x: 767, endPoint y: 365, distance: 159.4
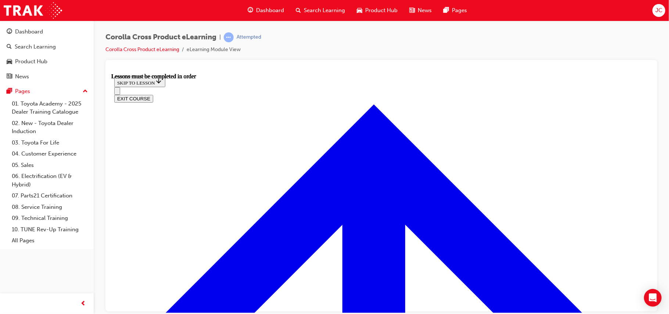
scroll to position [662, 0]
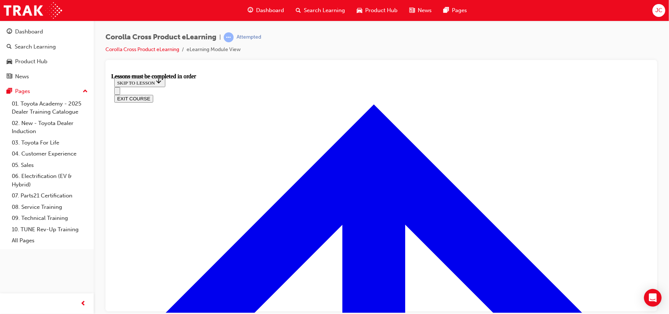
drag, startPoint x: 516, startPoint y: 134, endPoint x: 765, endPoint y: 281, distance: 288.9
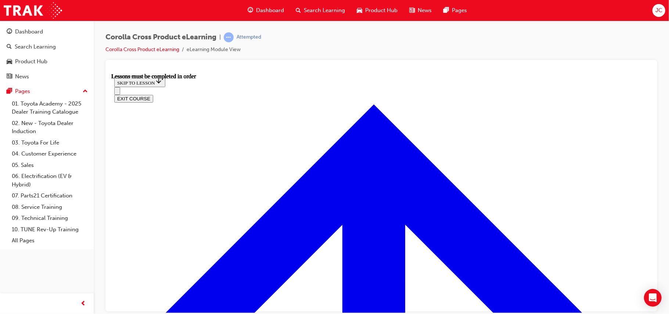
scroll to position [129, 0]
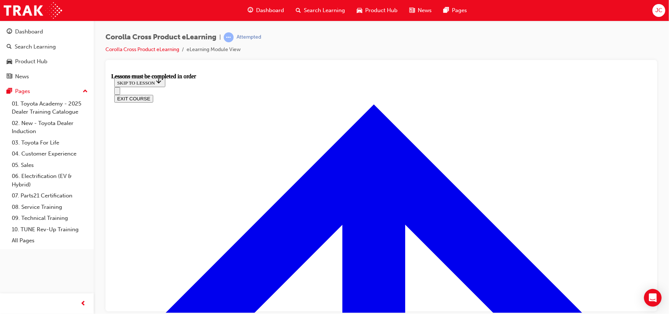
scroll to position [207, 0]
drag, startPoint x: 349, startPoint y: 225, endPoint x: 380, endPoint y: 219, distance: 32.6
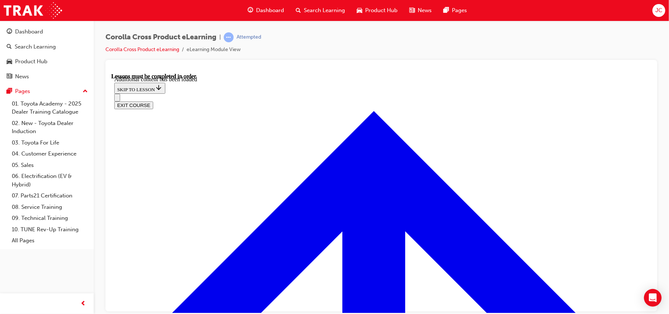
scroll to position [1049, 0]
radio input "true"
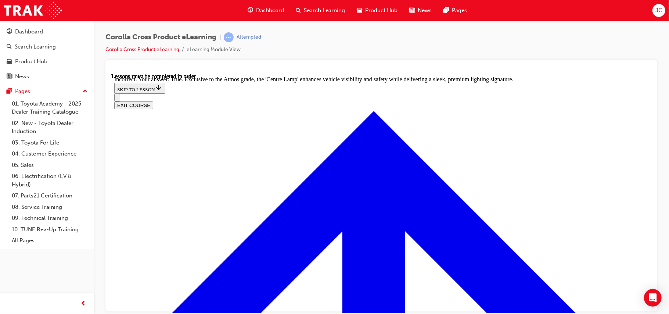
scroll to position [1241, 0]
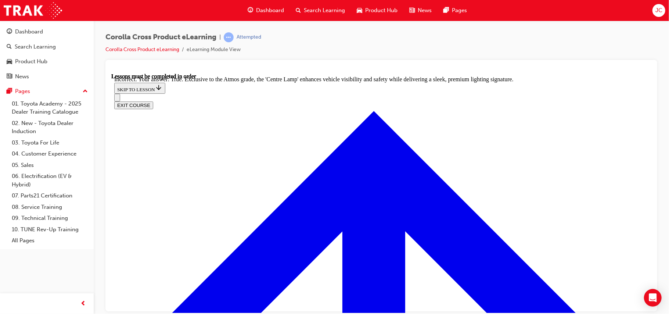
radio input "true"
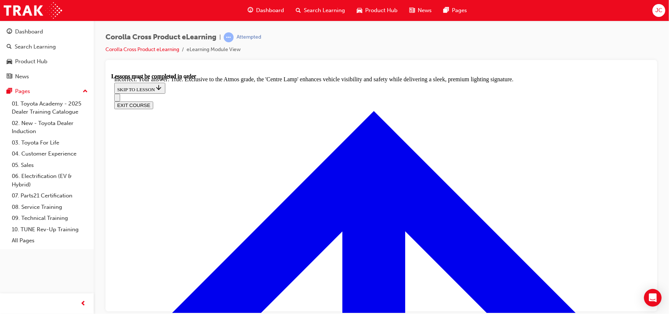
scroll to position [1174, 0]
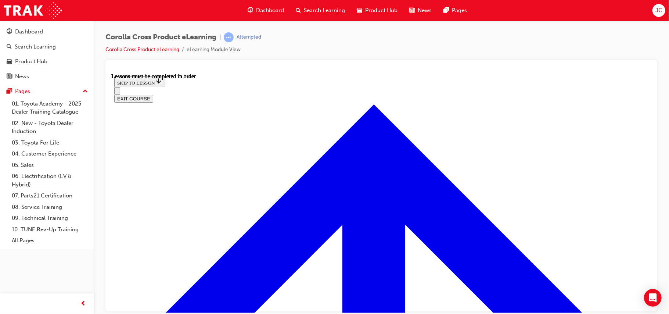
scroll to position [499, 0]
drag, startPoint x: 647, startPoint y: 165, endPoint x: 771, endPoint y: 302, distance: 184.7
drag, startPoint x: 642, startPoint y: 220, endPoint x: 649, endPoint y: 227, distance: 9.3
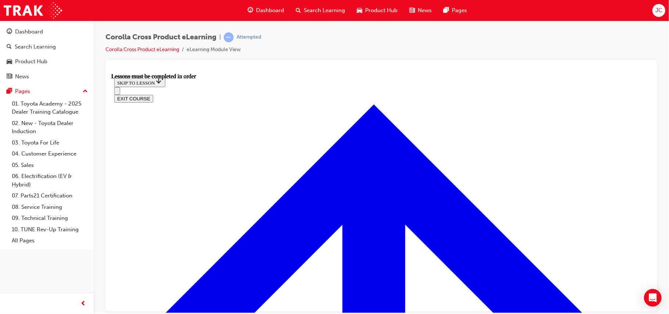
scroll to position [738, 0]
drag, startPoint x: 649, startPoint y: 227, endPoint x: 759, endPoint y: 375, distance: 185.1
drag, startPoint x: 759, startPoint y: 375, endPoint x: 644, endPoint y: 277, distance: 151.8
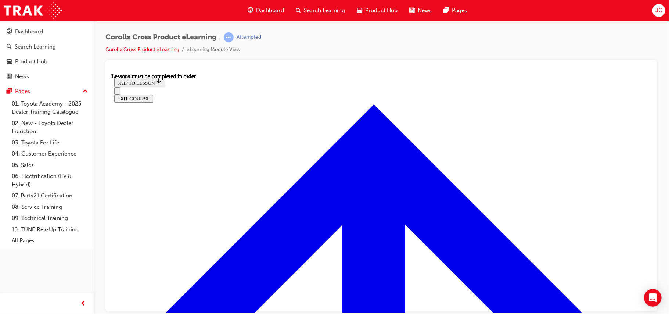
scroll to position [3, 0]
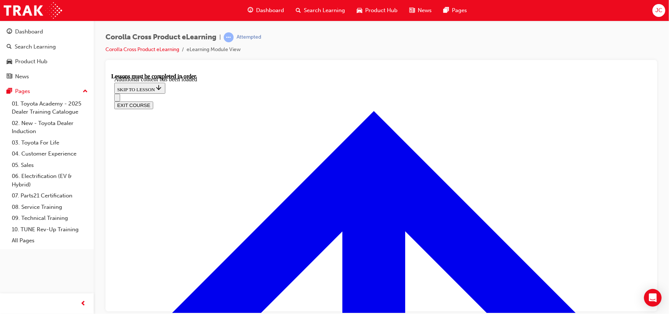
scroll to position [898, 0]
radio input "true"
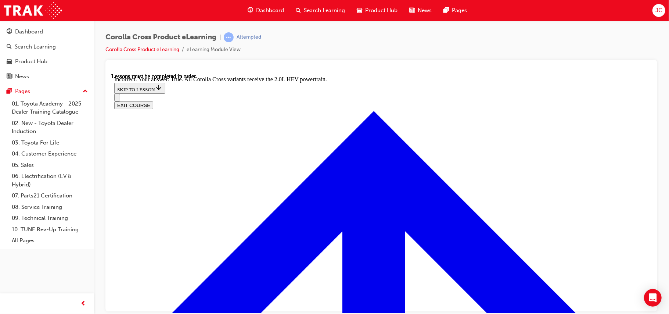
radio input "true"
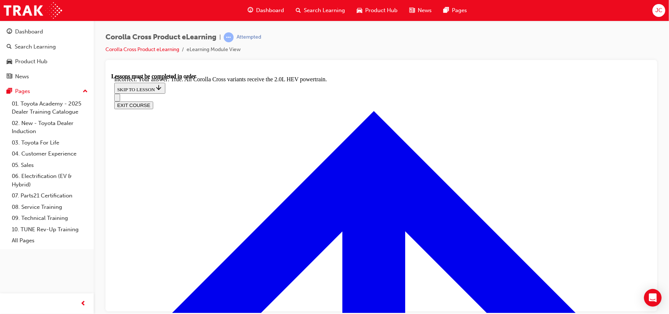
drag, startPoint x: 646, startPoint y: 248, endPoint x: 768, endPoint y: 345, distance: 155.5
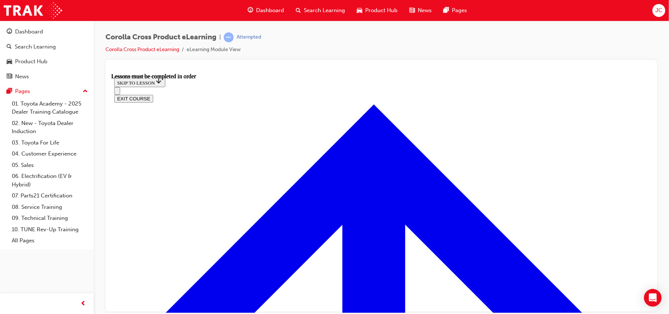
scroll to position [622, 0]
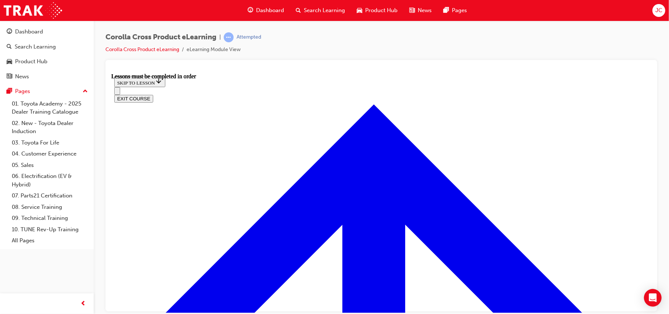
scroll to position [41, 0]
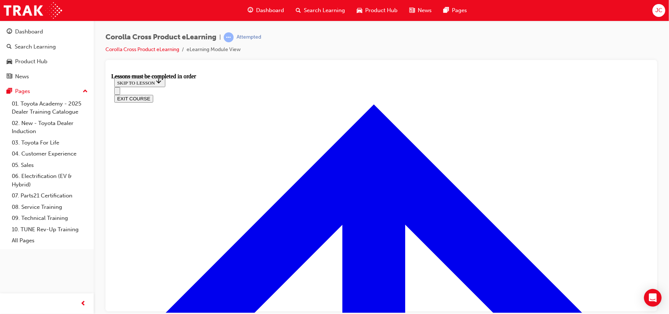
scroll to position [127, 0]
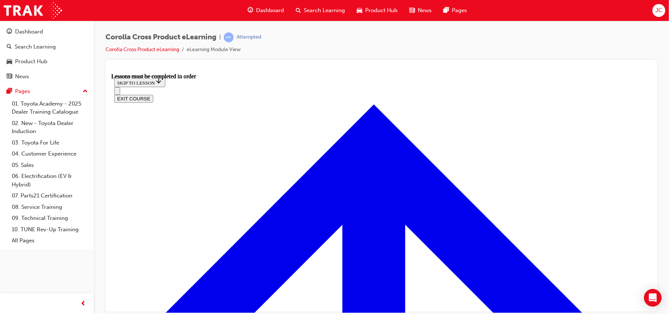
scroll to position [102, 0]
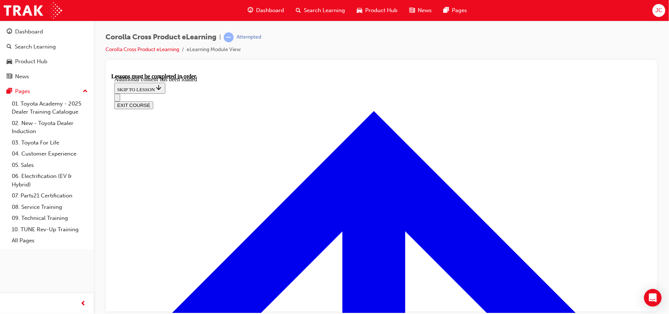
scroll to position [899, 0]
radio input "true"
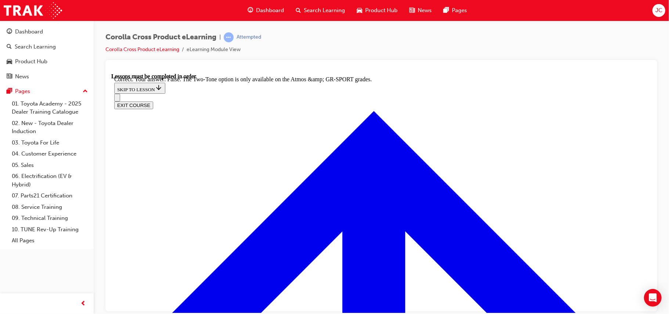
scroll to position [1052, 0]
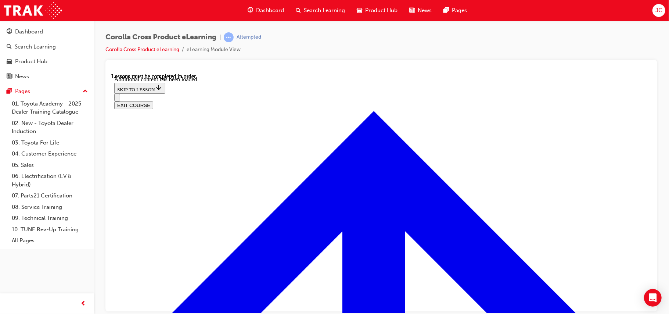
drag, startPoint x: 380, startPoint y: 128, endPoint x: 577, endPoint y: 284, distance: 251.0
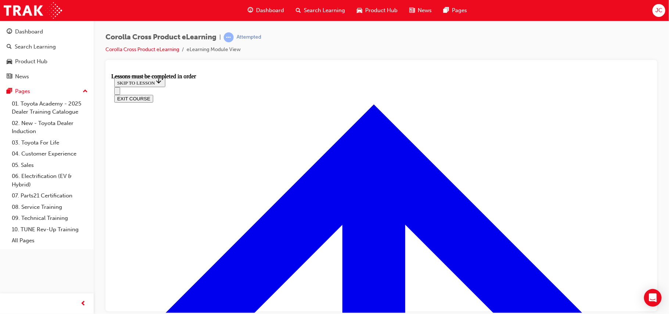
scroll to position [469, 0]
click at [668, 198] on div "Corolla Cross Product eLearning | Attempted Corolla Cross Product eLearning eLe…" at bounding box center [381, 158] width 575 height 275
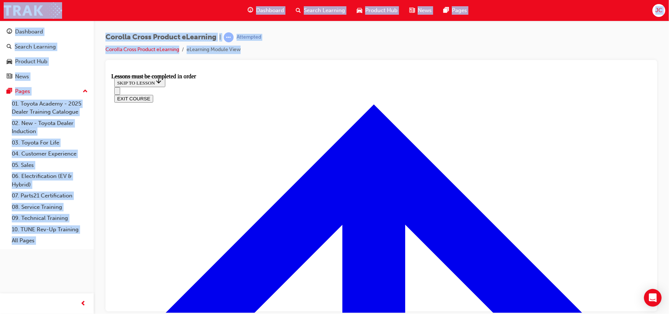
drag, startPoint x: 668, startPoint y: 198, endPoint x: 652, endPoint y: 187, distance: 19.8
click at [652, 187] on div "Corolla Cross Product eLearning | Attempted Corolla Cross Product eLearning eLe…" at bounding box center [381, 158] width 575 height 275
click at [652, 187] on div at bounding box center [381, 185] width 552 height 251
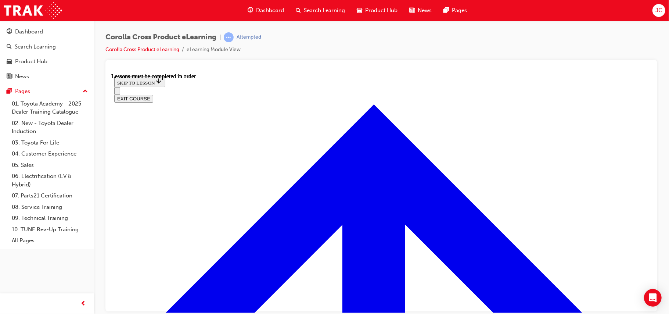
scroll to position [504, 0]
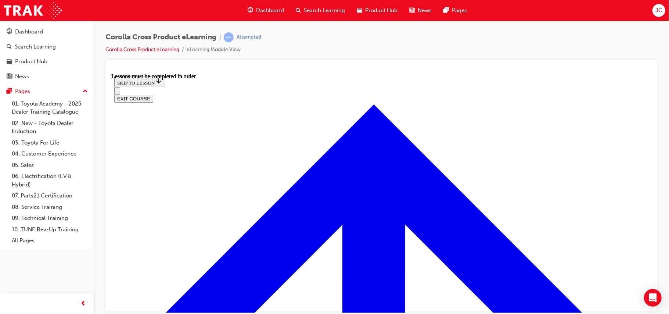
scroll to position [829, 0]
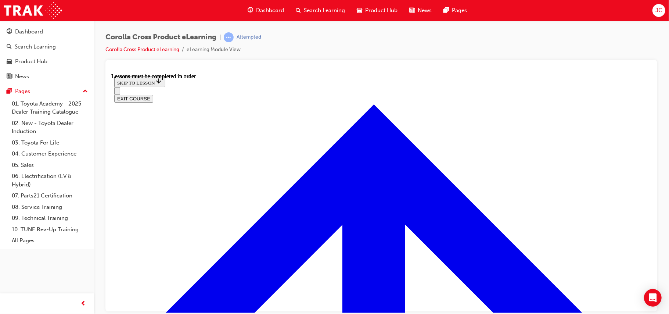
scroll to position [861, 0]
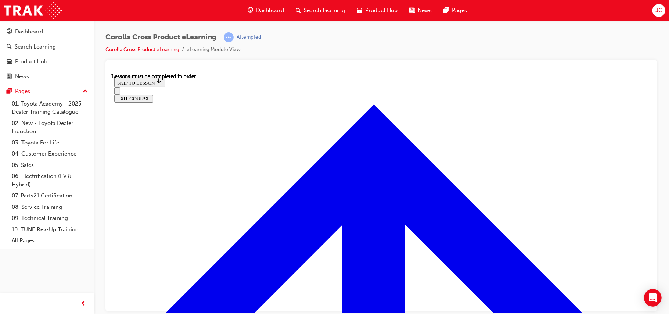
drag, startPoint x: 467, startPoint y: 268, endPoint x: 465, endPoint y: 252, distance: 15.5
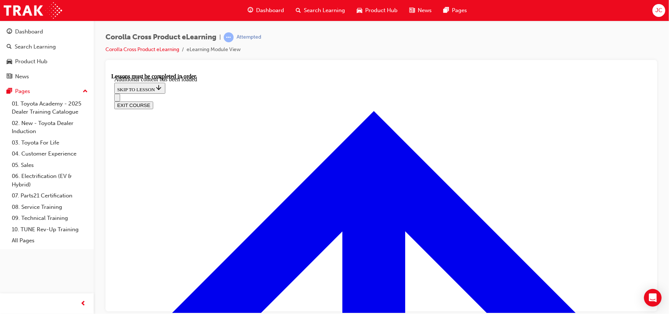
scroll to position [581, 0]
drag, startPoint x: 645, startPoint y: 178, endPoint x: 763, endPoint y: 275, distance: 152.9
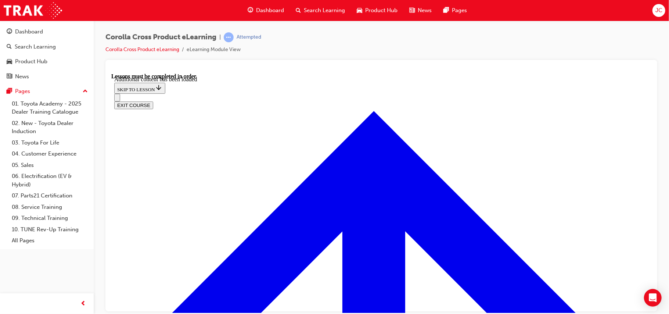
drag, startPoint x: 649, startPoint y: 210, endPoint x: 769, endPoint y: 351, distance: 184.4
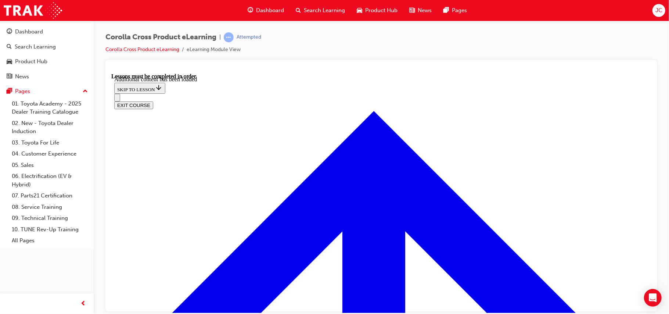
radio input "true"
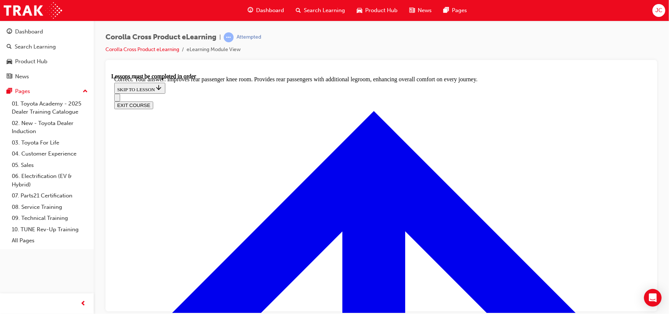
scroll to position [1365, 0]
drag, startPoint x: 646, startPoint y: 272, endPoint x: 761, endPoint y: 362, distance: 146.0
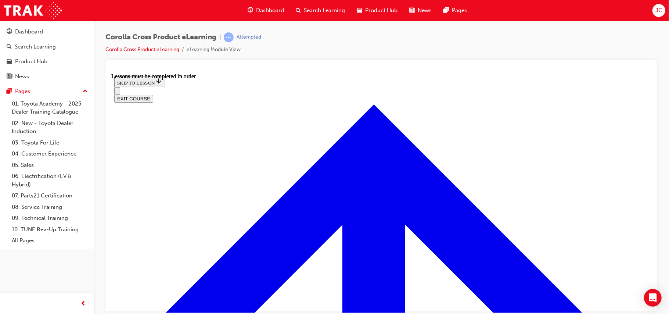
drag, startPoint x: 648, startPoint y: 122, endPoint x: 776, endPoint y: 327, distance: 242.1
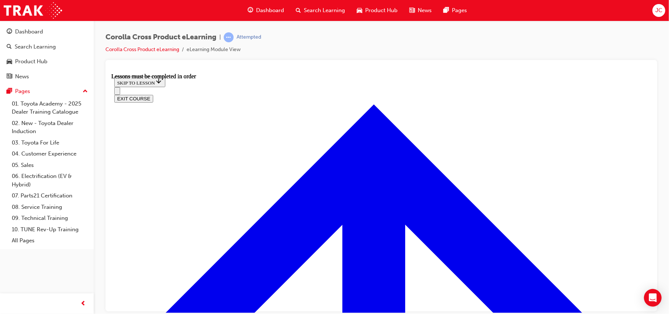
scroll to position [30, 0]
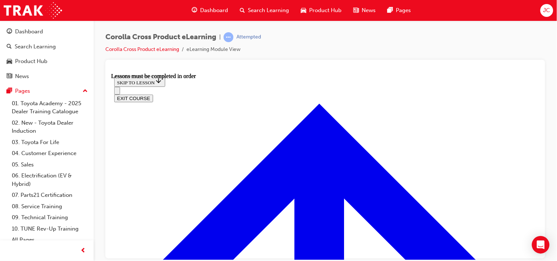
scroll to position [2, 0]
drag, startPoint x: 660, startPoint y: 170, endPoint x: 538, endPoint y: 160, distance: 122.3
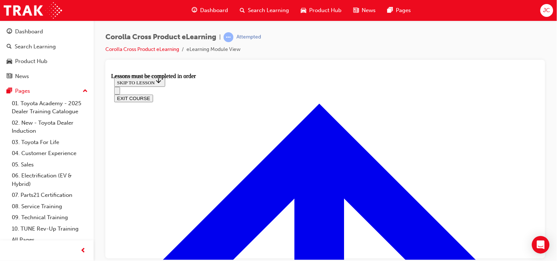
scroll to position [614, 0]
drag, startPoint x: 537, startPoint y: 126, endPoint x: 652, endPoint y: 272, distance: 186.7
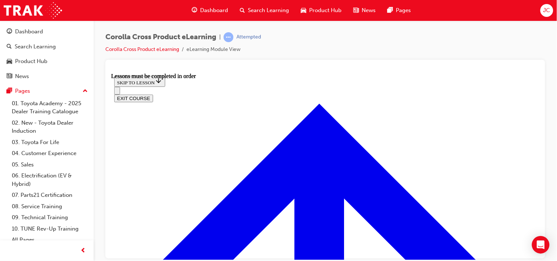
scroll to position [112, 0]
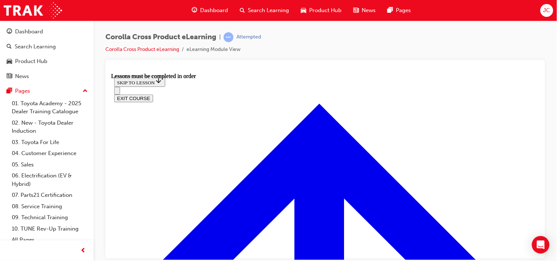
drag, startPoint x: 403, startPoint y: 224, endPoint x: 401, endPoint y: 218, distance: 6.8
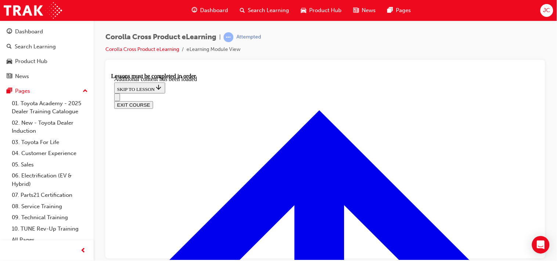
scroll to position [970, 0]
radio input "true"
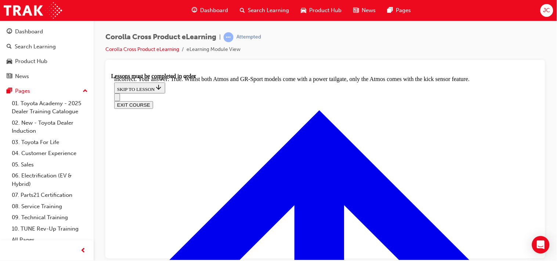
scroll to position [1102, 0]
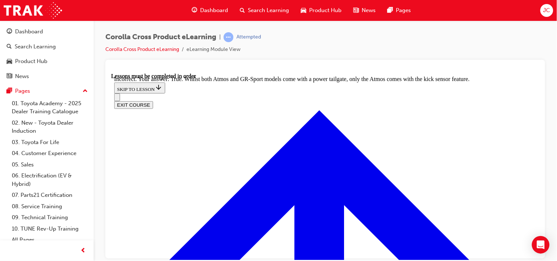
radio input "true"
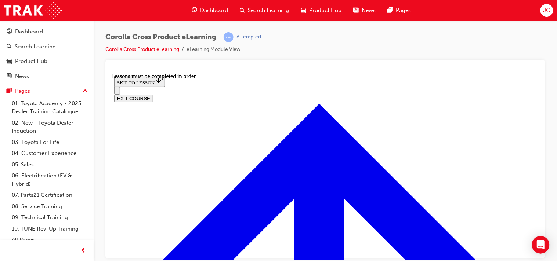
scroll to position [606, 0]
drag, startPoint x: 536, startPoint y: 96, endPoint x: 661, endPoint y: 235, distance: 186.7
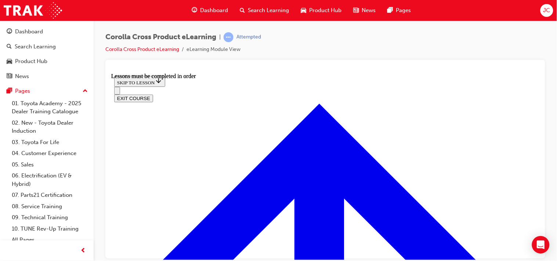
scroll to position [131, 0]
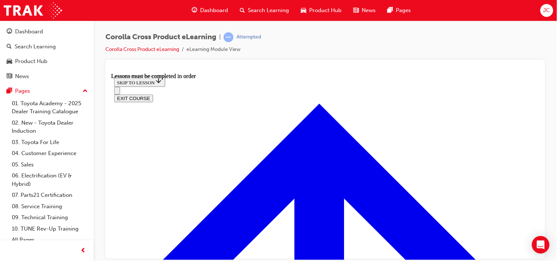
click at [546, 170] on div "Corolla Cross Product eLearning | Attempted Corolla Cross Product eLearning eLe…" at bounding box center [325, 132] width 463 height 223
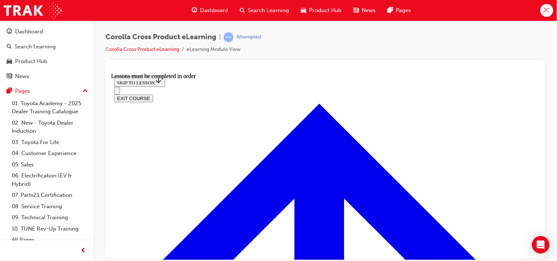
scroll to position [174, 0]
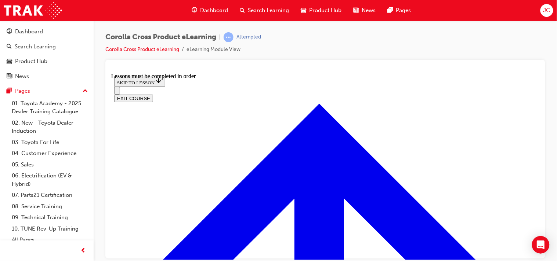
drag, startPoint x: 481, startPoint y: 152, endPoint x: 538, endPoint y: 194, distance: 70.4
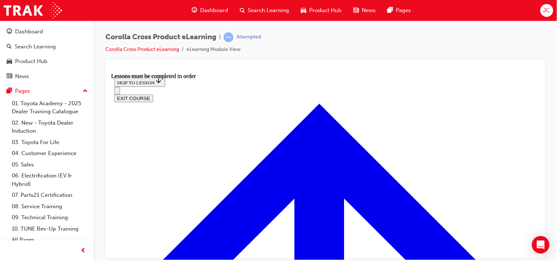
scroll to position [1329, 0]
drag, startPoint x: 537, startPoint y: 223, endPoint x: 647, endPoint y: 318, distance: 145.9
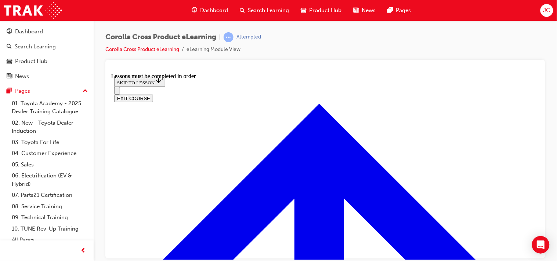
drag, startPoint x: 454, startPoint y: 142, endPoint x: 545, endPoint y: 225, distance: 122.5
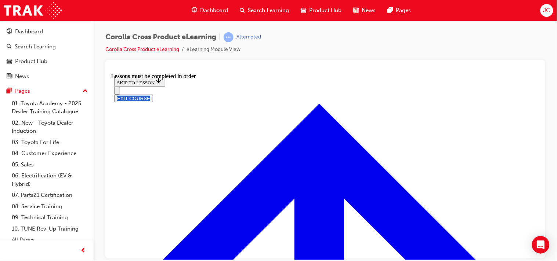
click at [548, 165] on div "Corolla Cross Product eLearning | Attempted Corolla Cross Product eLearning eLe…" at bounding box center [325, 132] width 463 height 223
click at [541, 166] on div at bounding box center [325, 159] width 440 height 199
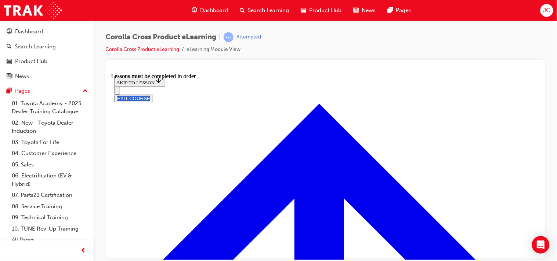
drag, startPoint x: 652, startPoint y: 238, endPoint x: 538, endPoint y: 177, distance: 130.1
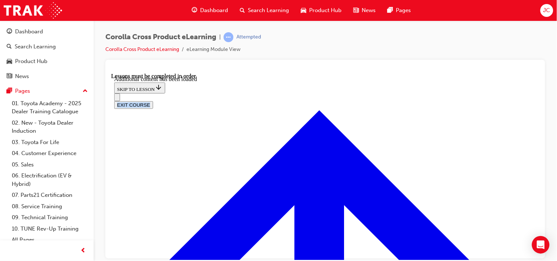
scroll to position [1437, 0]
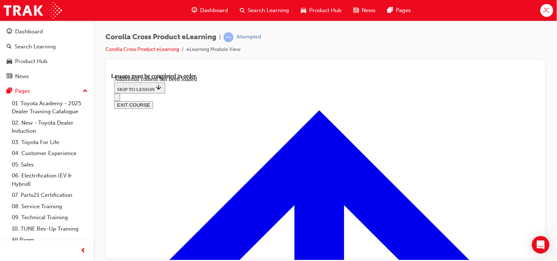
checkbox input "true"
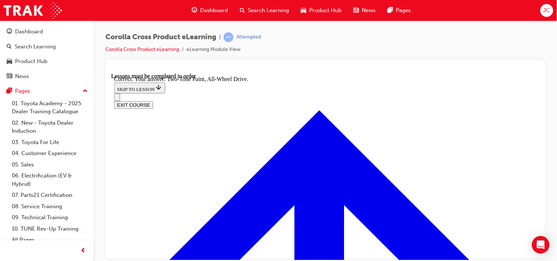
scroll to position [2013, 0]
radio input "true"
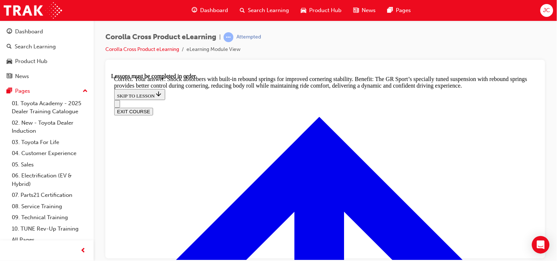
scroll to position [2237, 0]
drag, startPoint x: 537, startPoint y: 226, endPoint x: 656, endPoint y: 317, distance: 149.0
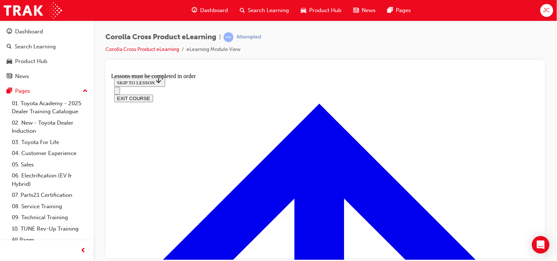
scroll to position [413, 0]
drag, startPoint x: 538, startPoint y: 98, endPoint x: 652, endPoint y: 232, distance: 176.4
drag, startPoint x: 652, startPoint y: 232, endPoint x: 535, endPoint y: 165, distance: 135.1
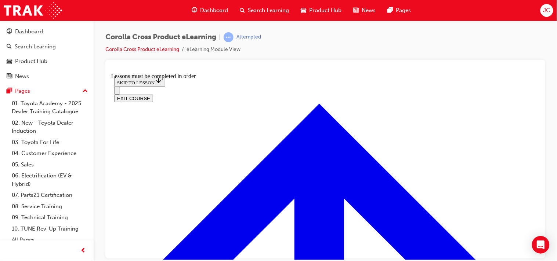
scroll to position [448, 0]
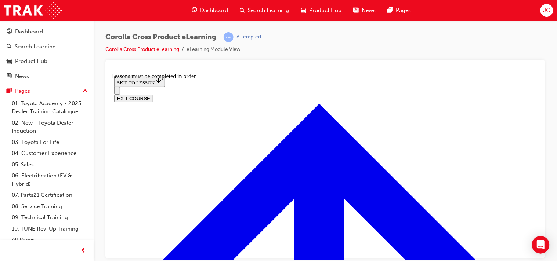
scroll to position [854, 0]
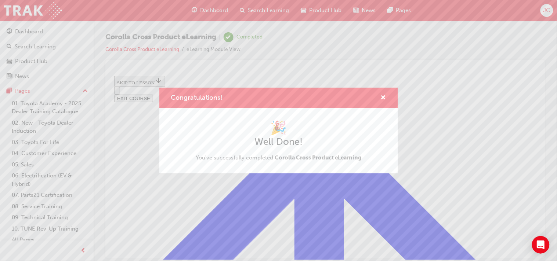
drag, startPoint x: 535, startPoint y: 123, endPoint x: 425, endPoint y: 63, distance: 125.1
click at [537, 136] on div "Congratulations! 🎉 Well Done! You've successfully completed Corolla Cross Produ…" at bounding box center [278, 130] width 557 height 261
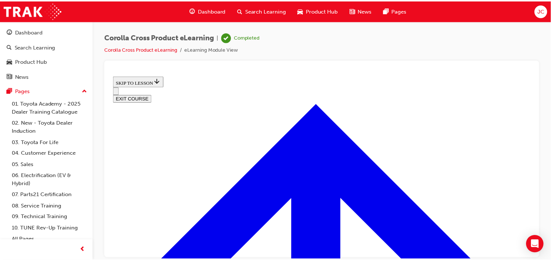
scroll to position [136, 0]
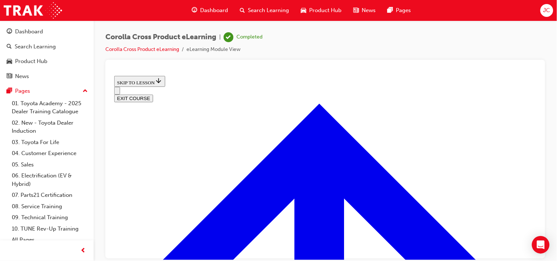
click at [214, 8] on span "Dashboard" at bounding box center [214, 10] width 28 height 8
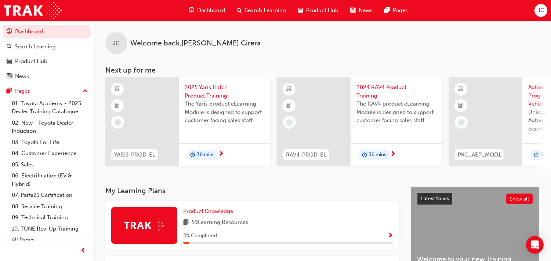
click at [260, 17] on div "Search Learning" at bounding box center [261, 10] width 61 height 15
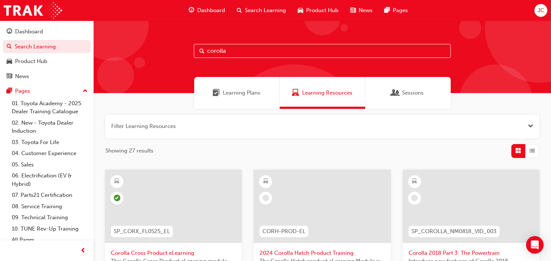
click at [309, 4] on div "Product Hub" at bounding box center [318, 10] width 53 height 15
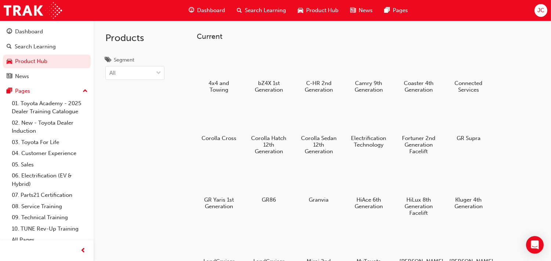
click at [213, 9] on span "Dashboard" at bounding box center [211, 10] width 28 height 8
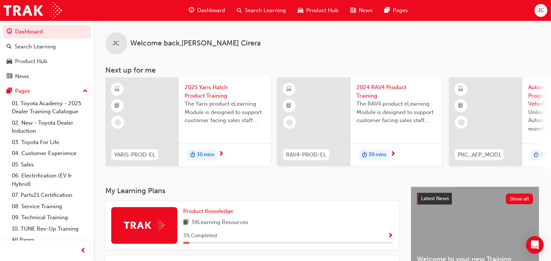
click at [251, 13] on span "Search Learning" at bounding box center [265, 10] width 41 height 8
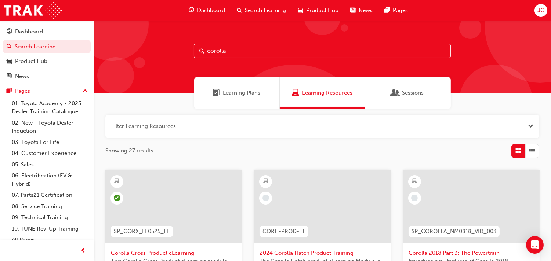
click at [242, 51] on input "corolla" at bounding box center [322, 51] width 257 height 14
click at [242, 51] on input "ch" at bounding box center [322, 51] width 257 height 14
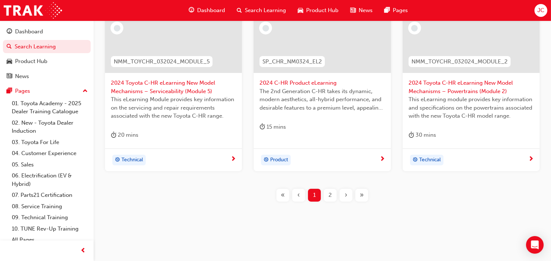
scroll to position [332, 0]
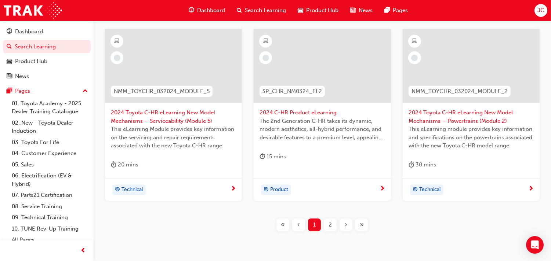
type input "chr"
click at [285, 100] on div "SP_CHR_NM0324_EL2" at bounding box center [292, 91] width 77 height 23
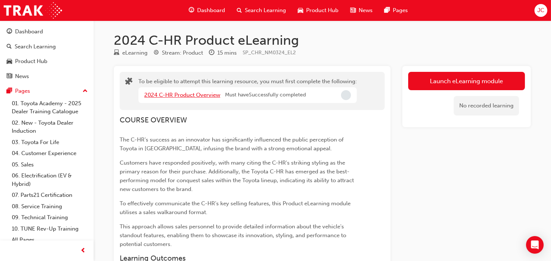
click at [184, 94] on link "2024 C-HR Product Overview" at bounding box center [182, 95] width 76 height 7
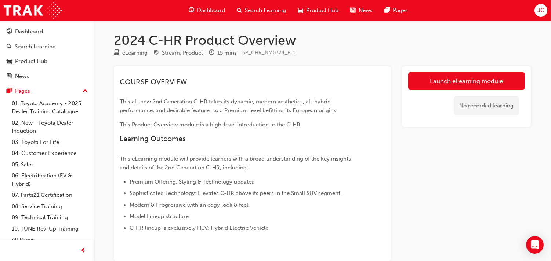
scroll to position [42, 0]
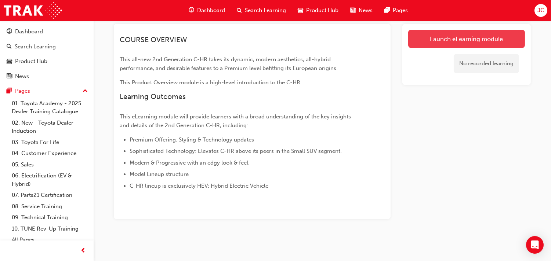
click at [471, 37] on link "Launch eLearning module" at bounding box center [466, 39] width 117 height 18
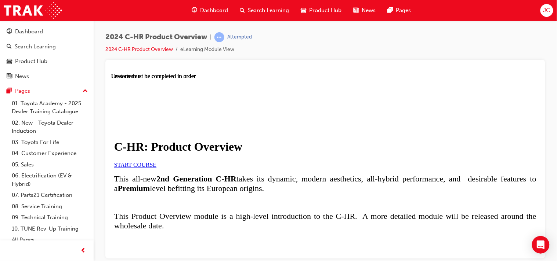
click at [156, 168] on link "START COURSE" at bounding box center [135, 165] width 42 height 6
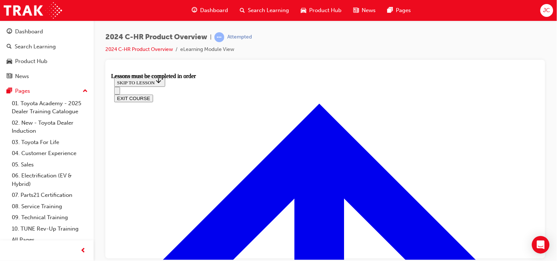
scroll to position [663, 0]
drag, startPoint x: 537, startPoint y: 108, endPoint x: 659, endPoint y: 314, distance: 239.7
drag, startPoint x: 537, startPoint y: 222, endPoint x: 659, endPoint y: 249, distance: 125.6
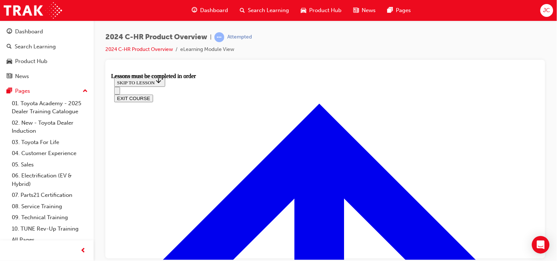
scroll to position [548, 0]
drag, startPoint x: 534, startPoint y: 191, endPoint x: 651, endPoint y: 273, distance: 143.4
drag, startPoint x: 535, startPoint y: 206, endPoint x: 646, endPoint y: 313, distance: 153.8
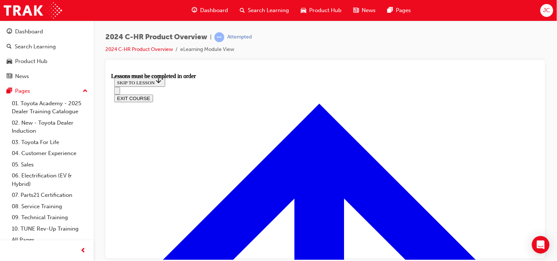
drag, startPoint x: 326, startPoint y: 188, endPoint x: 325, endPoint y: 206, distance: 18.5
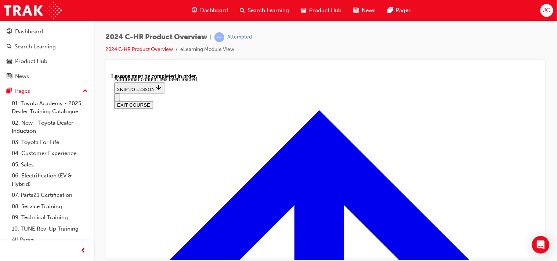
scroll to position [1500, 0]
drag, startPoint x: 535, startPoint y: 145, endPoint x: 668, endPoint y: 305, distance: 207.6
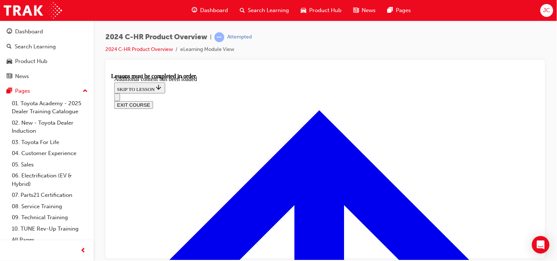
drag, startPoint x: 535, startPoint y: 230, endPoint x: 652, endPoint y: 305, distance: 138.8
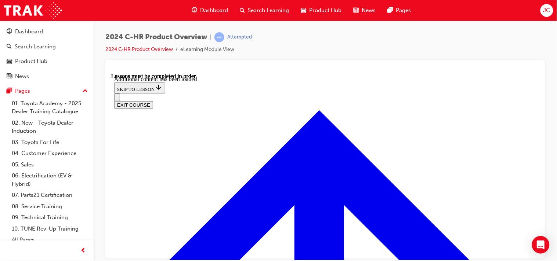
scroll to position [2314, 0]
drag, startPoint x: 536, startPoint y: 232, endPoint x: 650, endPoint y: 315, distance: 140.6
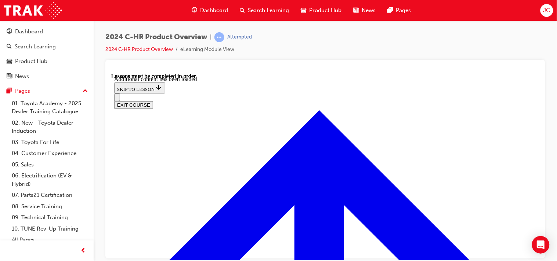
radio input "true"
drag, startPoint x: 235, startPoint y: 206, endPoint x: 212, endPoint y: 209, distance: 23.3
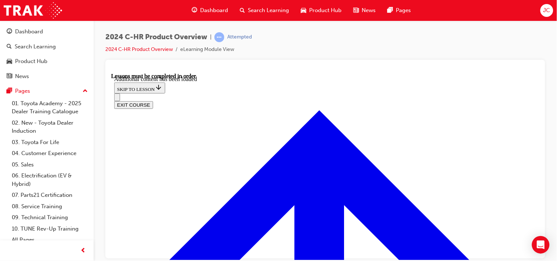
drag, startPoint x: 262, startPoint y: 202, endPoint x: 214, endPoint y: 210, distance: 48.4
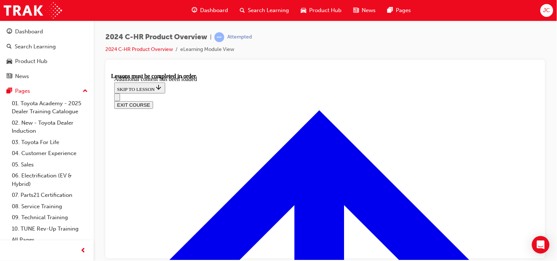
radio input "true"
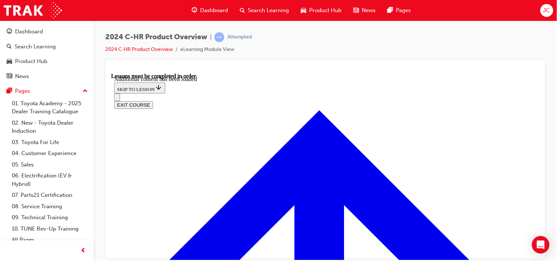
radio input "true"
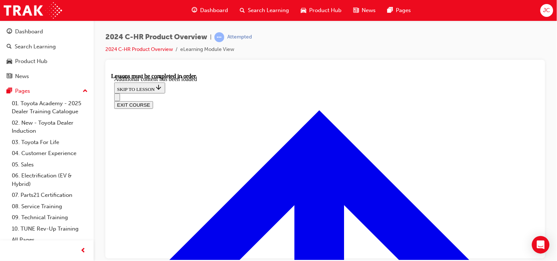
radio input "true"
drag, startPoint x: 430, startPoint y: 187, endPoint x: 506, endPoint y: 186, distance: 76.8
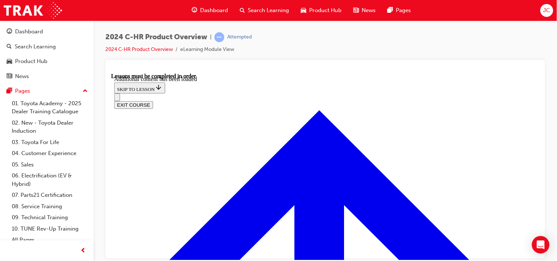
drag, startPoint x: 506, startPoint y: 186, endPoint x: 528, endPoint y: 153, distance: 40.0
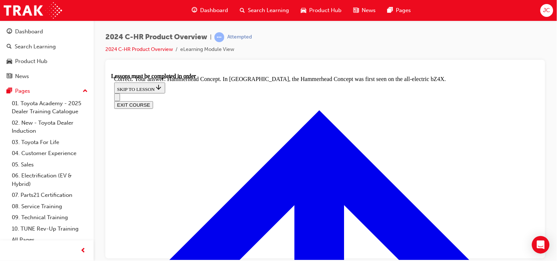
radio input "true"
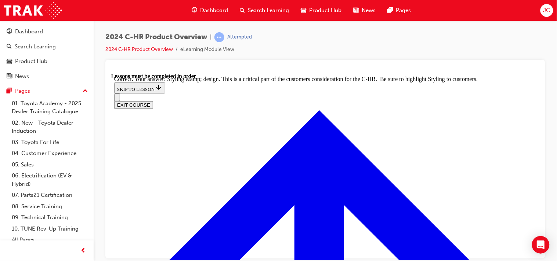
scroll to position [2910, 0]
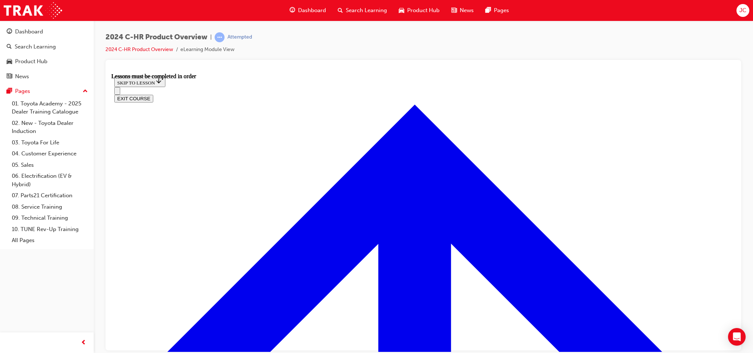
scroll to position [647, 0]
drag, startPoint x: 646, startPoint y: 73, endPoint x: 535, endPoint y: 322, distance: 271.6
drag, startPoint x: 730, startPoint y: 223, endPoint x: 851, endPoint y: 269, distance: 128.8
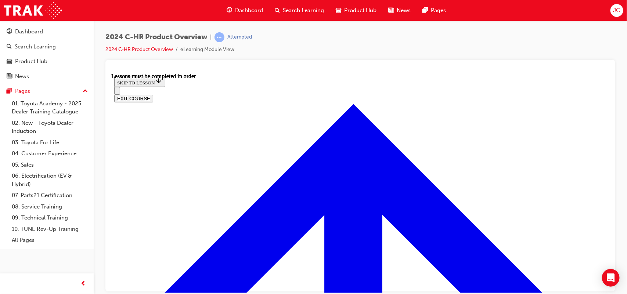
drag, startPoint x: 840, startPoint y: 73, endPoint x: 154, endPoint y: 186, distance: 694.5
drag, startPoint x: 119, startPoint y: 123, endPoint x: 130, endPoint y: 99, distance: 26.3
drag, startPoint x: 277, startPoint y: 141, endPoint x: 225, endPoint y: 174, distance: 61.2
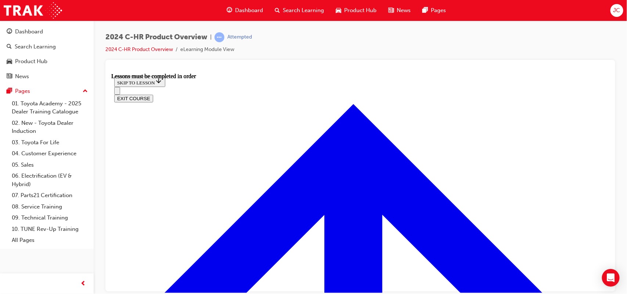
drag, startPoint x: 551, startPoint y: 73, endPoint x: 542, endPoint y: 185, distance: 112.0
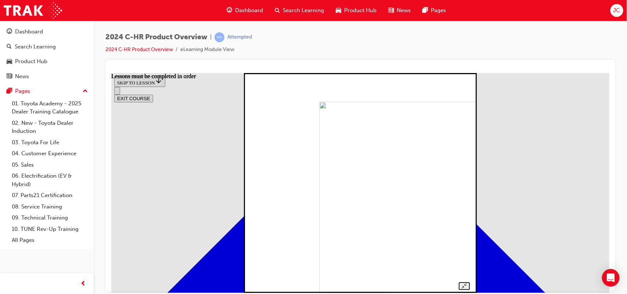
click at [319, 144] on img at bounding box center [423, 205] width 208 height 208
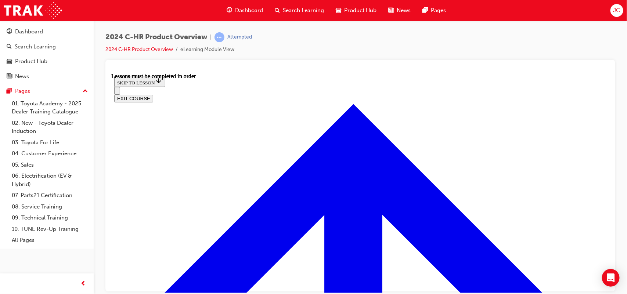
drag, startPoint x: 216, startPoint y: 173, endPoint x: 304, endPoint y: 213, distance: 97.5
click at [162, 63] on div at bounding box center [360, 176] width 510 height 232
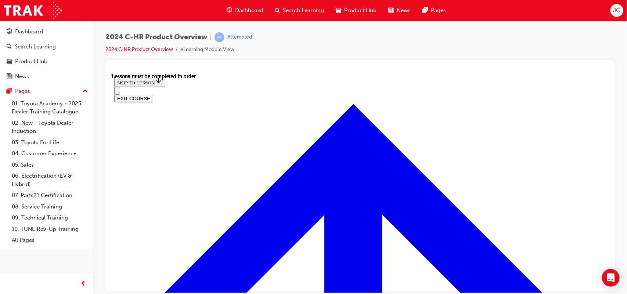
drag, startPoint x: 606, startPoint y: 167, endPoint x: 725, endPoint y: 281, distance: 165.2
drag, startPoint x: 259, startPoint y: 213, endPoint x: 261, endPoint y: 217, distance: 5.3
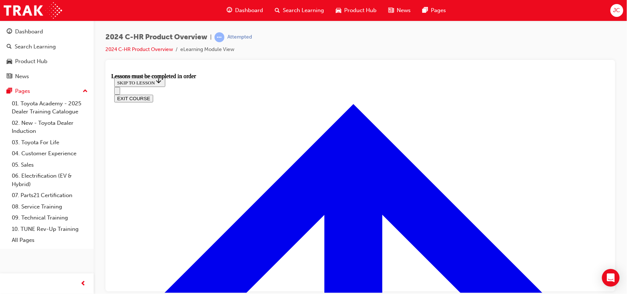
drag, startPoint x: 261, startPoint y: 217, endPoint x: 264, endPoint y: 220, distance: 4.2
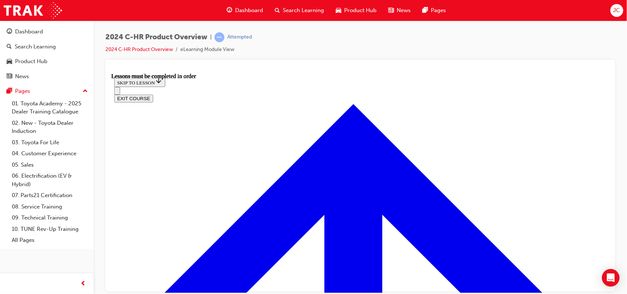
drag, startPoint x: 279, startPoint y: 218, endPoint x: 402, endPoint y: 189, distance: 125.7
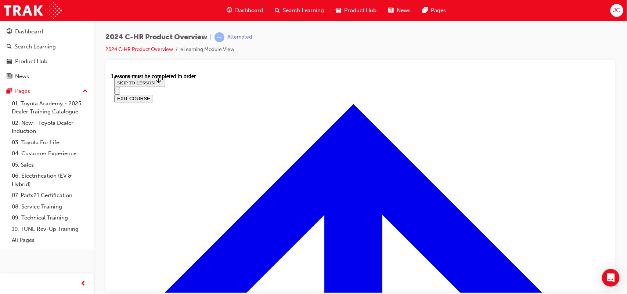
drag, startPoint x: 606, startPoint y: 159, endPoint x: 721, endPoint y: 248, distance: 145.9
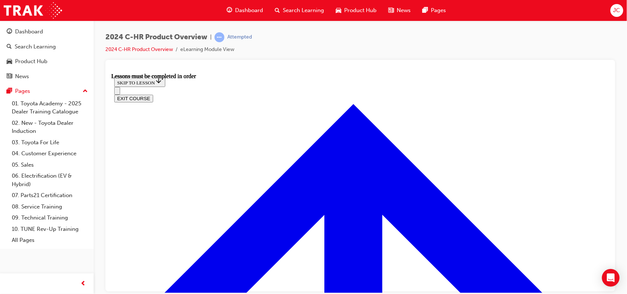
drag, startPoint x: 255, startPoint y: 259, endPoint x: 402, endPoint y: 232, distance: 149.3
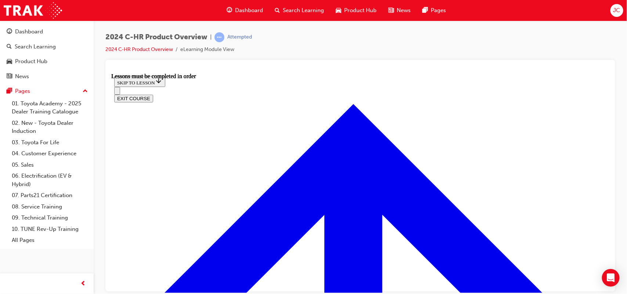
drag, startPoint x: 167, startPoint y: 113, endPoint x: 390, endPoint y: 207, distance: 241.5
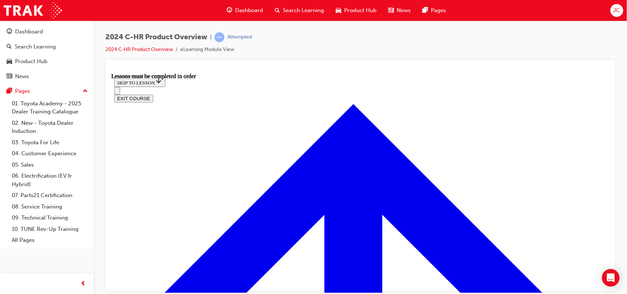
scroll to position [530, 0]
drag, startPoint x: 534, startPoint y: 158, endPoint x: 433, endPoint y: 230, distance: 124.1
drag, startPoint x: 181, startPoint y: 132, endPoint x: 164, endPoint y: 93, distance: 42.6
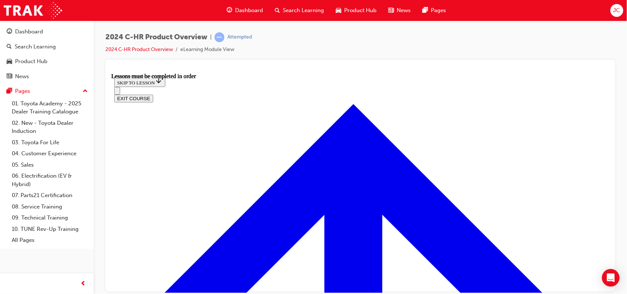
drag, startPoint x: 153, startPoint y: 136, endPoint x: 349, endPoint y: 189, distance: 203.7
drag, startPoint x: 157, startPoint y: 130, endPoint x: 457, endPoint y: 224, distance: 314.8
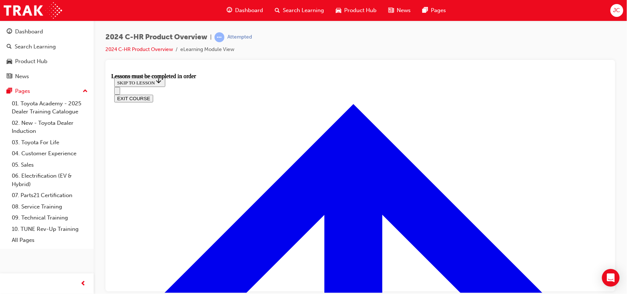
drag, startPoint x: 135, startPoint y: 138, endPoint x: 155, endPoint y: 136, distance: 20.3
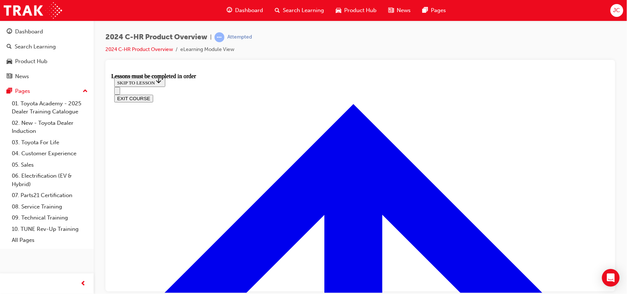
drag, startPoint x: 155, startPoint y: 136, endPoint x: 384, endPoint y: 257, distance: 258.9
drag, startPoint x: 172, startPoint y: 127, endPoint x: 257, endPoint y: 196, distance: 109.9
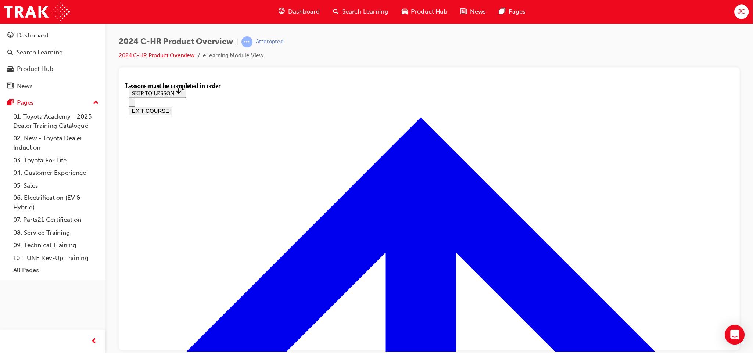
scroll to position [493, 0]
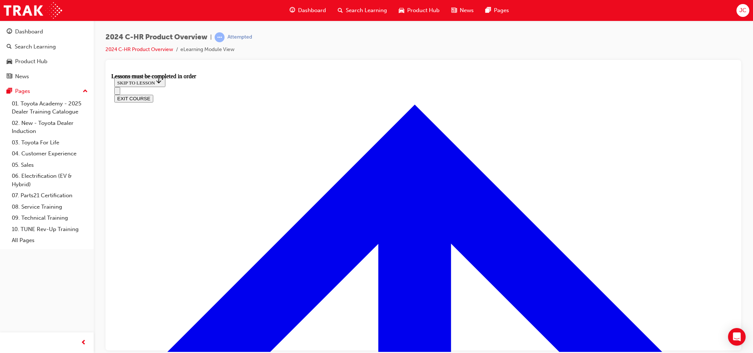
drag, startPoint x: 711, startPoint y: 73, endPoint x: 209, endPoint y: 295, distance: 549.3
drag, startPoint x: 733, startPoint y: 175, endPoint x: 847, endPoint y: 255, distance: 139.0
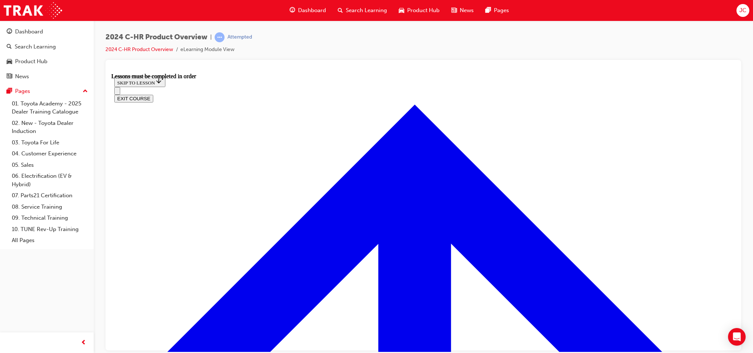
drag, startPoint x: 728, startPoint y: 187, endPoint x: 850, endPoint y: 297, distance: 164.4
click at [739, 224] on div at bounding box center [422, 205] width 635 height 290
drag, startPoint x: 730, startPoint y: 303, endPoint x: 854, endPoint y: 370, distance: 141.7
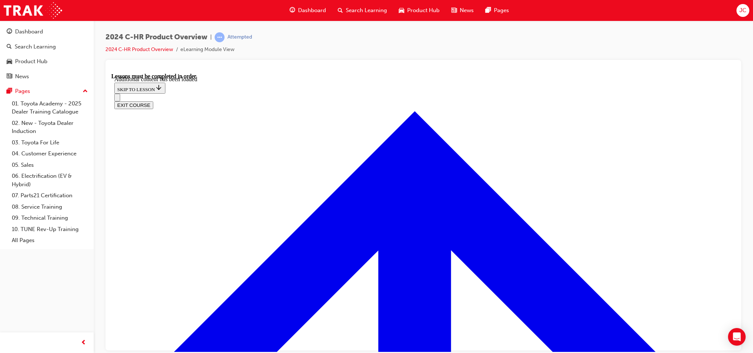
scroll to position [1461, 0]
radio input "true"
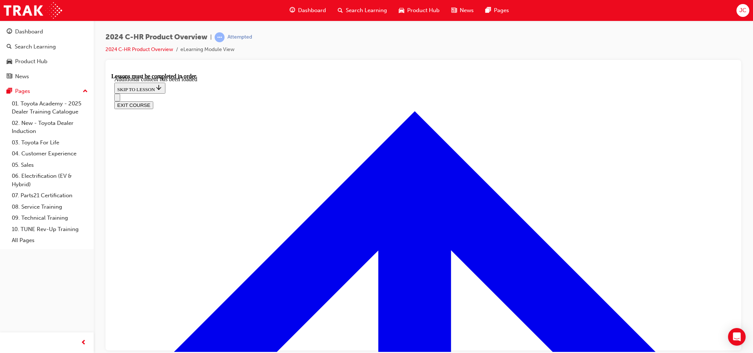
drag, startPoint x: 320, startPoint y: 228, endPoint x: 403, endPoint y: 270, distance: 92.5
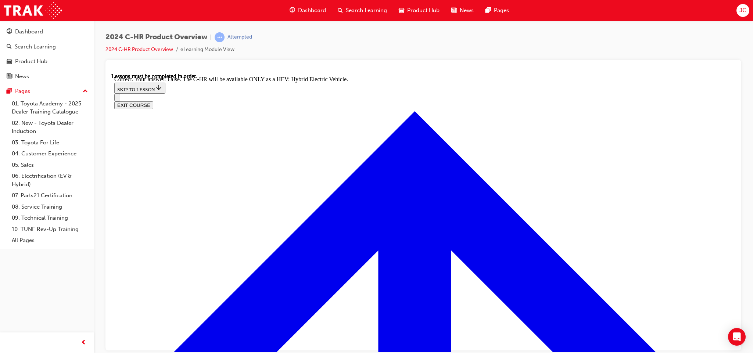
drag, startPoint x: 733, startPoint y: 280, endPoint x: 855, endPoint y: 391, distance: 165.6
checkbox input "true"
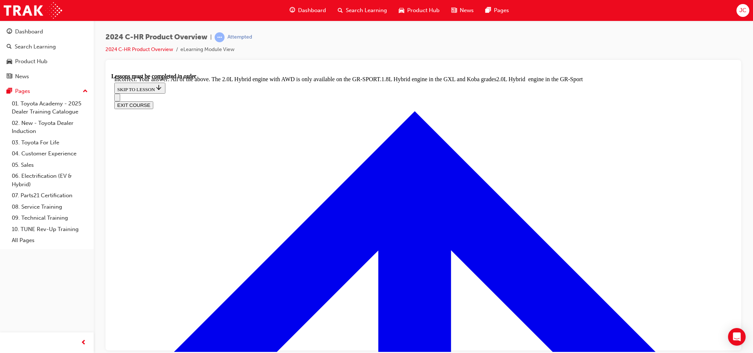
scroll to position [1880, 0]
drag, startPoint x: 730, startPoint y: 308, endPoint x: 849, endPoint y: 397, distance: 147.7
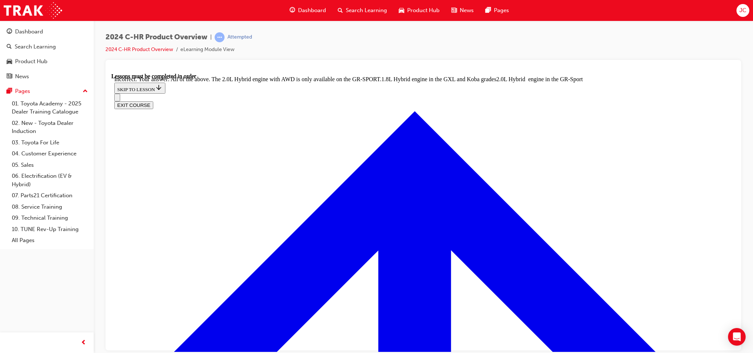
scroll to position [1708, 0]
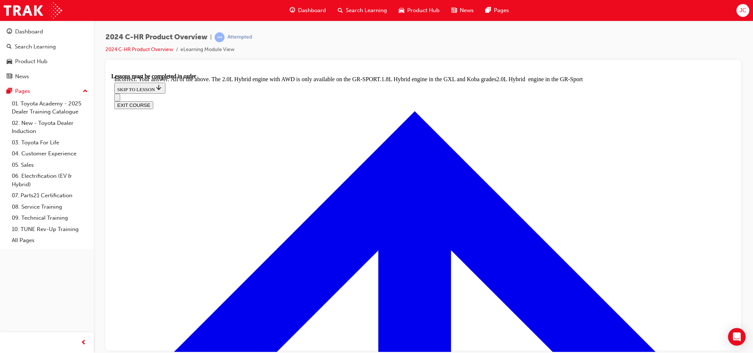
checkbox input "true"
drag, startPoint x: 732, startPoint y: 286, endPoint x: 848, endPoint y: 379, distance: 149.0
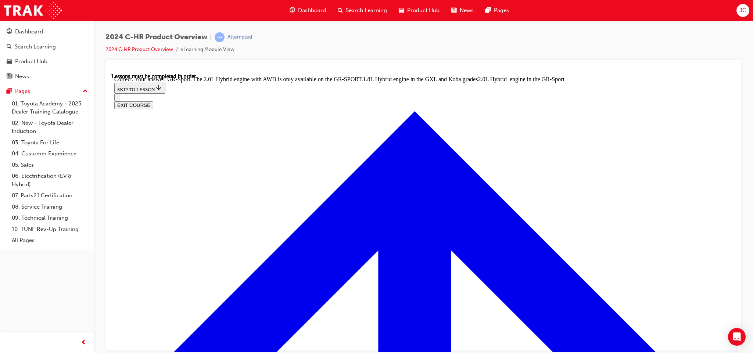
scroll to position [2057, 0]
drag, startPoint x: 733, startPoint y: 299, endPoint x: 849, endPoint y: 401, distance: 154.6
radio input "true"
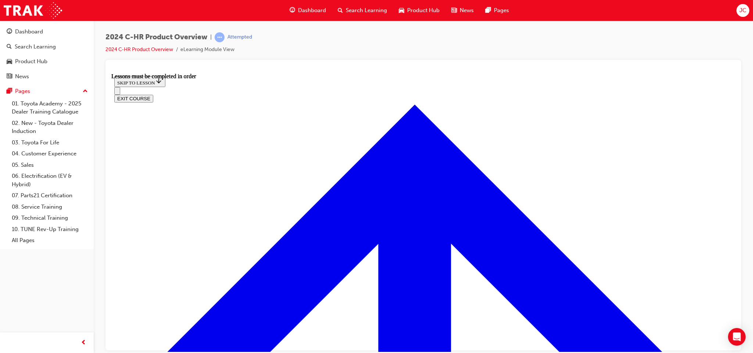
scroll to position [231, 0]
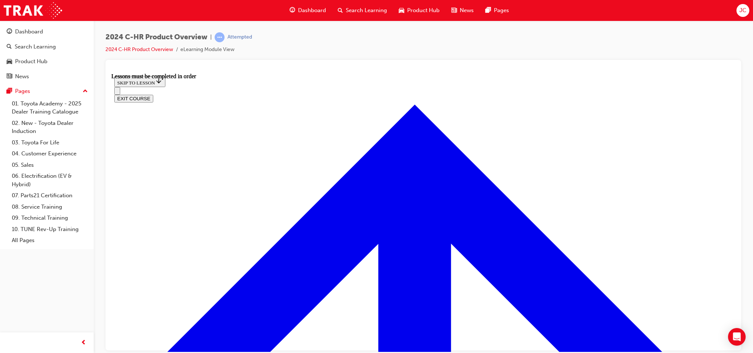
scroll to position [98, 0]
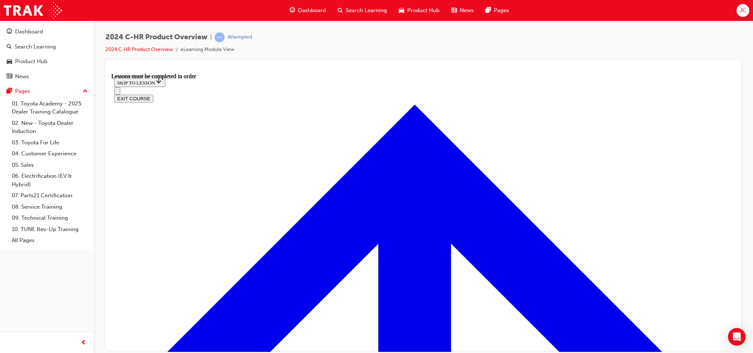
scroll to position [409, 0]
drag, startPoint x: 732, startPoint y: 233, endPoint x: 853, endPoint y: 334, distance: 157.5
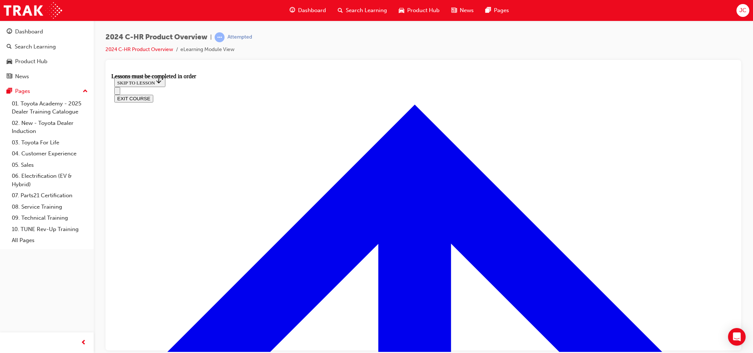
drag, startPoint x: 729, startPoint y: 251, endPoint x: 851, endPoint y: 407, distance: 197.3
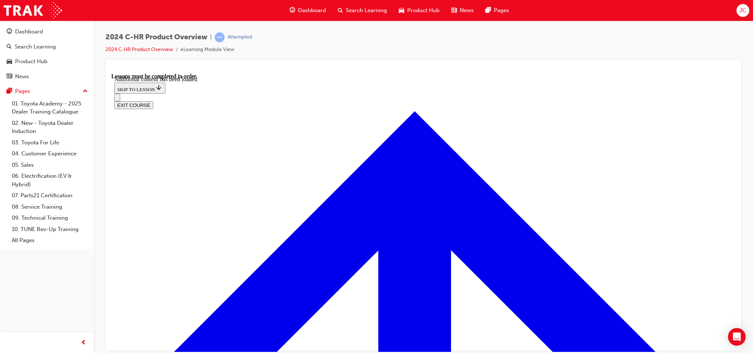
scroll to position [654, 0]
radio input "true"
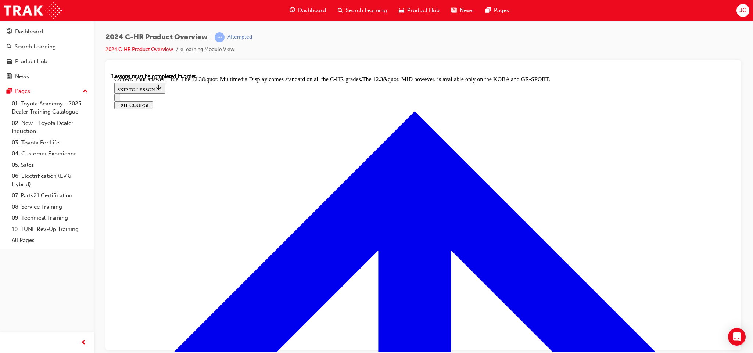
scroll to position [280, 0]
click at [741, 171] on div "2024 C-HR Product Overview | Attempted 2024 C-HR Product Overview eLearning Mod…" at bounding box center [423, 178] width 659 height 314
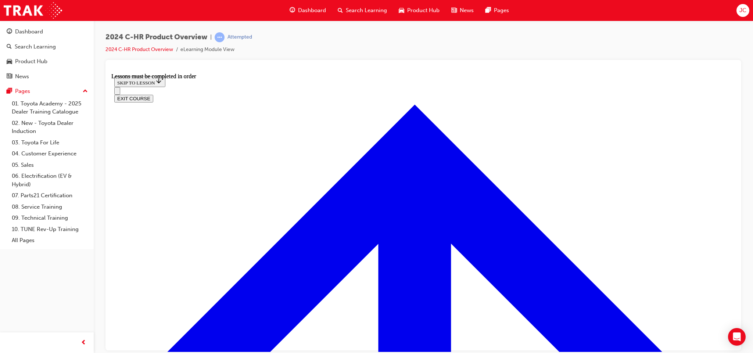
scroll to position [582, 0]
drag, startPoint x: 729, startPoint y: 107, endPoint x: 863, endPoint y: 272, distance: 212.6
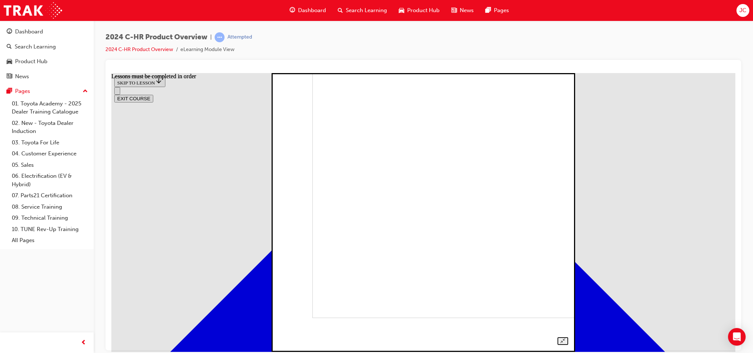
click at [568, 188] on div at bounding box center [422, 204] width 289 height 281
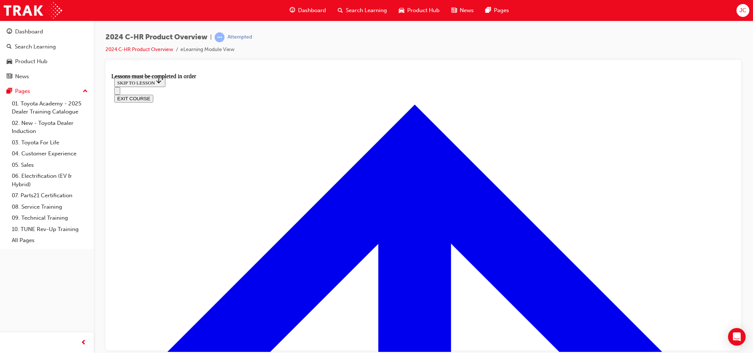
scroll to position [1144, 0]
drag, startPoint x: 729, startPoint y: 216, endPoint x: 862, endPoint y: 382, distance: 212.9
drag, startPoint x: 728, startPoint y: 294, endPoint x: 863, endPoint y: 408, distance: 176.7
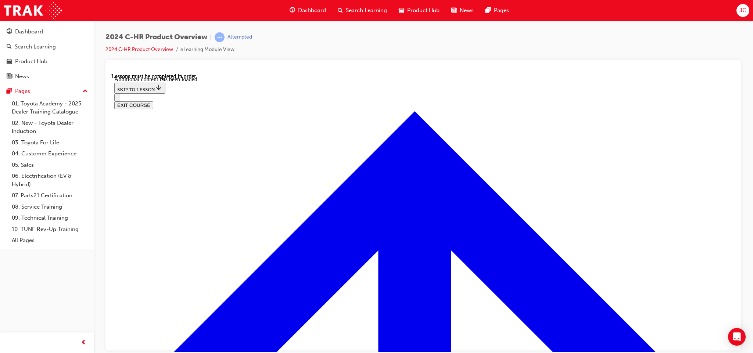
scroll to position [1476, 0]
checkbox input "true"
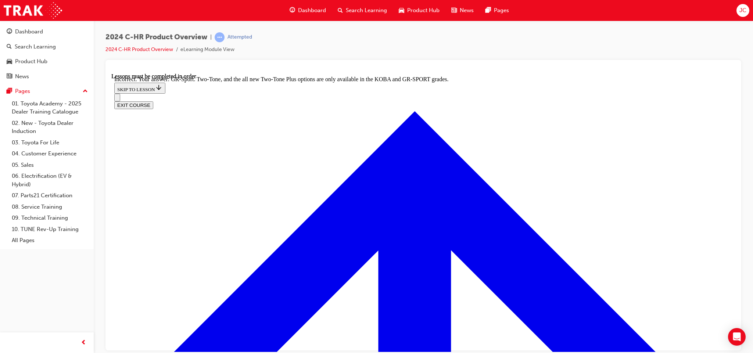
scroll to position [1609, 0]
drag, startPoint x: 731, startPoint y: 305, endPoint x: 850, endPoint y: 396, distance: 149.6
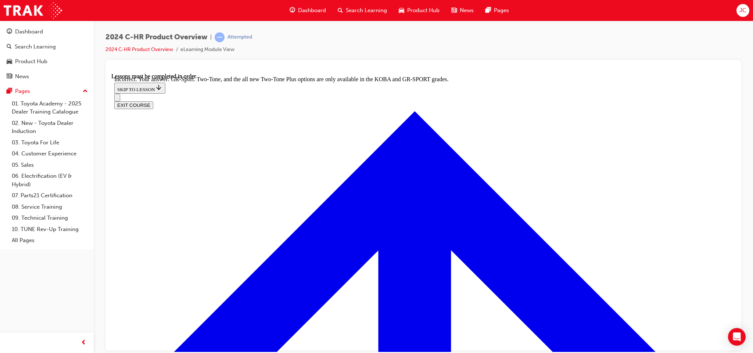
checkbox input "true"
checkbox input "false"
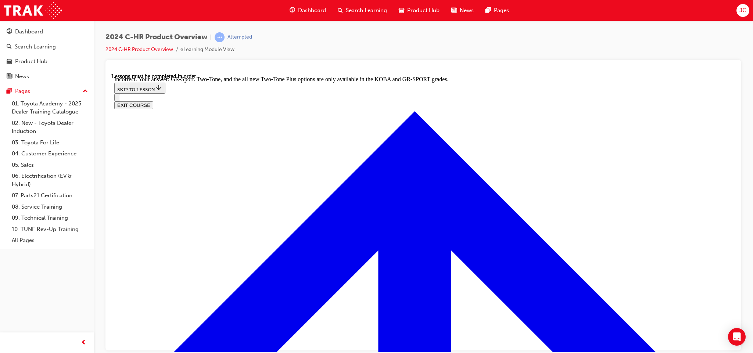
drag, startPoint x: 731, startPoint y: 295, endPoint x: 863, endPoint y: 383, distance: 158.9
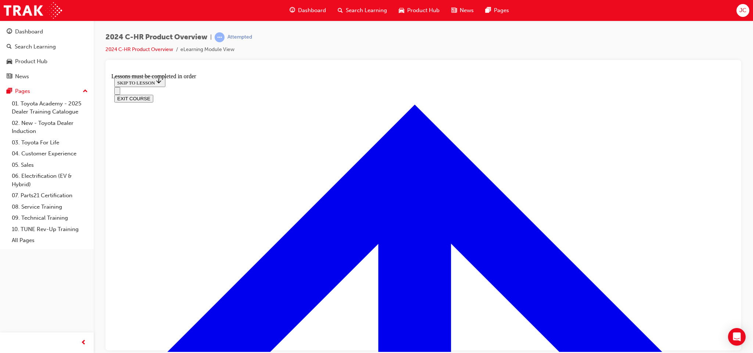
scroll to position [512, 0]
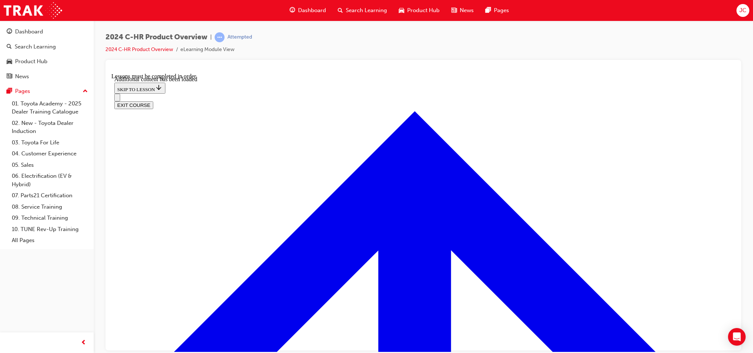
scroll to position [712, 0]
radio input "true"
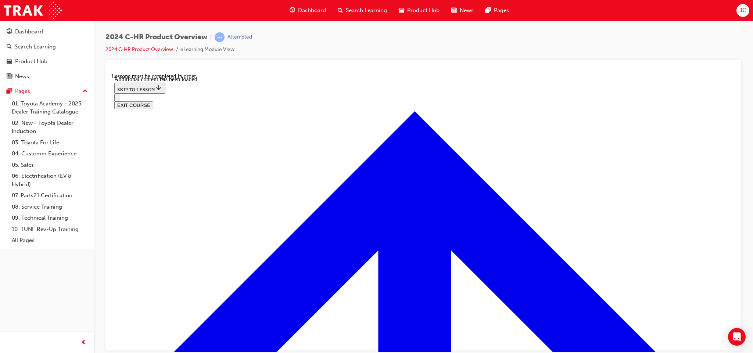
drag, startPoint x: 401, startPoint y: 260, endPoint x: 408, endPoint y: 273, distance: 14.8
click at [736, 281] on div at bounding box center [422, 205] width 635 height 290
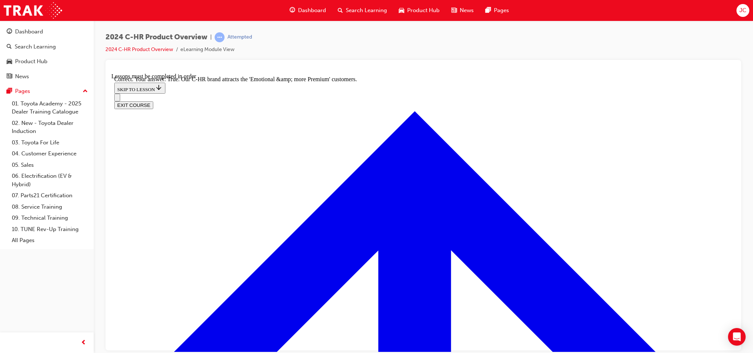
drag, startPoint x: 727, startPoint y: 274, endPoint x: 858, endPoint y: 400, distance: 181.8
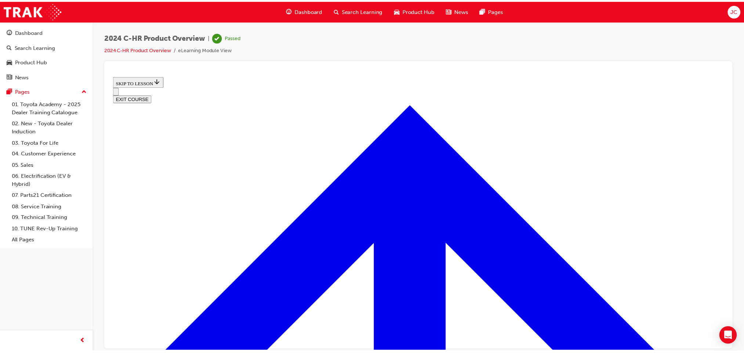
scroll to position [0, 0]
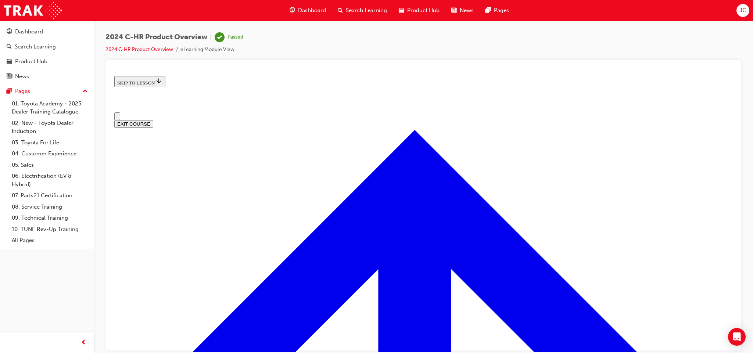
click at [313, 9] on span "Dashboard" at bounding box center [312, 10] width 28 height 8
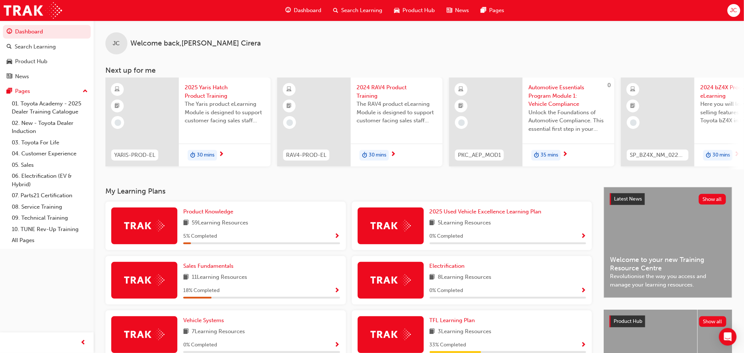
click at [63, 292] on div "Dashboard Search Learning Product Hub News Pages Pages 01. Toyota Academy - 202…" at bounding box center [47, 167] width 94 height 335
click at [363, 9] on span "Search Learning" at bounding box center [362, 10] width 41 height 8
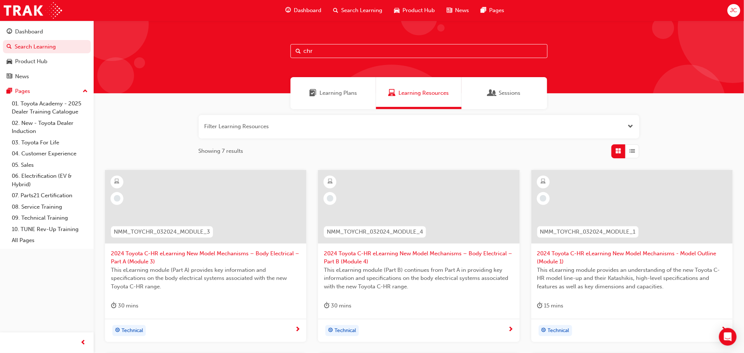
click at [335, 46] on input "chr" at bounding box center [418, 51] width 257 height 14
type input "c"
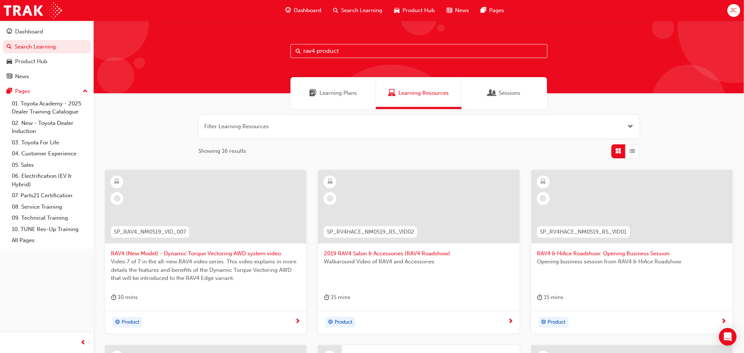
type input "rav4 product"
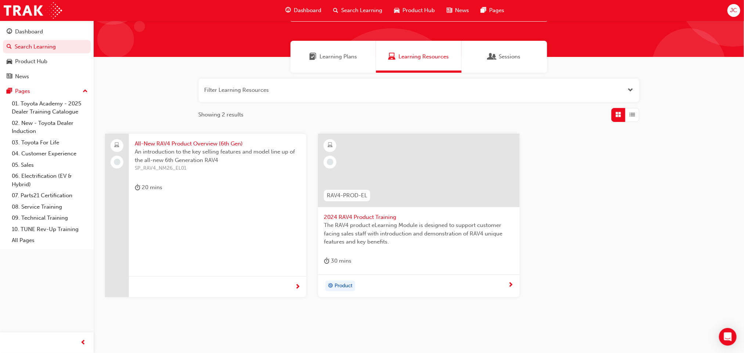
scroll to position [51, 0]
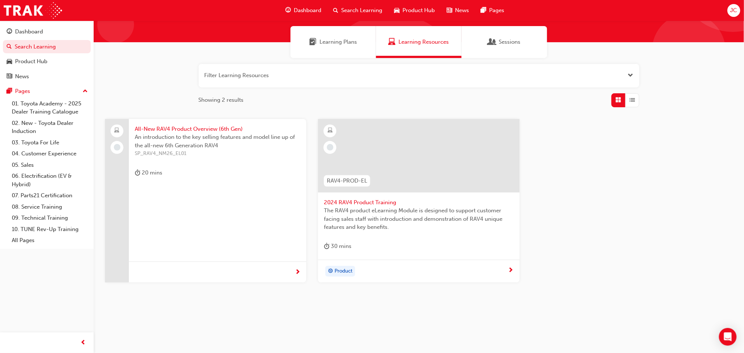
click at [215, 129] on span "All-New RAV4 Product Overview (6th Gen)" at bounding box center [218, 129] width 166 height 8
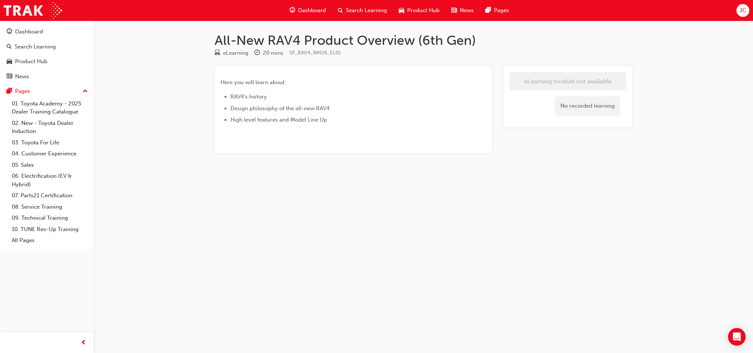
click at [215, 129] on div "Here you will learn about: RAV4's history Design philosophy of the all-new RAV4…" at bounding box center [352, 109] width 277 height 87
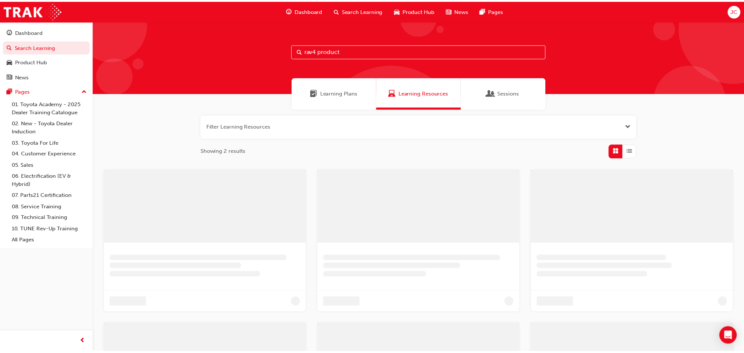
scroll to position [51, 0]
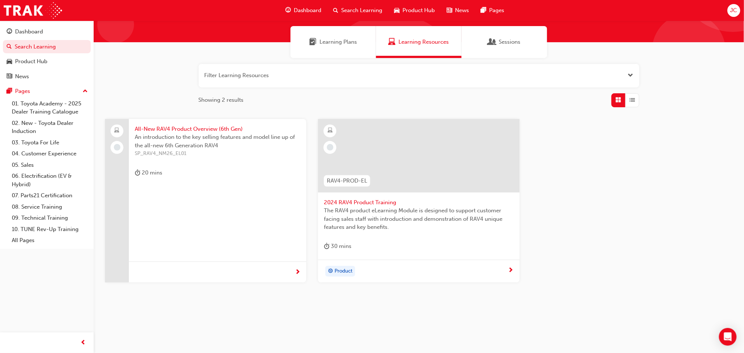
click at [349, 196] on div at bounding box center [419, 161] width 190 height 73
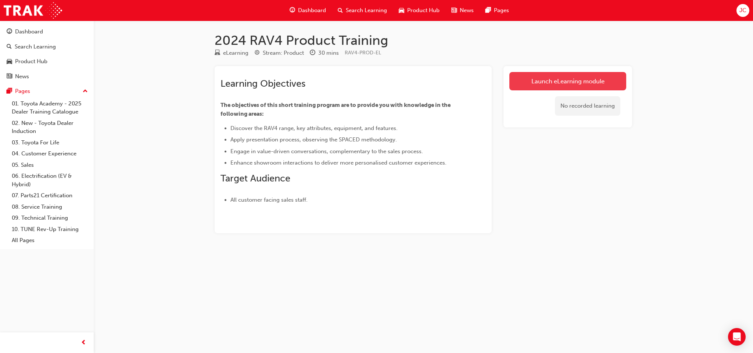
click at [552, 81] on link "Launch eLearning module" at bounding box center [567, 81] width 117 height 18
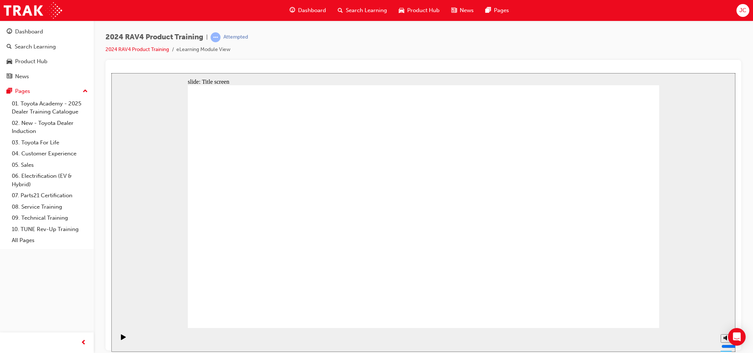
click at [346, 39] on div "2024 RAV4 Product Training | Attempted 2024 RAV4 Product Training eLearning Mod…" at bounding box center [422, 46] width 635 height 28
click at [385, 60] on div at bounding box center [422, 205] width 635 height 290
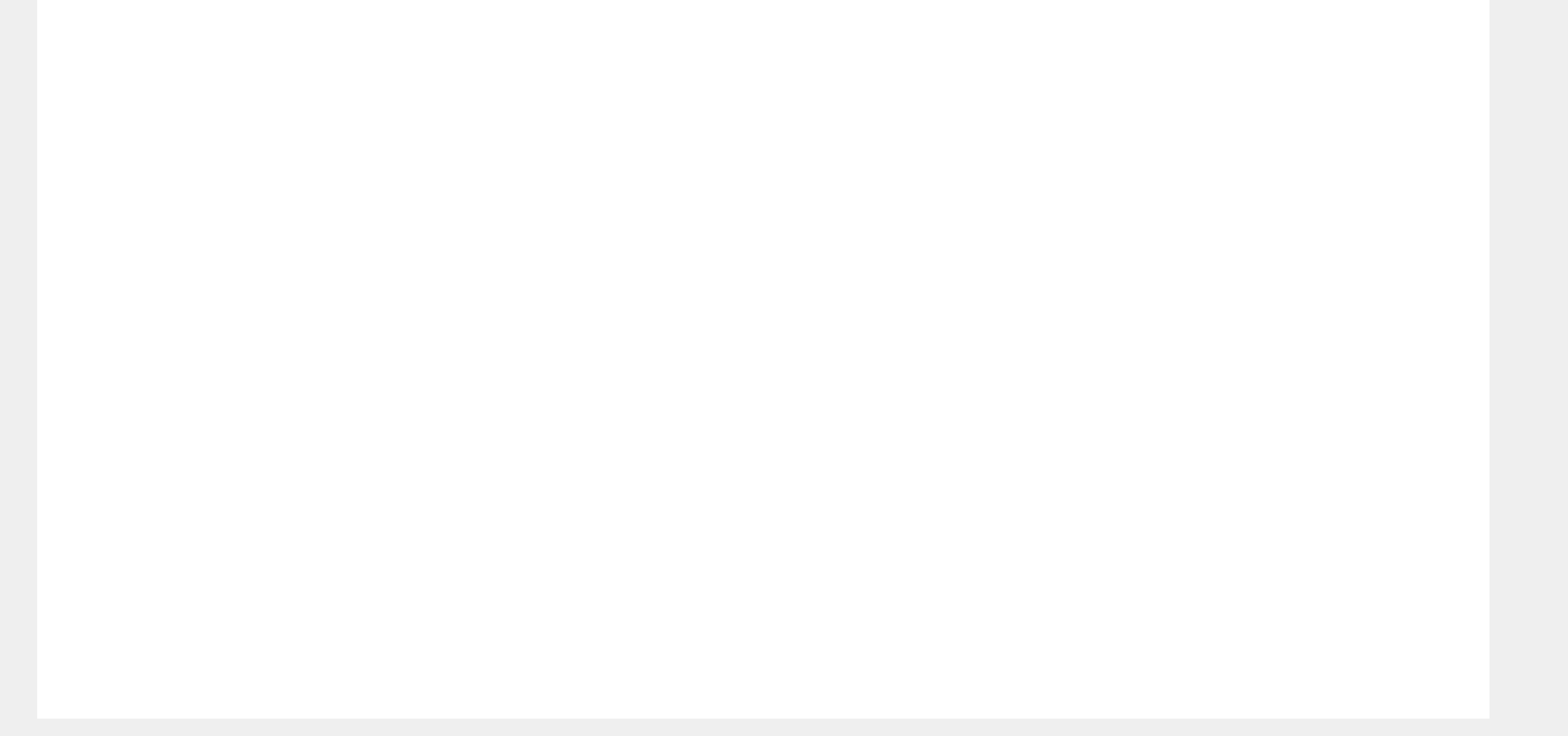
drag, startPoint x: 1280, startPoint y: 347, endPoint x: 1284, endPoint y: 315, distance: 32.2
click at [1284, 315] on div "slide: Content 2.5L Toyota Hybrid Electric System with Auto CVT: • *4.7L/100km …" at bounding box center [636, 284] width 1466 height 678
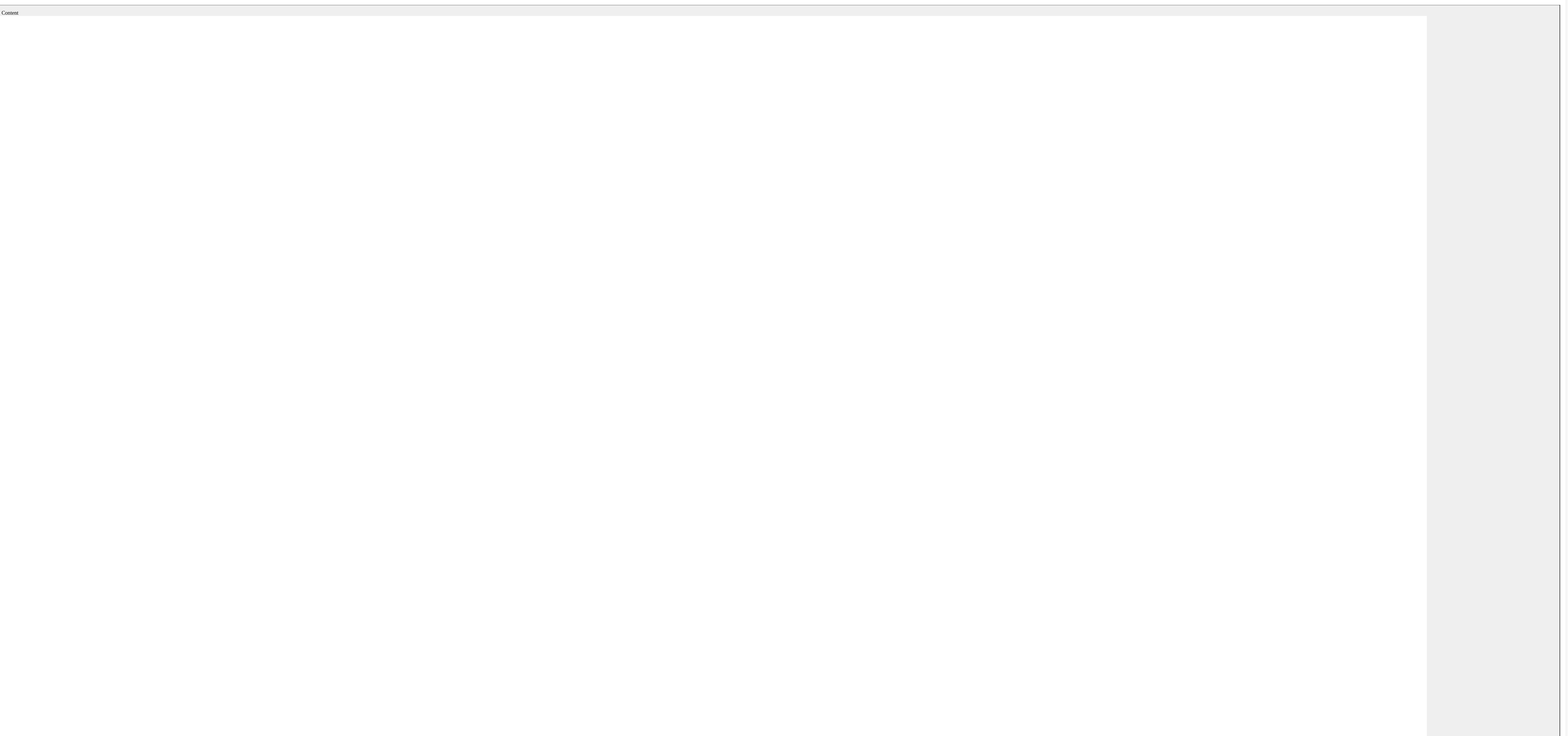
drag, startPoint x: 1279, startPoint y: 301, endPoint x: 1284, endPoint y: 316, distance: 15.8
click at [1284, 316] on div "slide: Content 2.5L Toyota Hybrid Electric System with Auto CVT: • *4.7L/100km …" at bounding box center [588, 344] width 1466 height 678
click at [1298, 445] on div "slide: Content 2.5L Toyota Hybrid Electric System with Auto CVT: • *4.7L/100km …" at bounding box center [588, 344] width 1466 height 678
click at [1275, 413] on div "slide: Content 2.5L Toyota Hybrid Electric System with Auto CVT: • *4.7L/100km …" at bounding box center [588, 344] width 1466 height 678
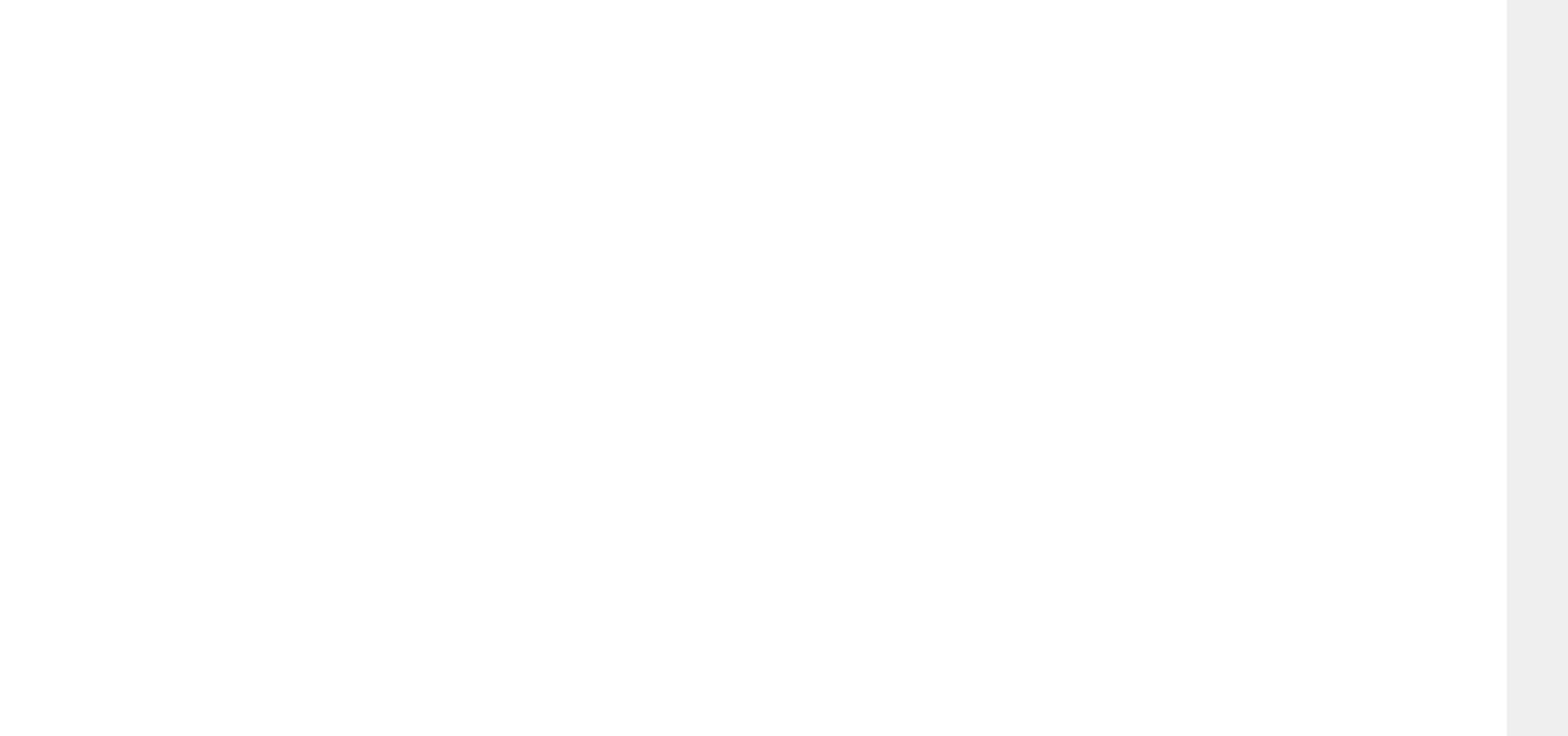
click at [1223, 273] on div "slide: Content Rectangle 1 Design and Styling arrow_red.png BACK NEXT BACK NEXT…" at bounding box center [576, 315] width 1466 height 678
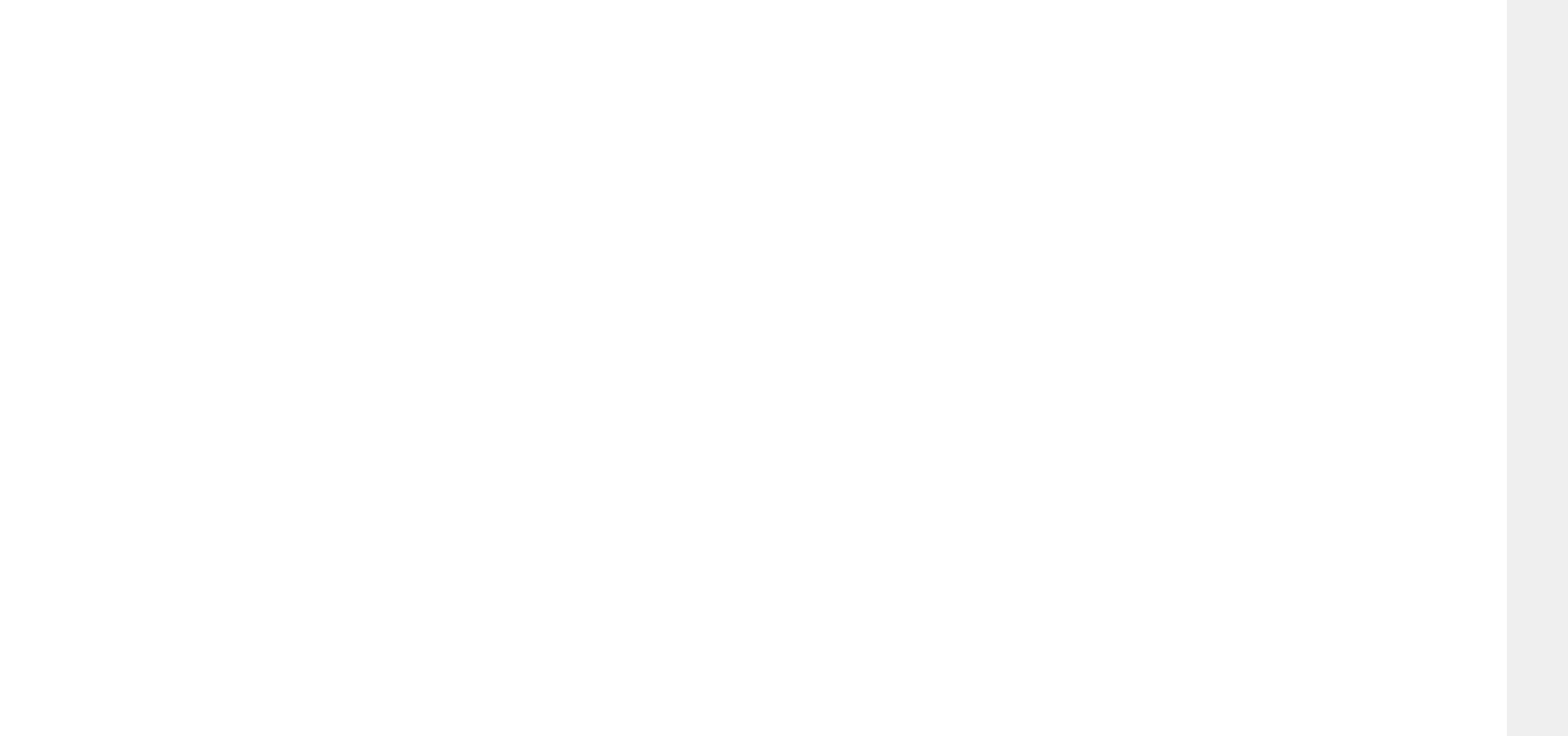
drag, startPoint x: 1234, startPoint y: 270, endPoint x: 1233, endPoint y: 293, distance: 23.0
click at [1233, 293] on div "slide: Content Rectangle 1 Design and Styling Image 130.png Design Concept Clic…" at bounding box center [576, 315] width 1466 height 678
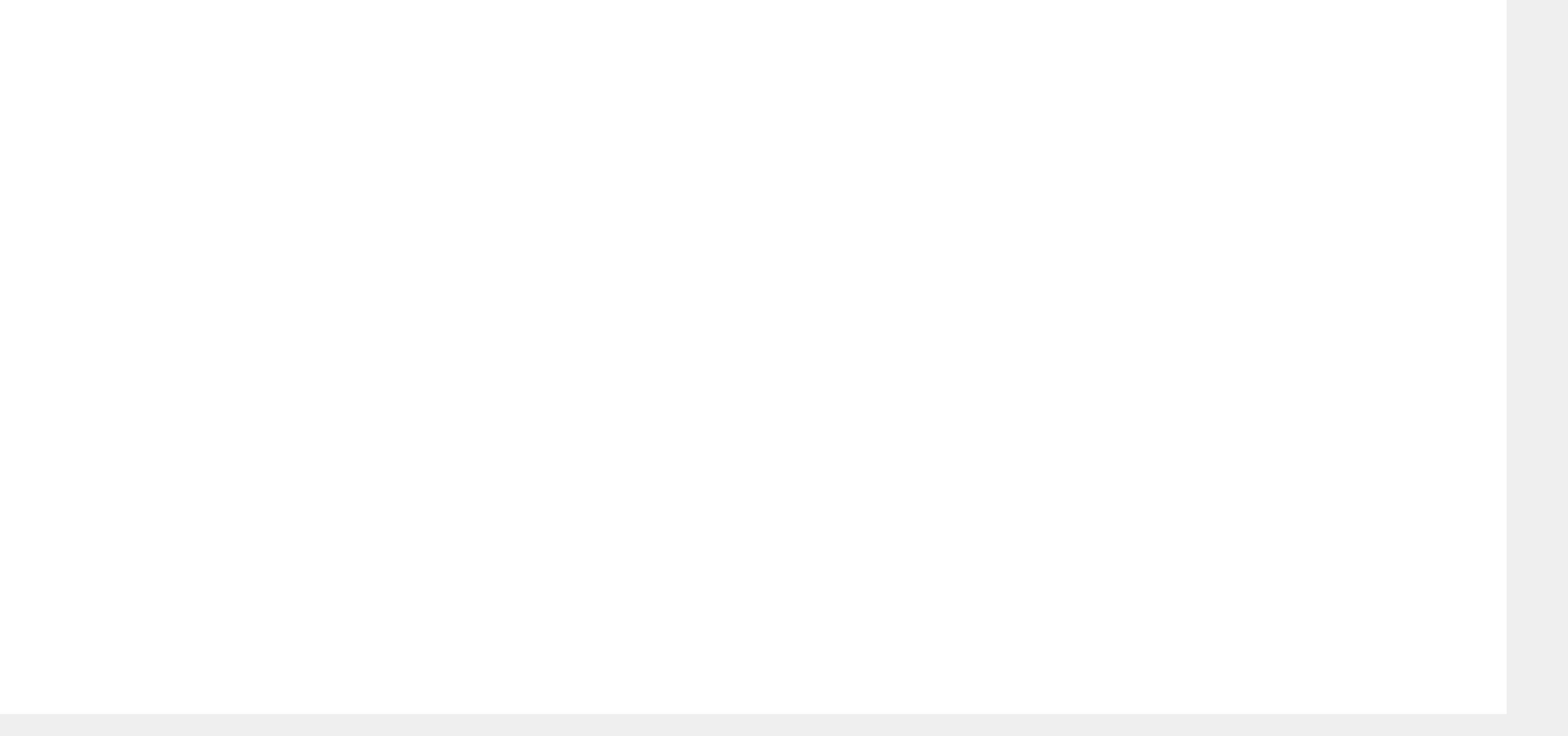
drag, startPoint x: 201, startPoint y: 295, endPoint x: 194, endPoint y: 252, distance: 43.6
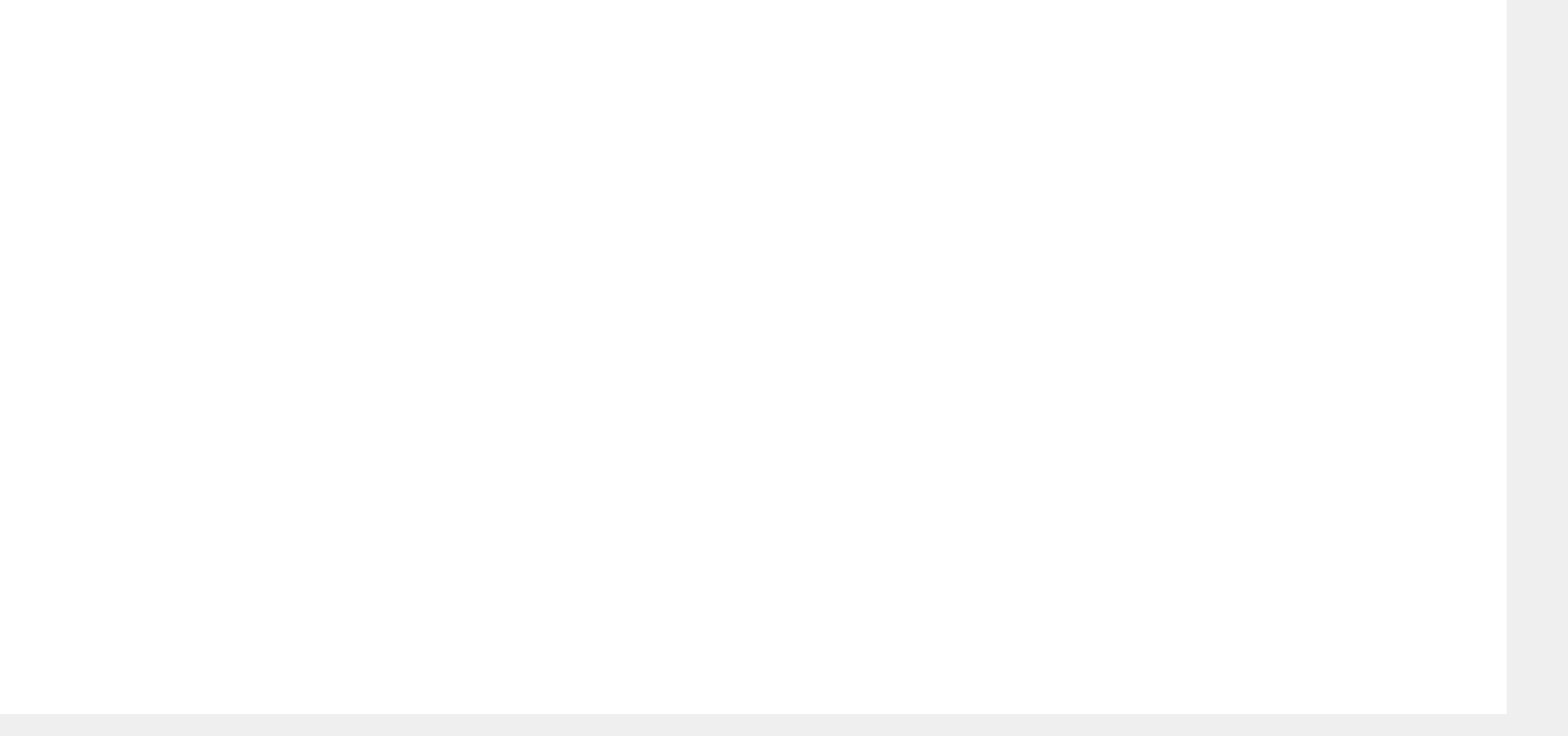
drag, startPoint x: 305, startPoint y: 234, endPoint x: 313, endPoint y: 241, distance: 10.6
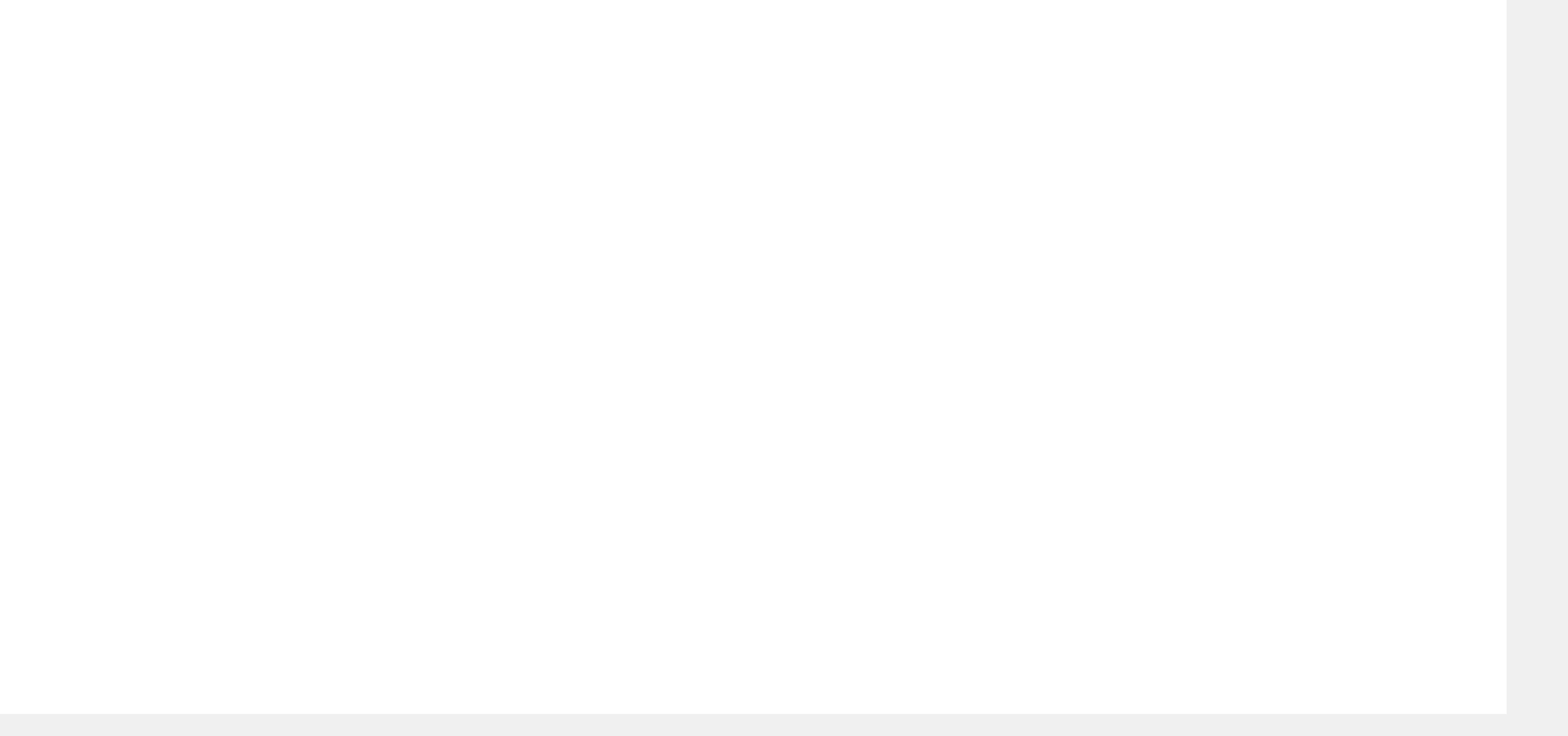
drag, startPoint x: 572, startPoint y: 241, endPoint x: 578, endPoint y: 257, distance: 17.1
click at [578, 257] on div "You must complete the question before submitting. OK You must complete the ques…" at bounding box center [577, 309] width 120 height 120
radio input "true"
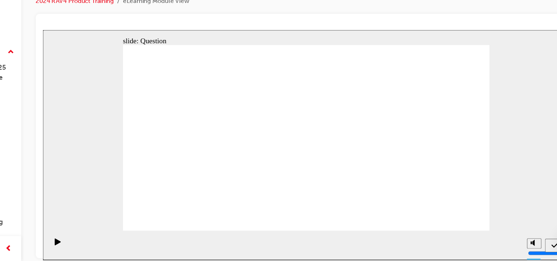
drag, startPoint x: 1783, startPoint y: 130, endPoint x: 302, endPoint y: 199, distance: 1483.1
click at [302, 199] on section "Playback Speed 2 1.75 1.5 1.25" at bounding box center [257, 205] width 428 height 24
radio input "true"
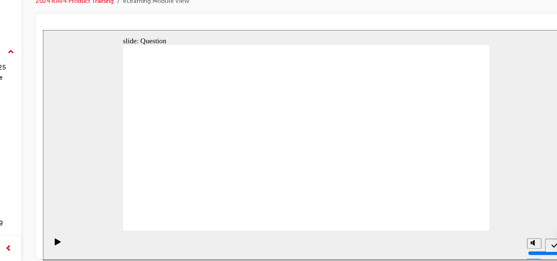
radio input "true"
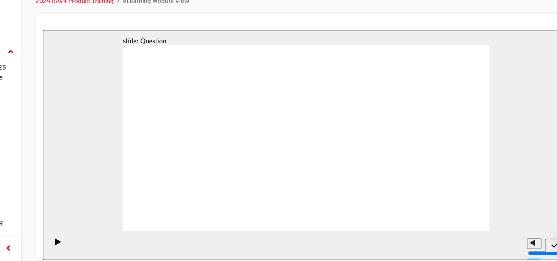
radio input "true"
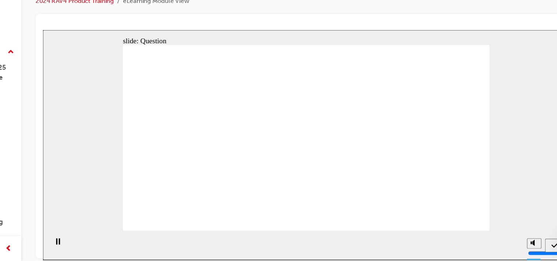
drag, startPoint x: 343, startPoint y: 113, endPoint x: 335, endPoint y: 163, distance: 51.0
drag, startPoint x: 304, startPoint y: 130, endPoint x: 298, endPoint y: 120, distance: 11.7
drag, startPoint x: 298, startPoint y: 120, endPoint x: 293, endPoint y: 163, distance: 42.5
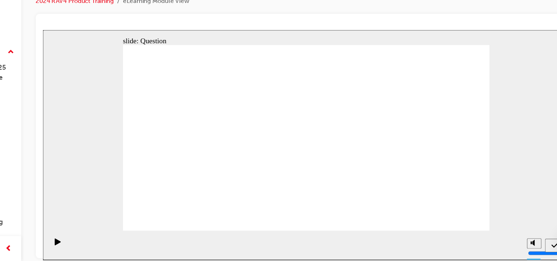
radio input "true"
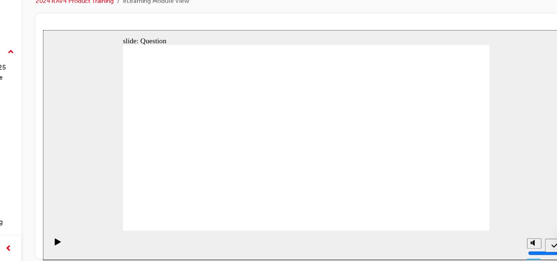
radio input "false"
radio input "true"
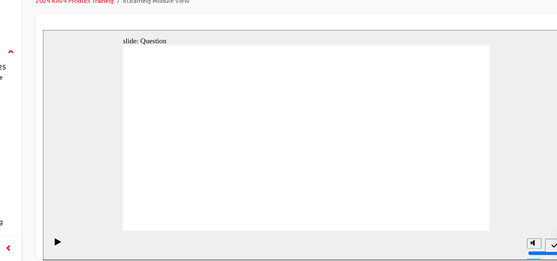
radio input "true"
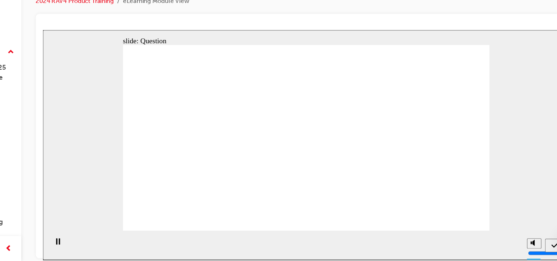
radio input "true"
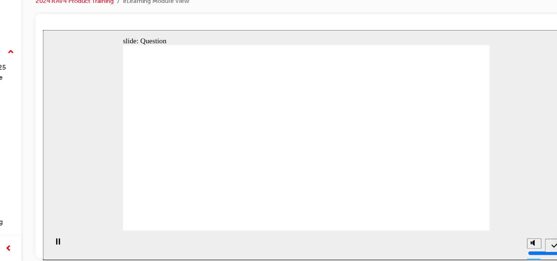
drag, startPoint x: 325, startPoint y: 111, endPoint x: 329, endPoint y: 146, distance: 35.0
drag, startPoint x: 329, startPoint y: 146, endPoint x: 266, endPoint y: 111, distance: 72.2
drag, startPoint x: 266, startPoint y: 111, endPoint x: 313, endPoint y: 144, distance: 58.3
drag, startPoint x: 313, startPoint y: 144, endPoint x: 364, endPoint y: 170, distance: 56.7
drag, startPoint x: 364, startPoint y: 170, endPoint x: 385, endPoint y: 190, distance: 29.1
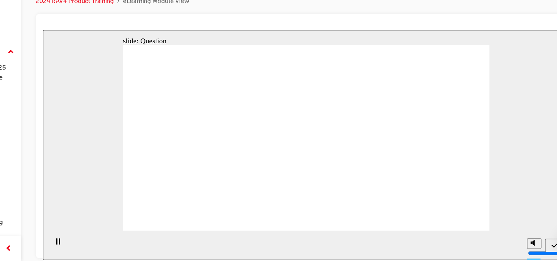
radio input "true"
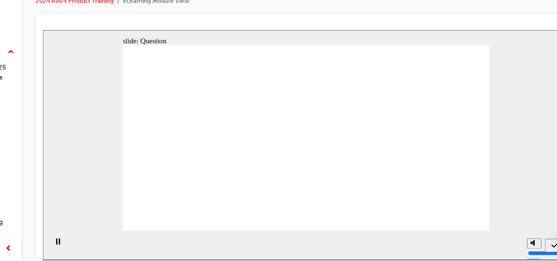
radio input "true"
drag, startPoint x: 282, startPoint y: 123, endPoint x: 343, endPoint y: 166, distance: 75.1
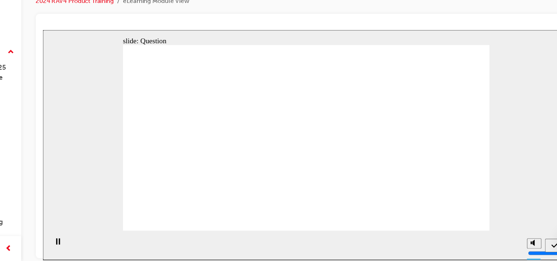
radio input "true"
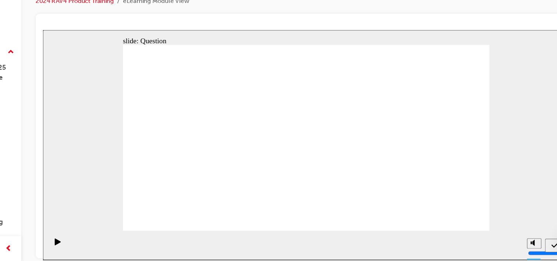
drag, startPoint x: 349, startPoint y: 107, endPoint x: 357, endPoint y: 122, distance: 17.1
drag, startPoint x: 335, startPoint y: 161, endPoint x: 334, endPoint y: 109, distance: 51.4
drag, startPoint x: 227, startPoint y: 105, endPoint x: 329, endPoint y: 156, distance: 114.3
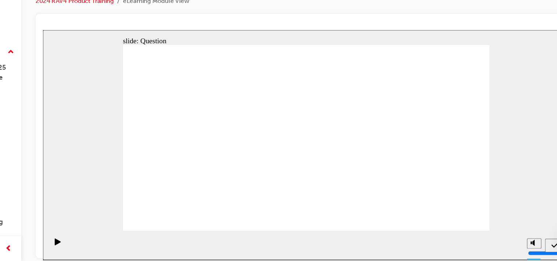
drag, startPoint x: 328, startPoint y: 113, endPoint x: 229, endPoint y: 171, distance: 114.3
drag, startPoint x: 173, startPoint y: 115, endPoint x: 283, endPoint y: 155, distance: 116.6
drag, startPoint x: 286, startPoint y: 122, endPoint x: 189, endPoint y: 169, distance: 108.1
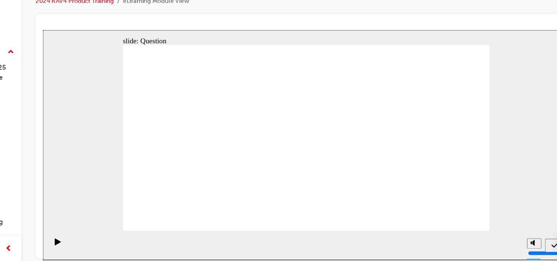
drag, startPoint x: 189, startPoint y: 169, endPoint x: 175, endPoint y: 130, distance: 41.7
drag, startPoint x: 170, startPoint y: 138, endPoint x: 159, endPoint y: 106, distance: 34.4
drag, startPoint x: 174, startPoint y: 143, endPoint x: 156, endPoint y: 91, distance: 55.2
drag, startPoint x: 249, startPoint y: 160, endPoint x: 244, endPoint y: 156, distance: 6.8
drag, startPoint x: 244, startPoint y: 156, endPoint x: 228, endPoint y: 109, distance: 48.8
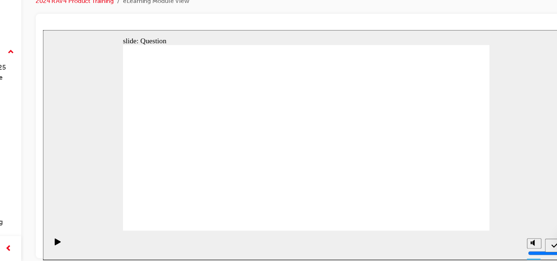
drag, startPoint x: 280, startPoint y: 149, endPoint x: 283, endPoint y: 100, distance: 48.9
drag, startPoint x: 230, startPoint y: 116, endPoint x: 246, endPoint y: 115, distance: 15.9
drag, startPoint x: 166, startPoint y: 120, endPoint x: 185, endPoint y: 124, distance: 19.9
drag, startPoint x: 353, startPoint y: 149, endPoint x: 354, endPoint y: 103, distance: 45.6
drag, startPoint x: 270, startPoint y: 116, endPoint x: 266, endPoint y: 118, distance: 4.1
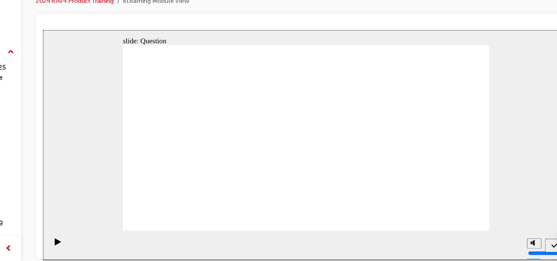
drag, startPoint x: 177, startPoint y: 111, endPoint x: 174, endPoint y: 114, distance: 4.4
drag, startPoint x: 349, startPoint y: 115, endPoint x: 347, endPoint y: 154, distance: 39.3
drag, startPoint x: 288, startPoint y: 110, endPoint x: 284, endPoint y: 170, distance: 60.0
drag, startPoint x: 233, startPoint y: 114, endPoint x: 230, endPoint y: 165, distance: 50.8
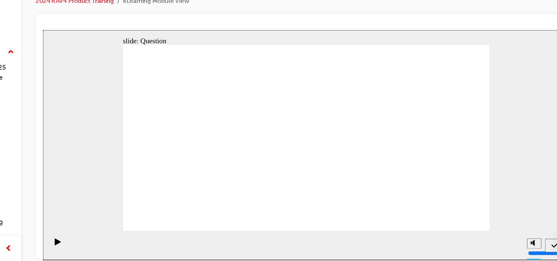
drag, startPoint x: 183, startPoint y: 118, endPoint x: 179, endPoint y: 167, distance: 49.7
